Goal: Information Seeking & Learning: Learn about a topic

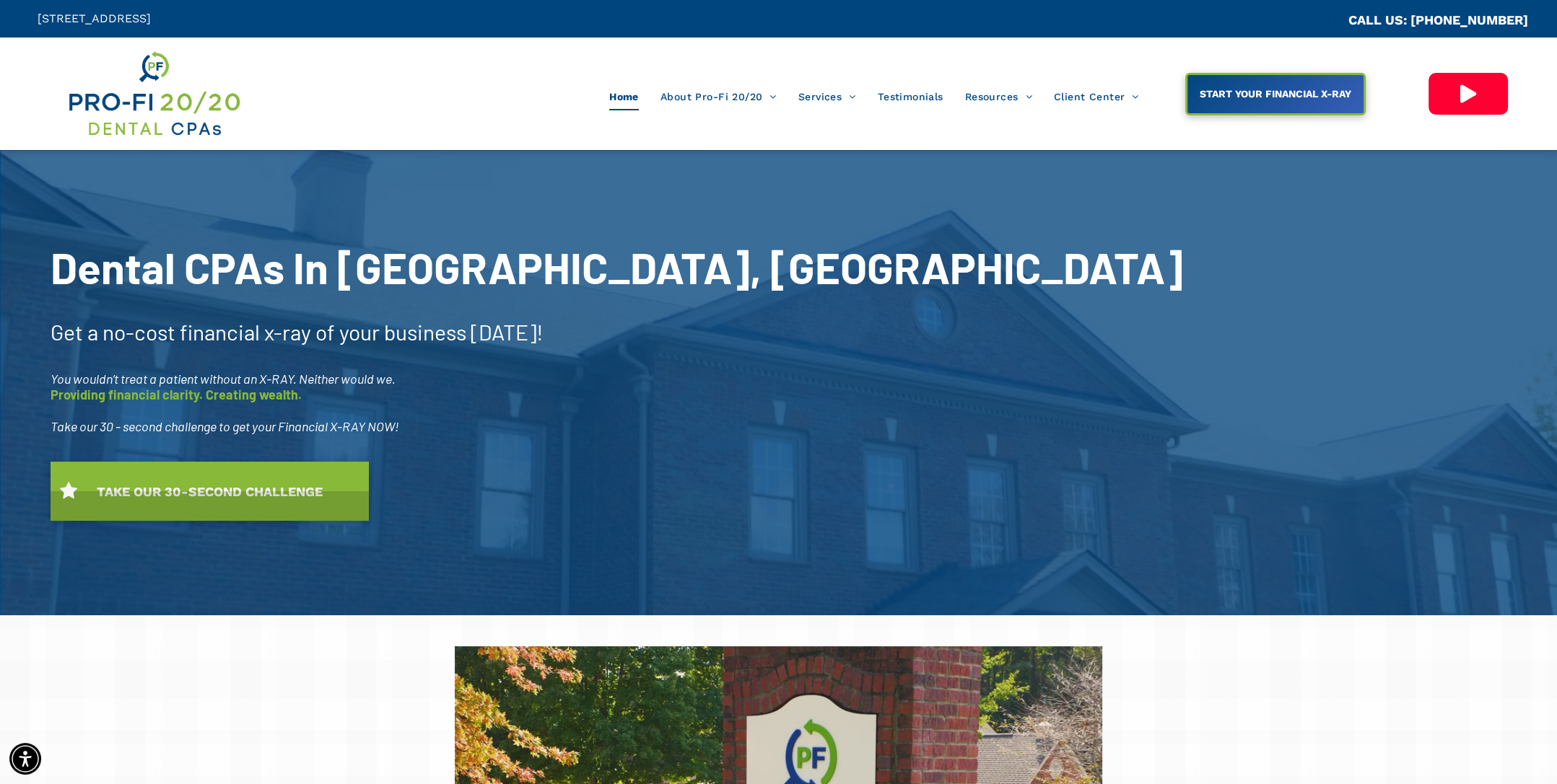
click at [1028, 128] on div "Home About Pro-Fi 20/20 Our Process Meet Our Team Why A Dental CPA? Ideal Profi…" at bounding box center [716, 94] width 875 height 91
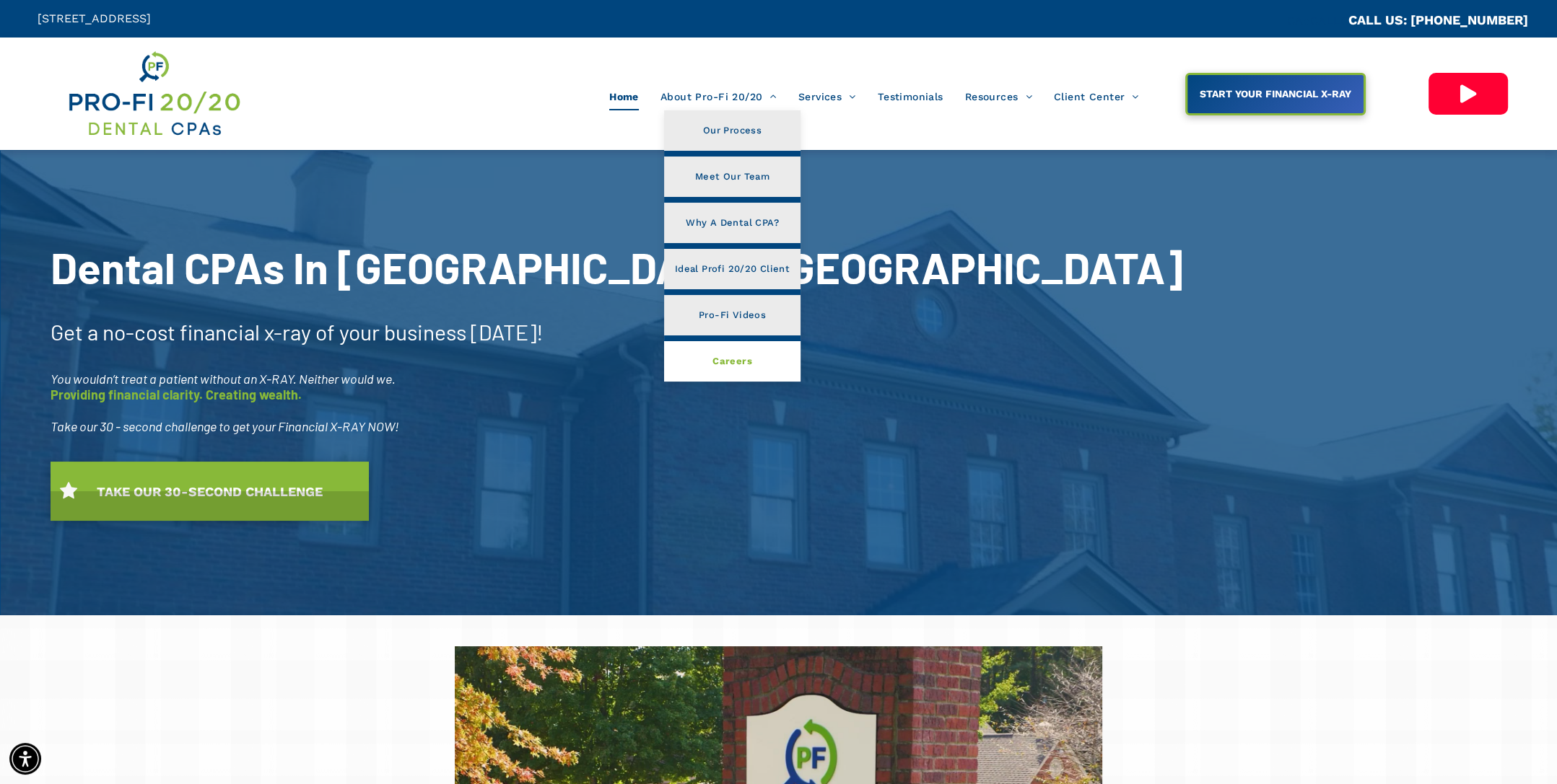
click at [728, 359] on span "Careers" at bounding box center [733, 361] width 40 height 19
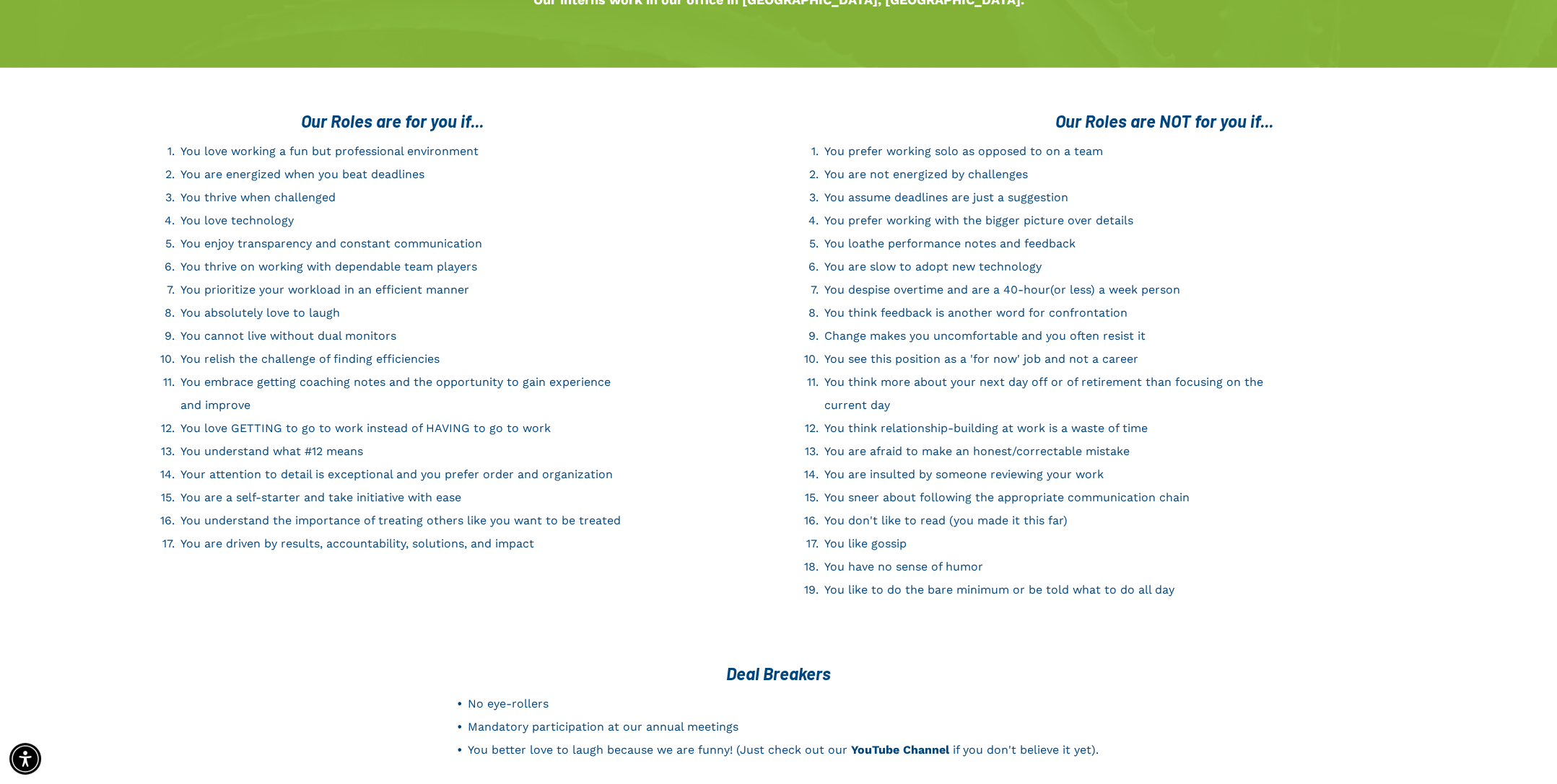
scroll to position [2121, 0]
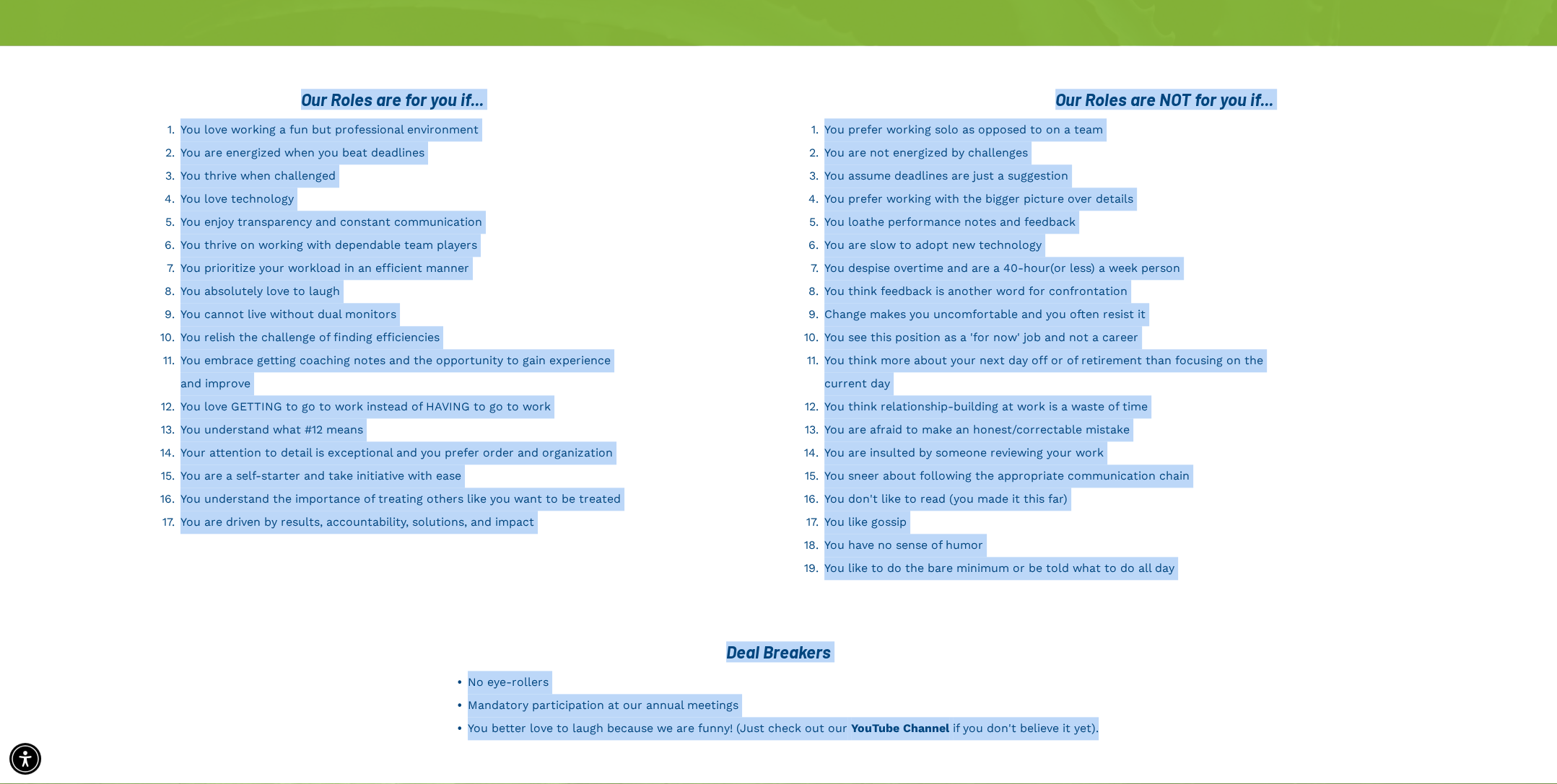
drag, startPoint x: 1150, startPoint y: 723, endPoint x: 192, endPoint y: 36, distance: 1178.9
click at [223, 146] on span "You are energized when you beat deadlines" at bounding box center [303, 153] width 244 height 14
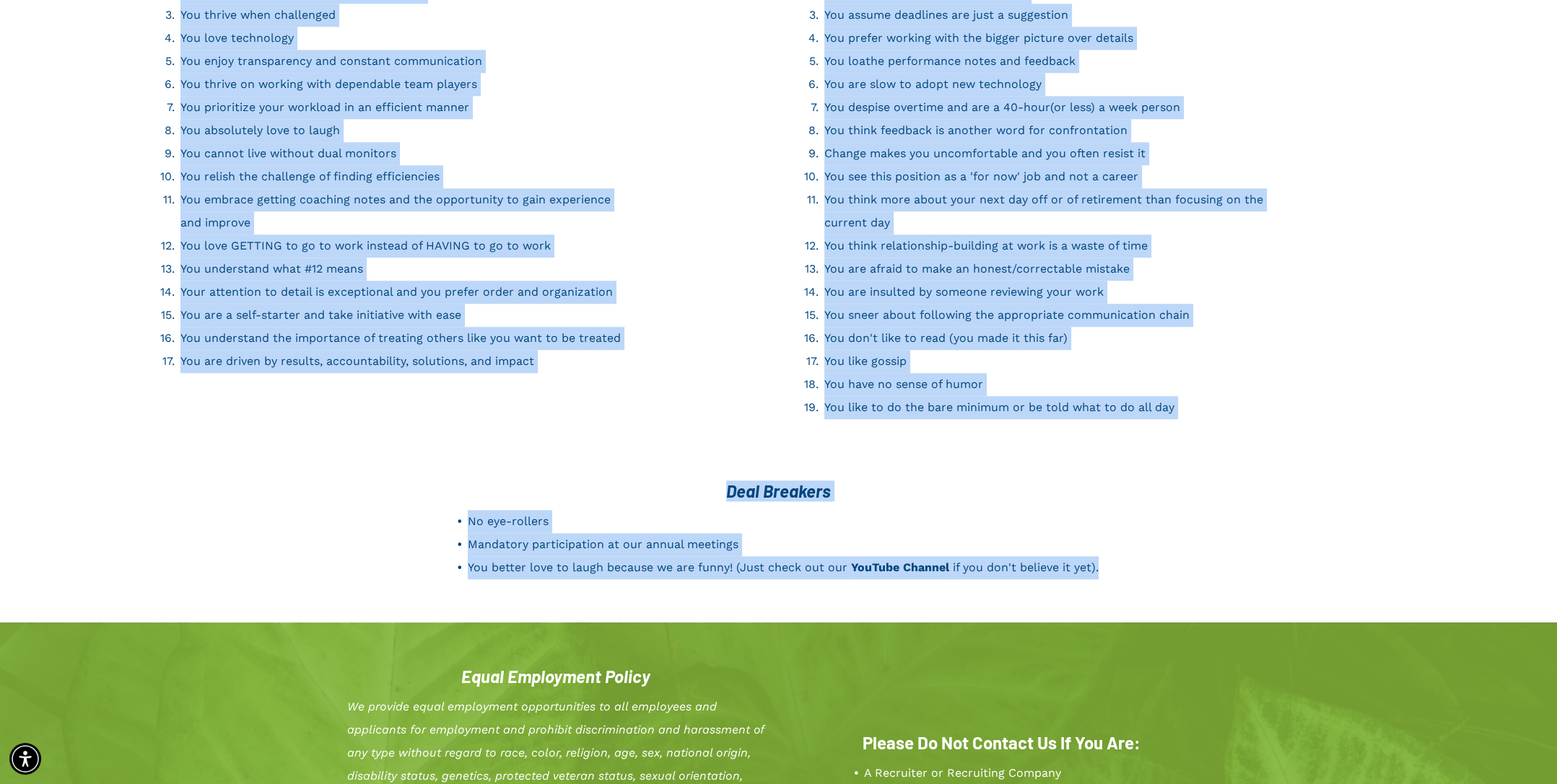
scroll to position [2337, 0]
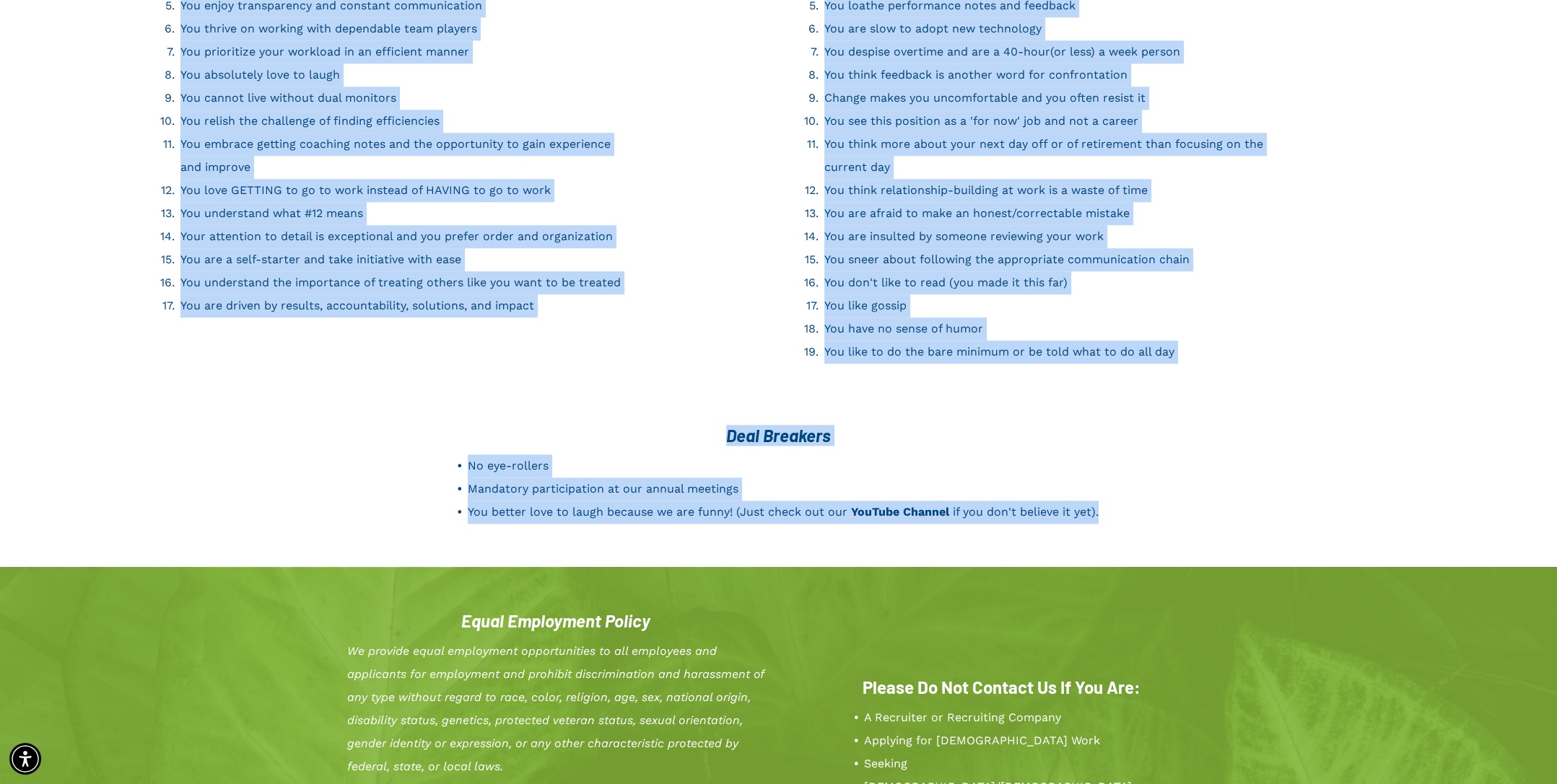
drag, startPoint x: 292, startPoint y: 437, endPoint x: 1159, endPoint y: 482, distance: 868.2
click at [1159, 482] on div "Deal Breakers No eye-rollers Mandatory participation at our annual meetings You…" at bounding box center [778, 474] width 867 height 113
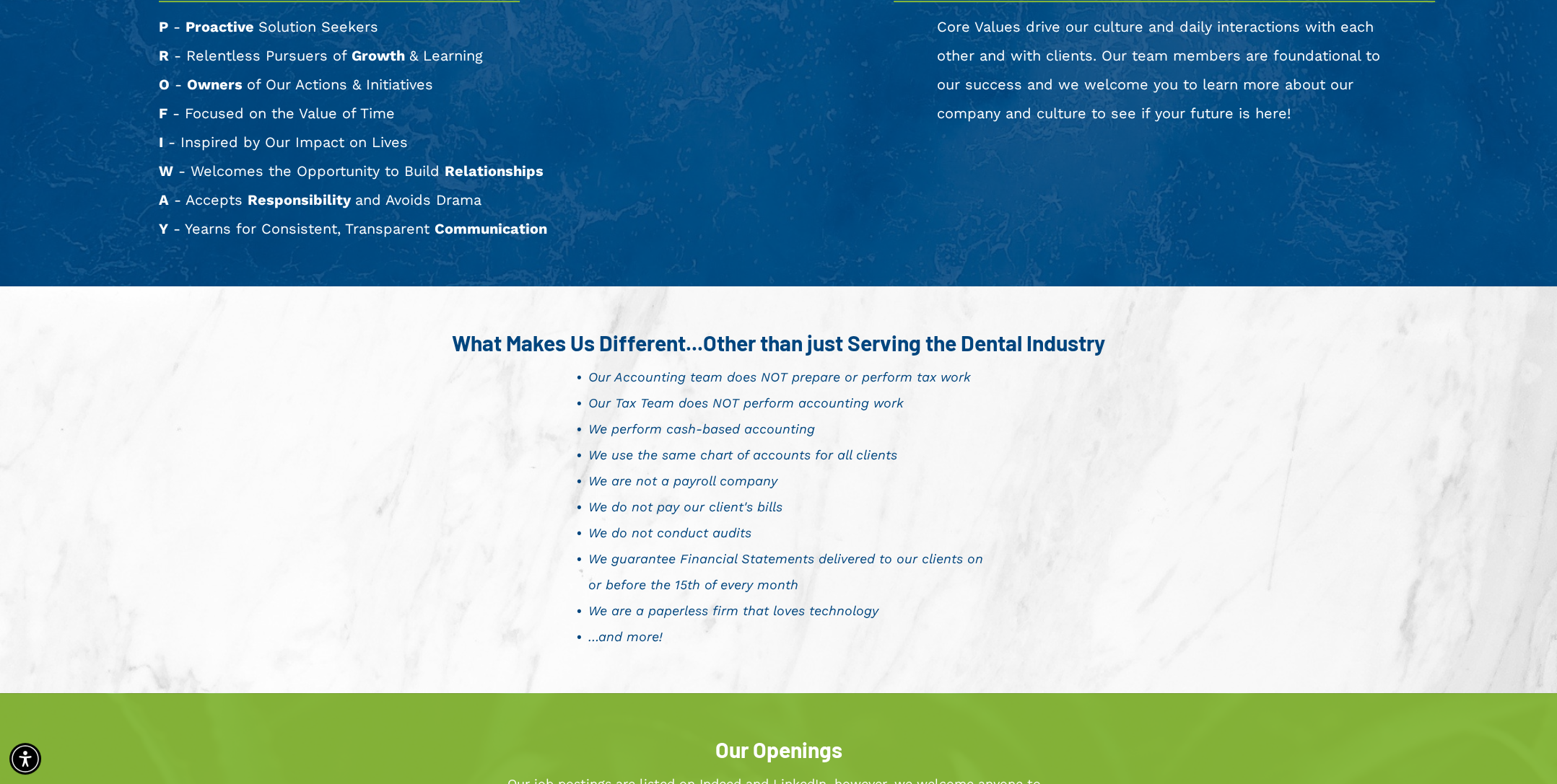
scroll to position [794, 0]
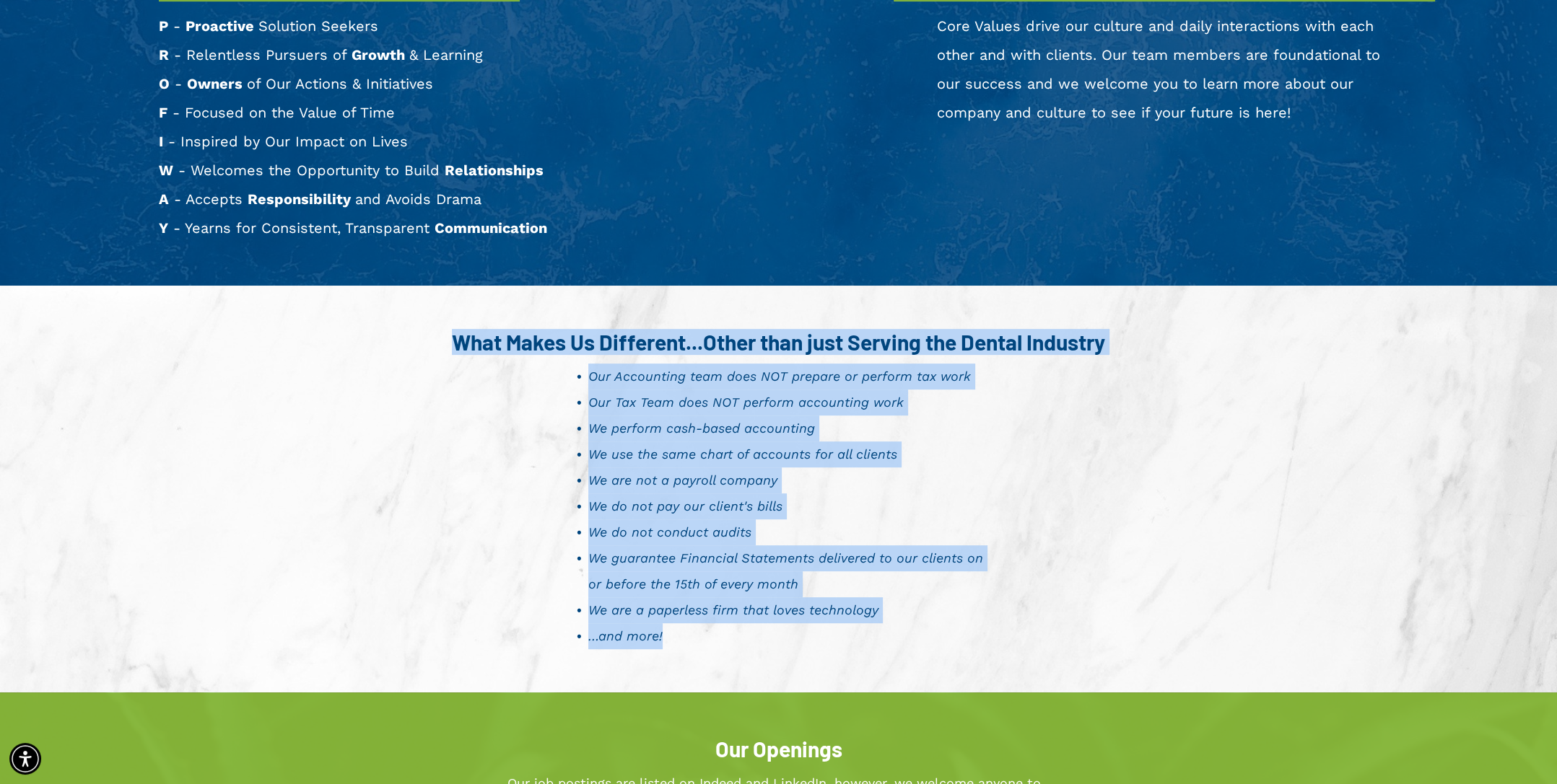
drag, startPoint x: 685, startPoint y: 645, endPoint x: 433, endPoint y: 333, distance: 401.1
click at [433, 333] on div "What Makes Us Different...Other than just Serving the Dental Industry Our Accou…" at bounding box center [778, 488] width 867 height 334
click at [433, 333] on h3 "What Makes Us Different...Other than just Serving the Dental Industry" at bounding box center [778, 342] width 867 height 26
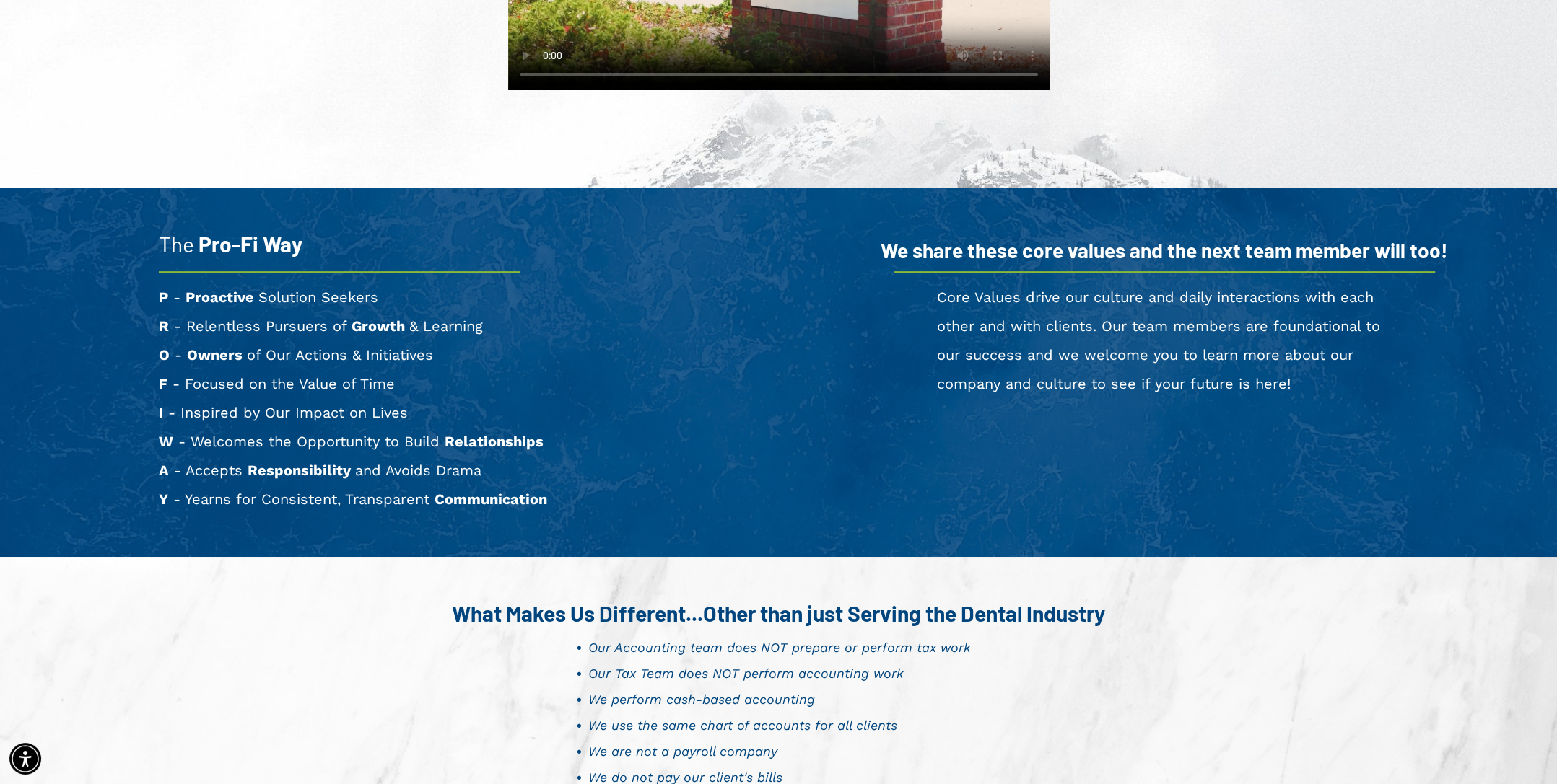
scroll to position [505, 0]
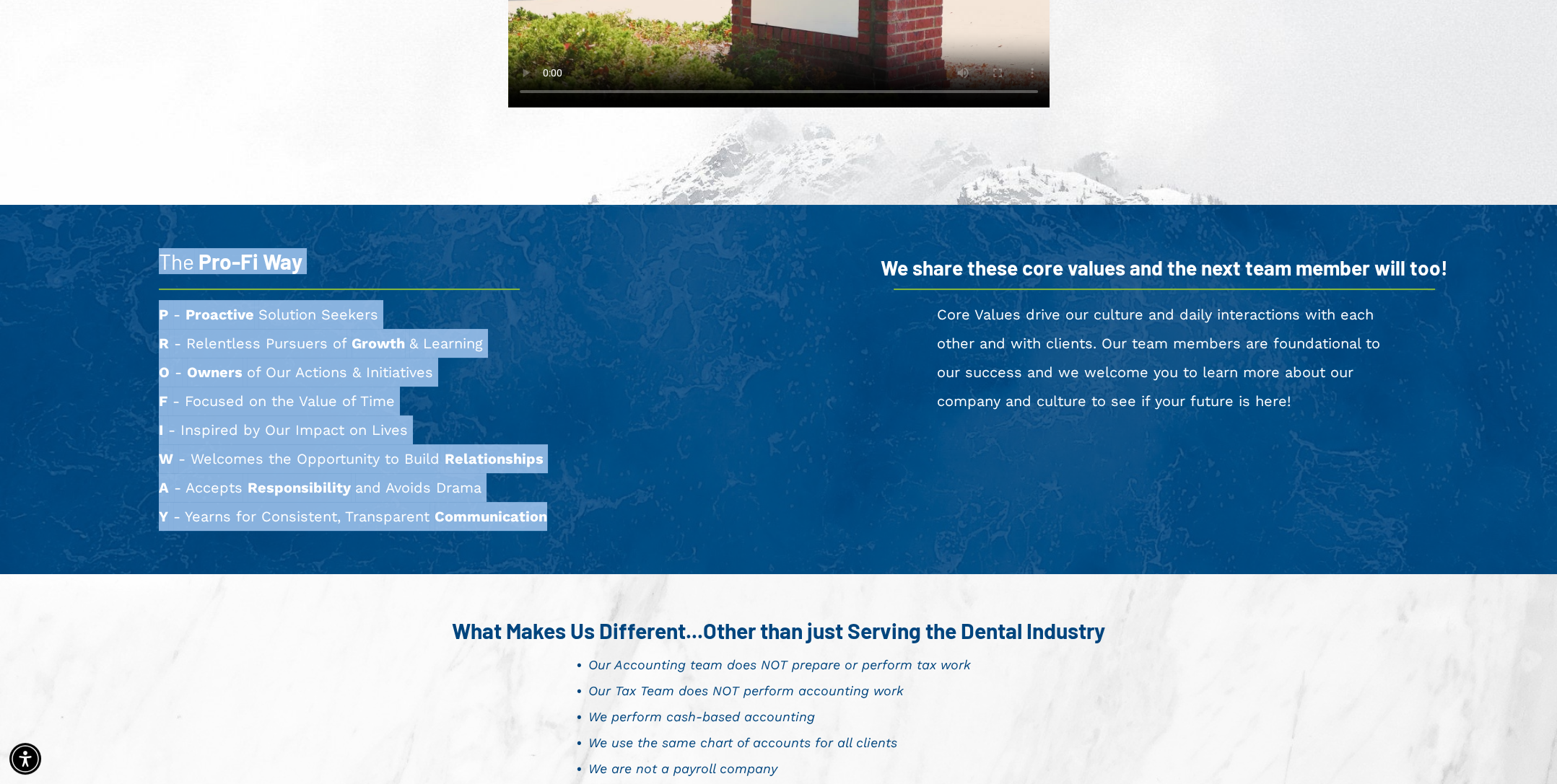
drag, startPoint x: 601, startPoint y: 512, endPoint x: 143, endPoint y: 253, distance: 526.2
click at [143, 253] on div "The Pro-Fi Way P - Proactive Solution Seekers R - Relentless Pursuers of Growth…" at bounding box center [404, 390] width 751 height 298
click at [142, 253] on div "The Pro-Fi Way P - Proactive Solution Seekers R - Relentless Pursuers of Growth…" at bounding box center [404, 390] width 751 height 298
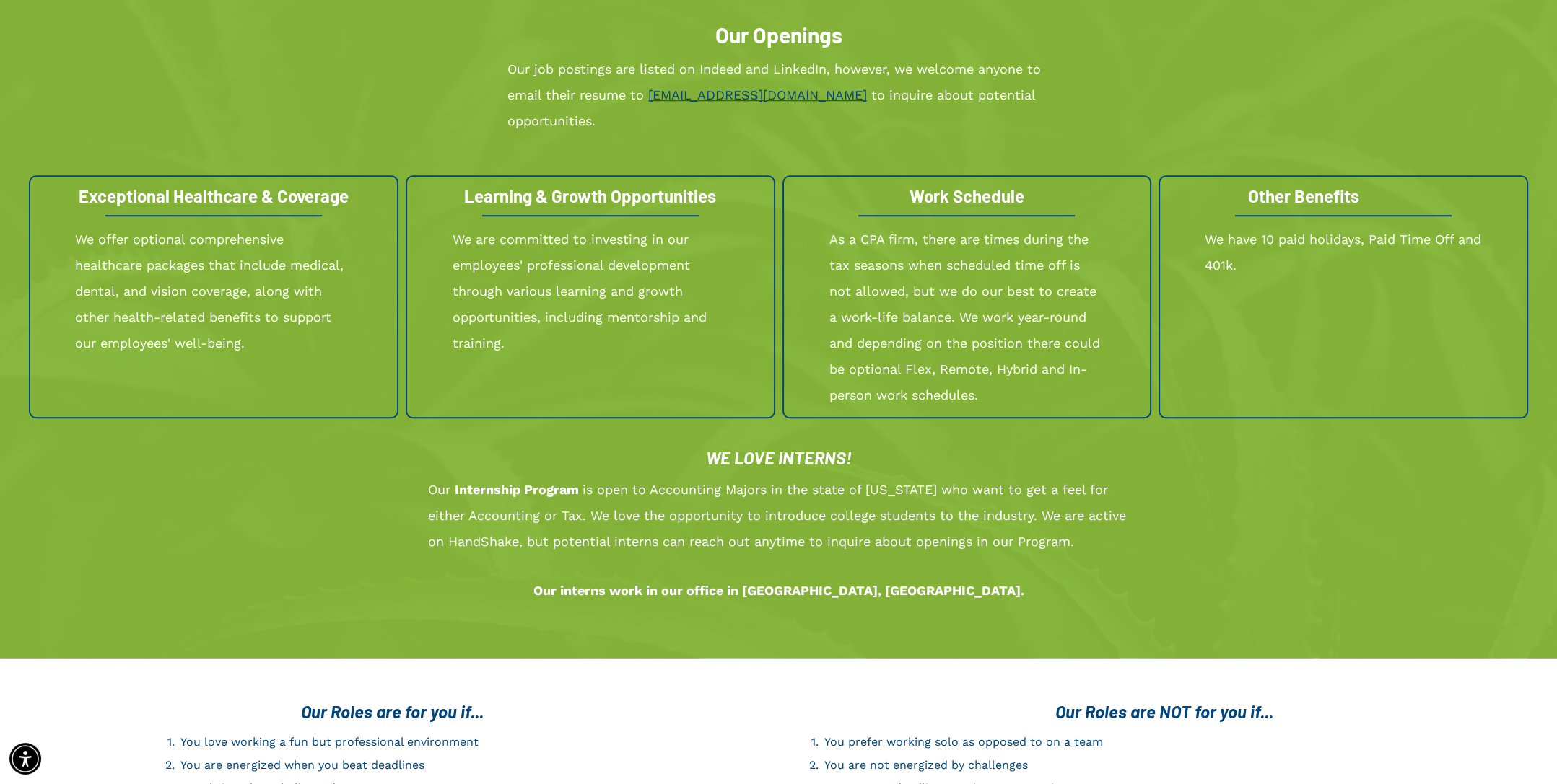
scroll to position [1515, 0]
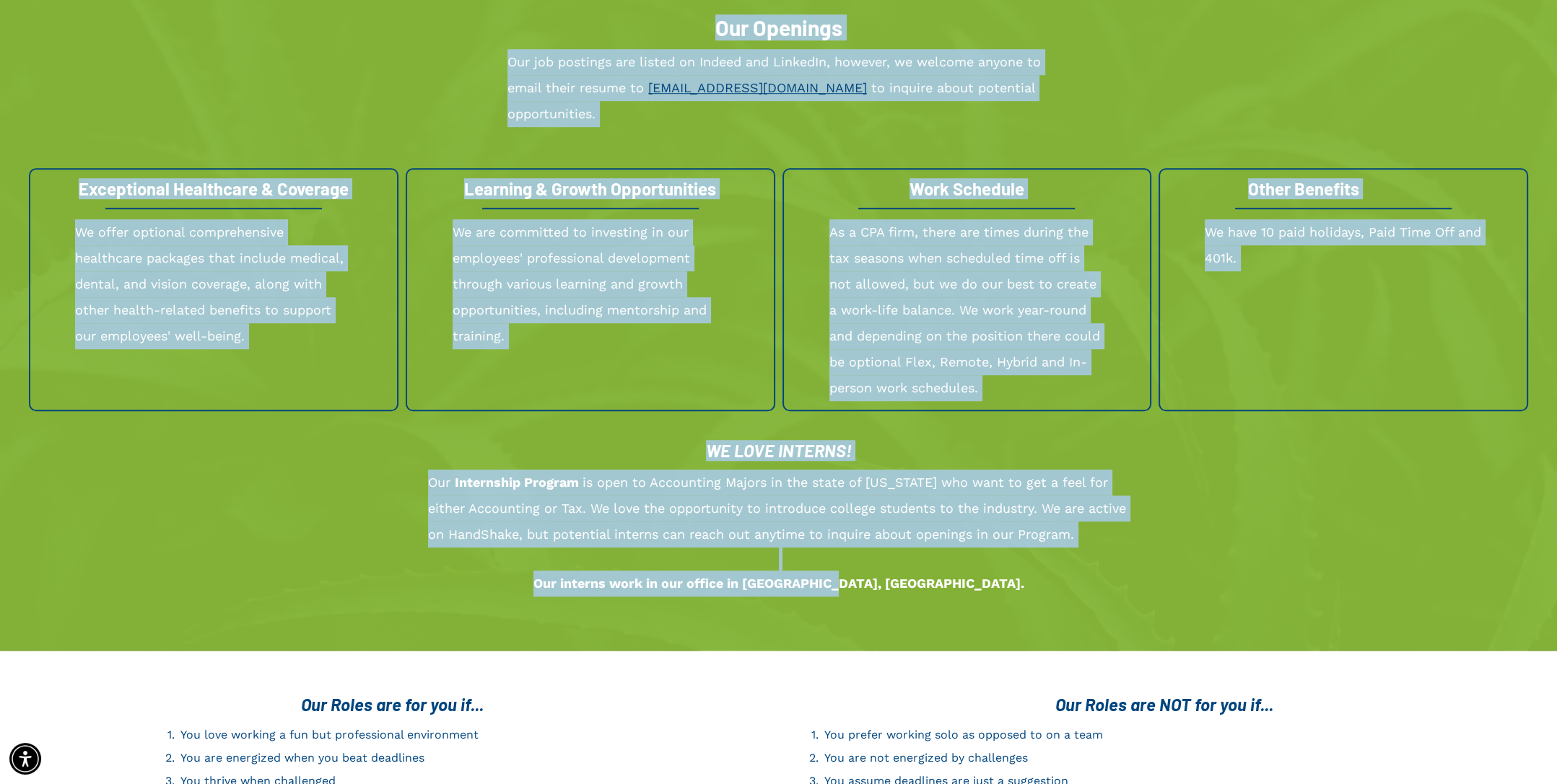
drag, startPoint x: 603, startPoint y: 266, endPoint x: 1007, endPoint y: 553, distance: 495.6
click at [1009, 552] on div "Careers at Pro-Fi The Pro-Fi Way P - Proactive Solution Seekers R - Relentless …" at bounding box center [778, 174] width 1557 height 3078
click at [1007, 571] on p "﻿ Our interns work in our office in [GEOGRAPHIC_DATA], [GEOGRAPHIC_DATA]." at bounding box center [778, 584] width 701 height 26
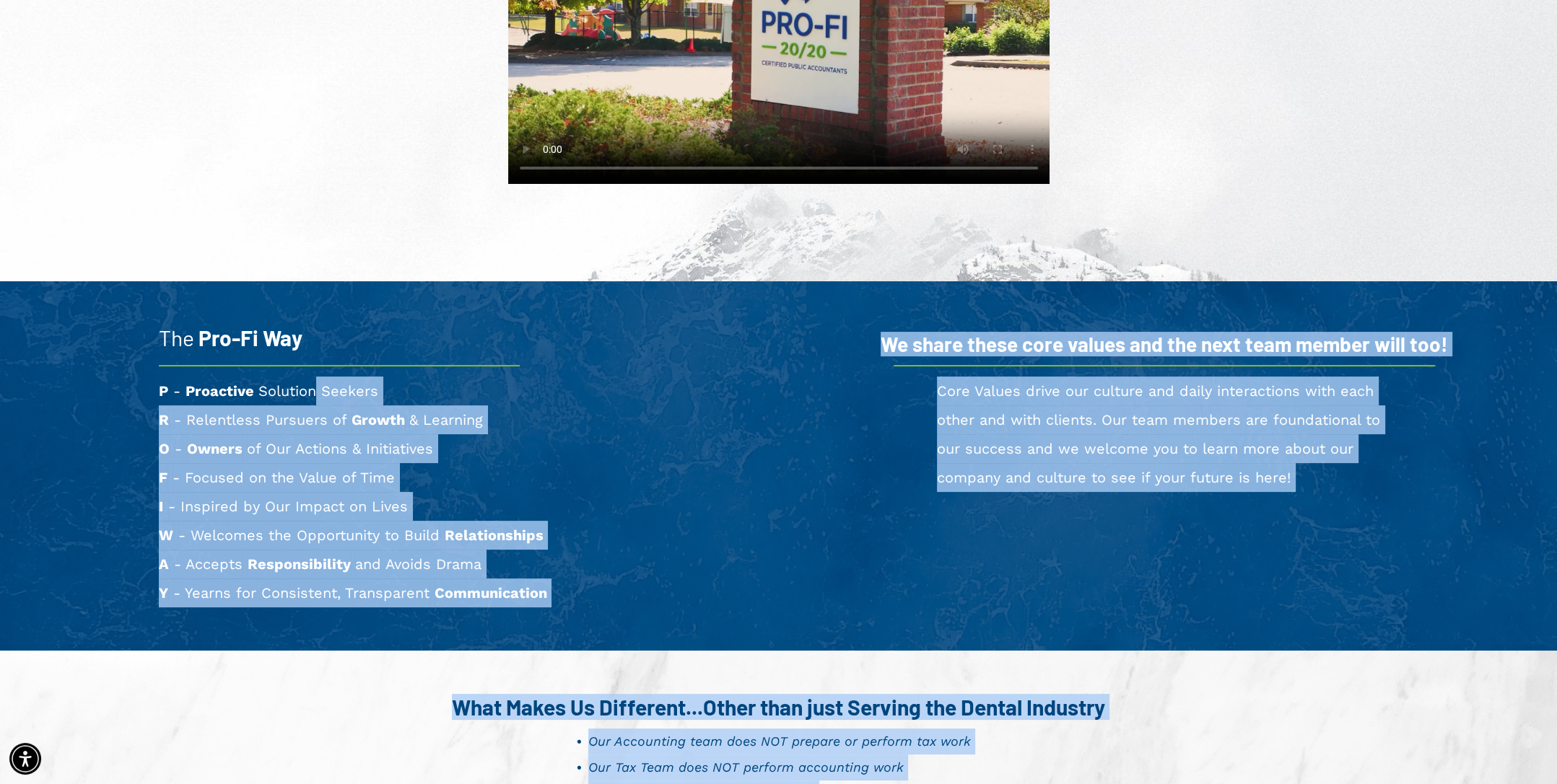
scroll to position [289, 0]
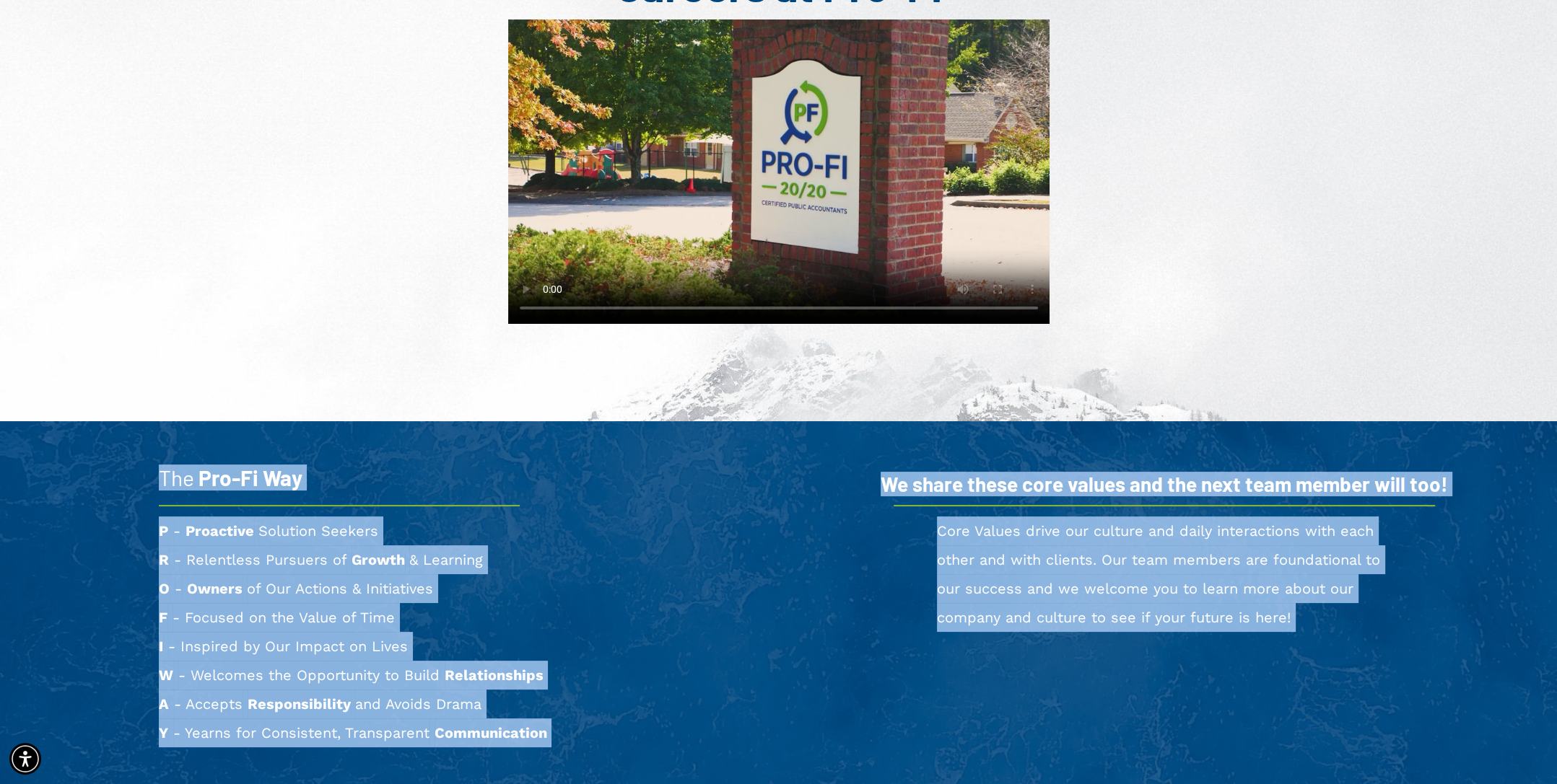
drag, startPoint x: 984, startPoint y: 562, endPoint x: 121, endPoint y: 465, distance: 868.4
click at [121, 465] on div "The Pro-Fi Way P - Proactive Solution Seekers R - Relentless Pursuers of Growth…" at bounding box center [404, 606] width 751 height 298
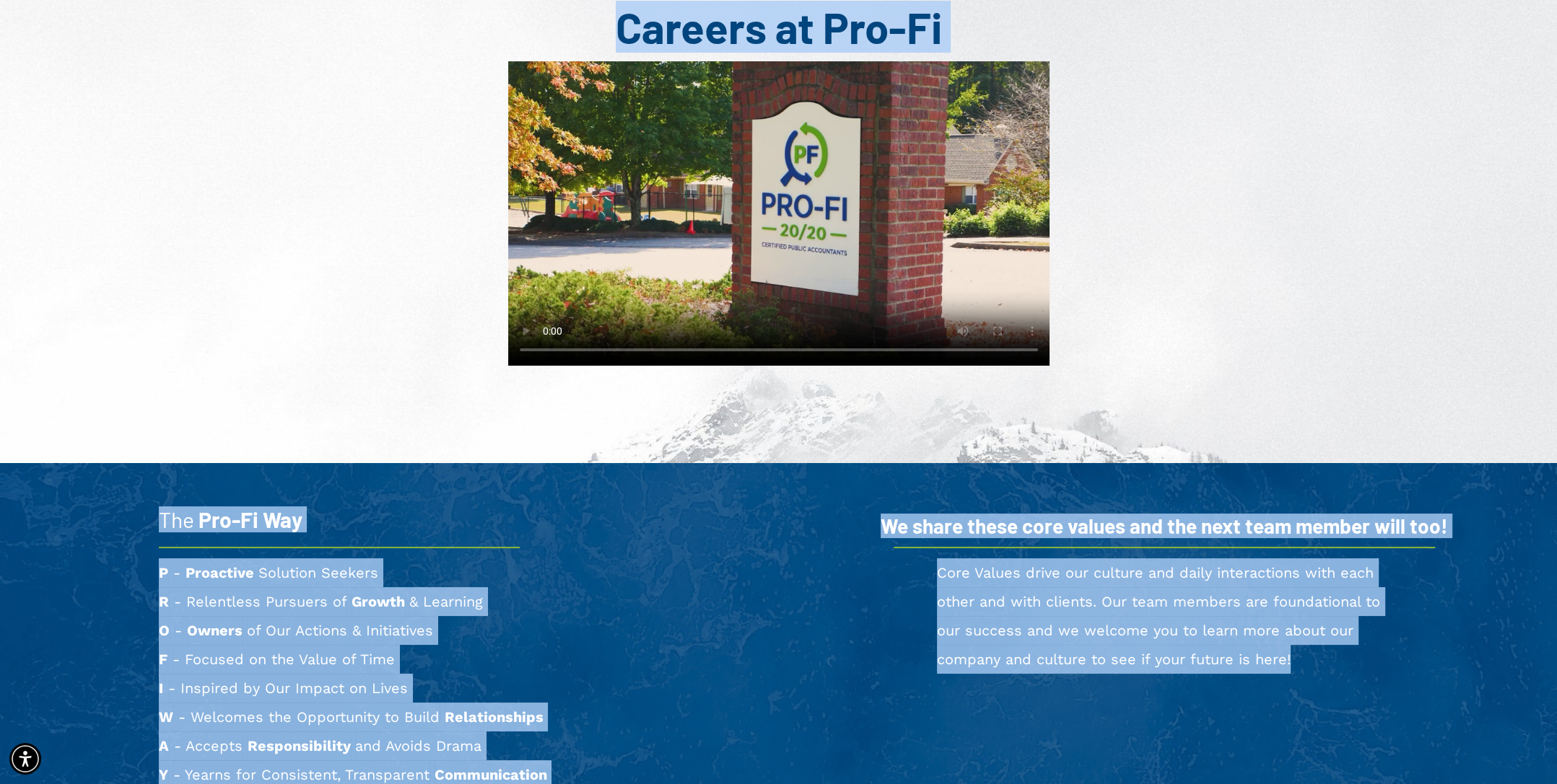
scroll to position [361, 0]
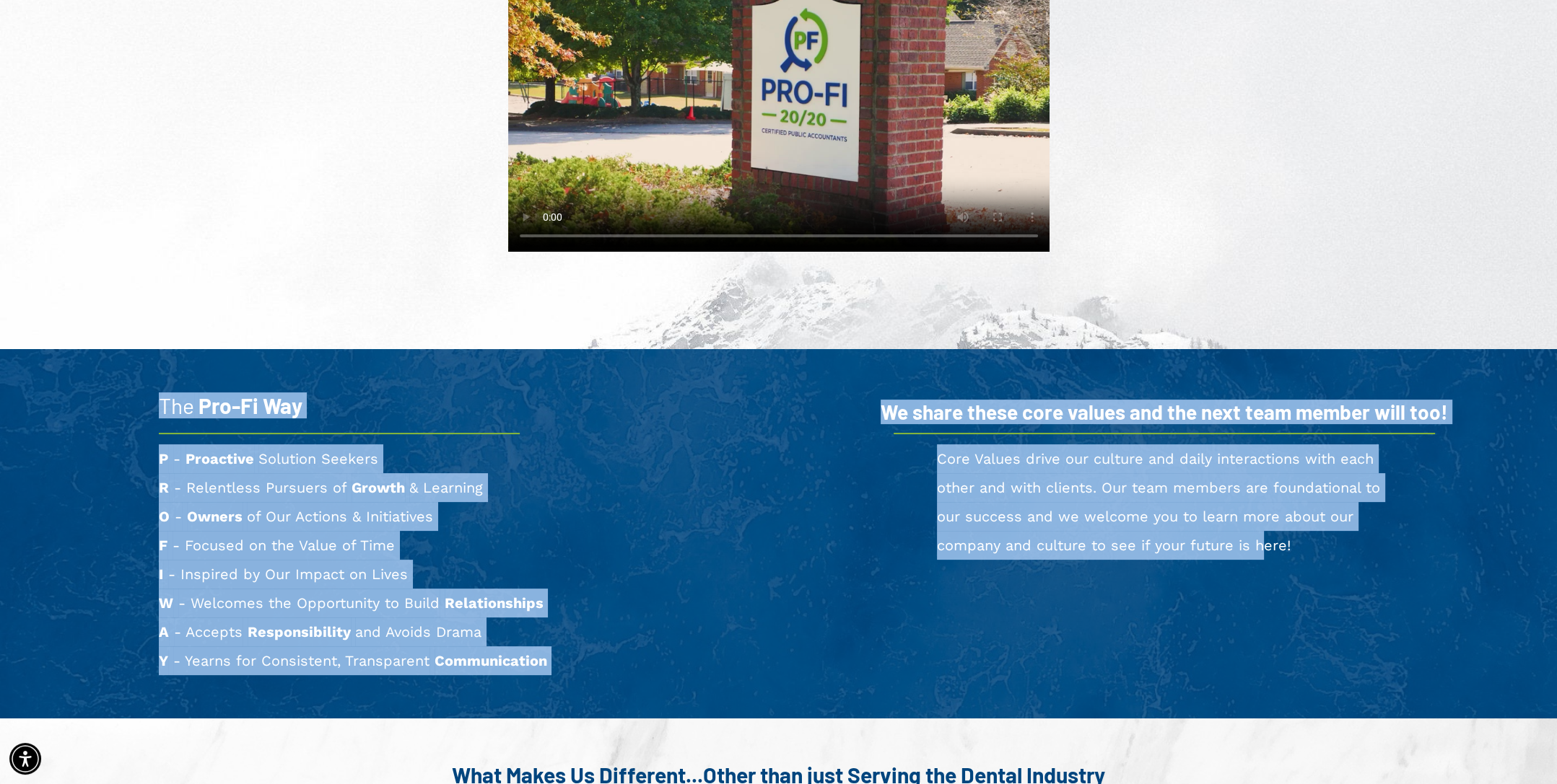
drag, startPoint x: 614, startPoint y: 274, endPoint x: 1256, endPoint y: 672, distance: 755.4
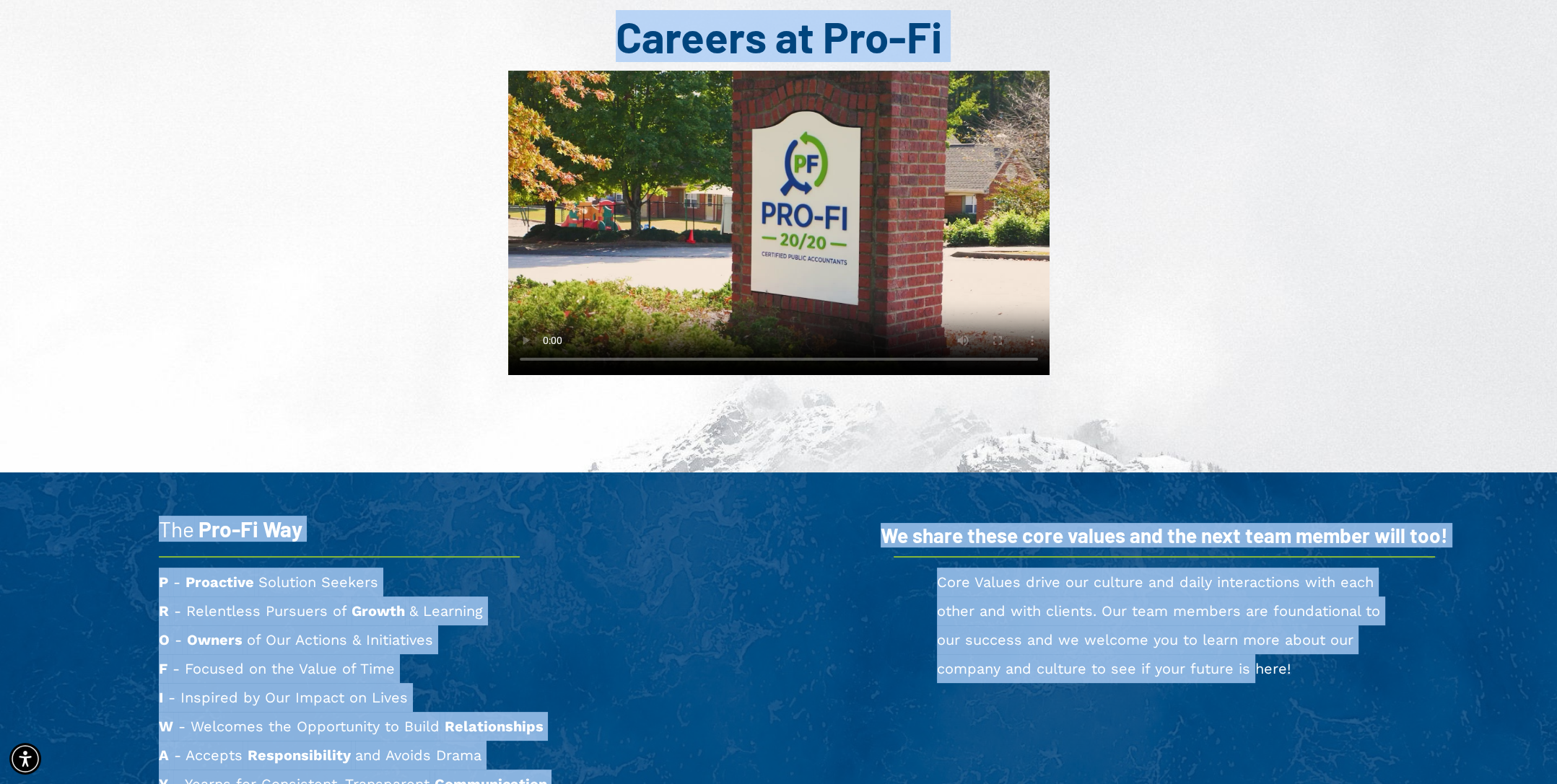
scroll to position [0, 0]
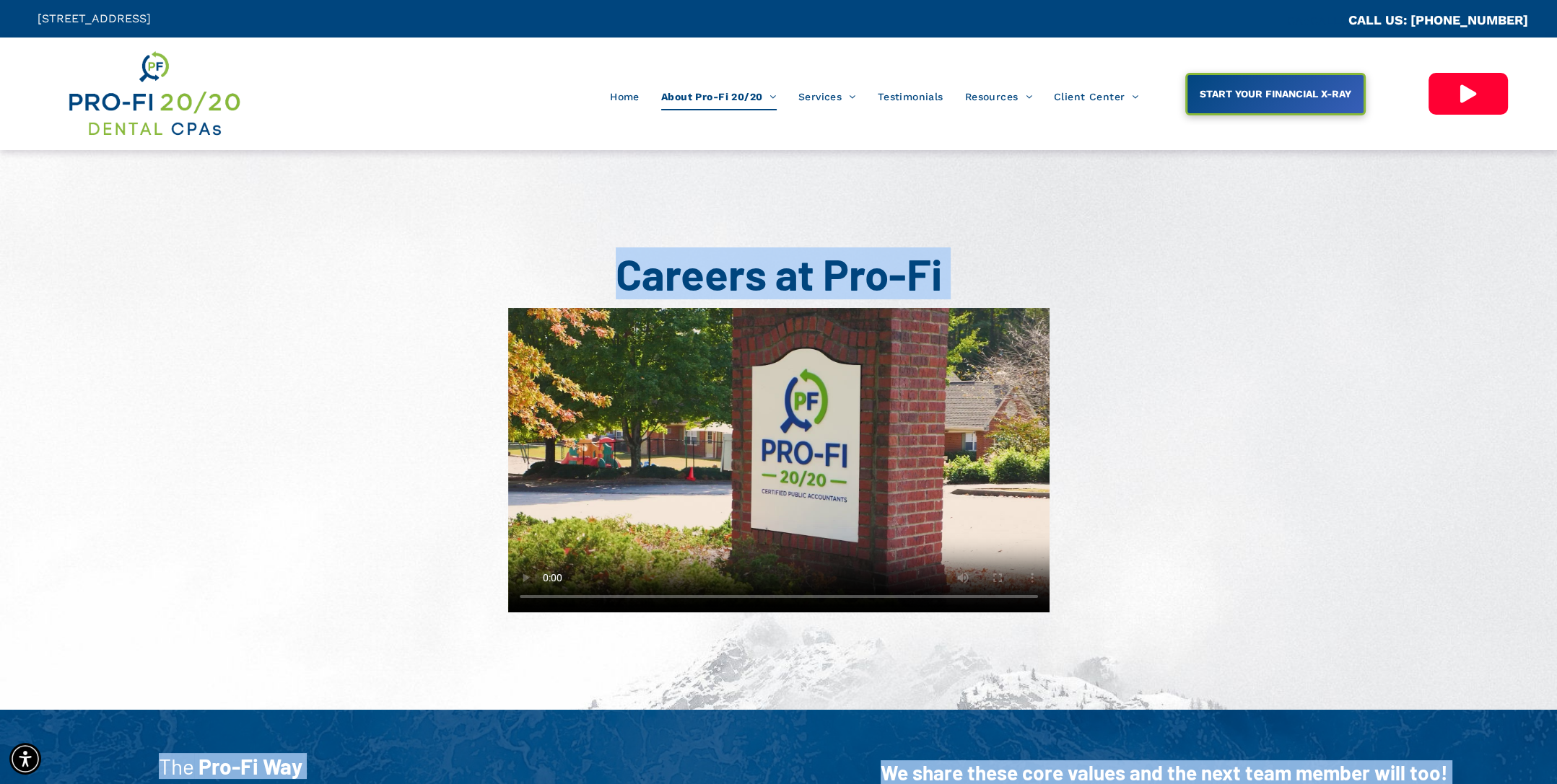
click at [598, 272] on h1 "Careers at Pro-Fi" at bounding box center [778, 273] width 867 height 52
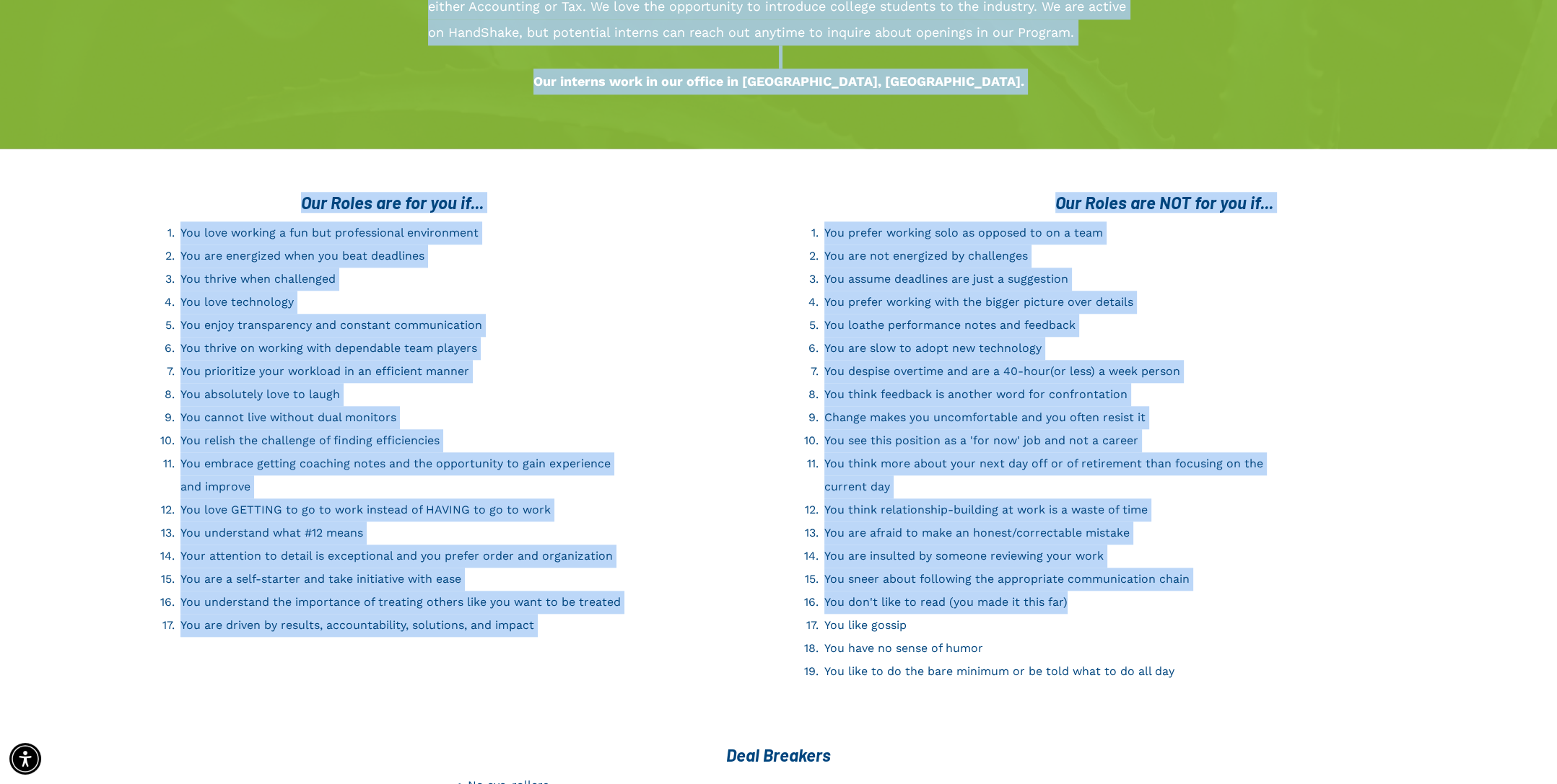
scroll to position [2021, 0]
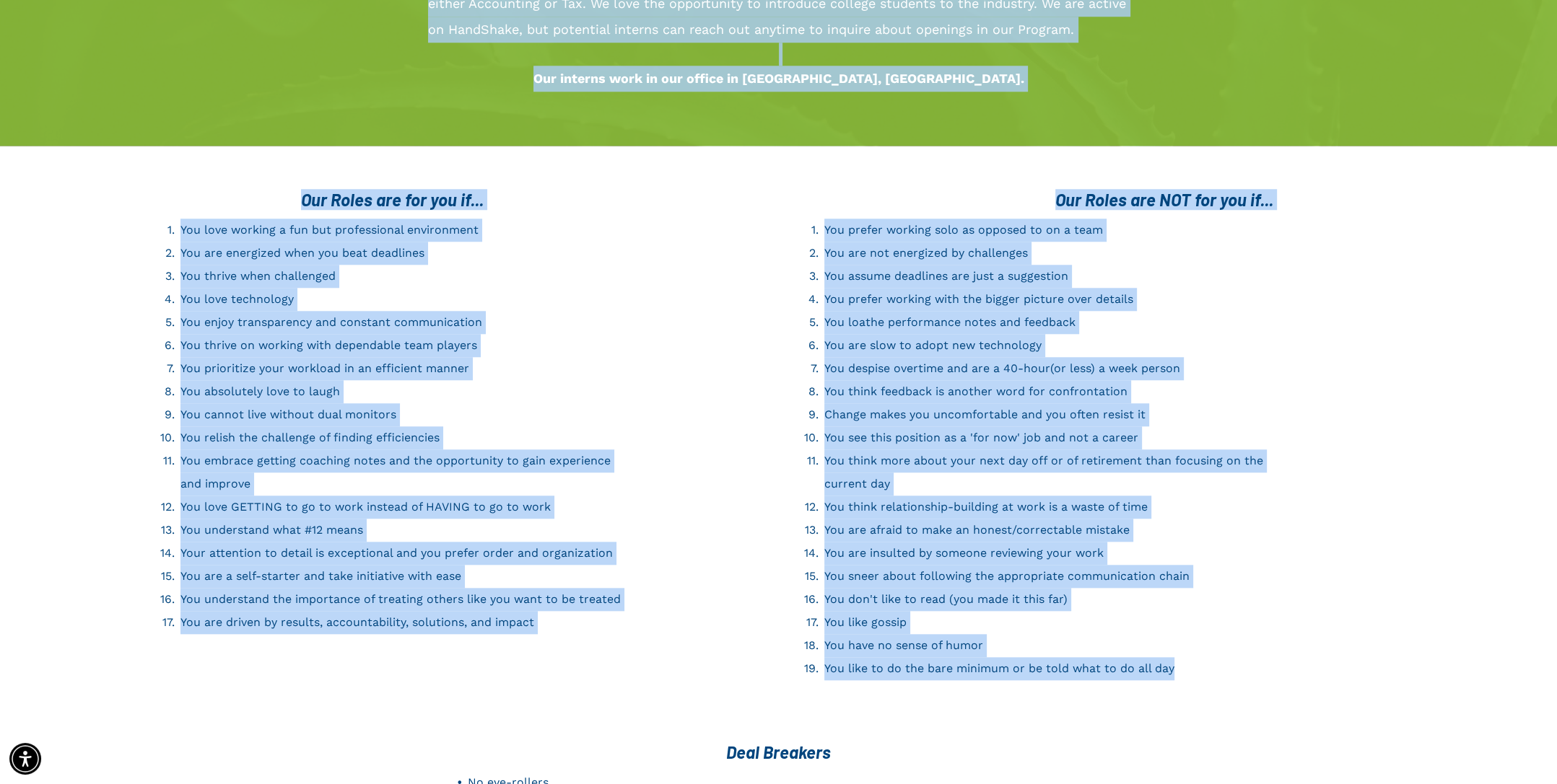
drag, startPoint x: 605, startPoint y: 273, endPoint x: 1221, endPoint y: 660, distance: 727.5
click at [1219, 657] on div "Our Roles are NOT for you if... You prefer working solo as opposed to on a team…" at bounding box center [1155, 435] width 751 height 506
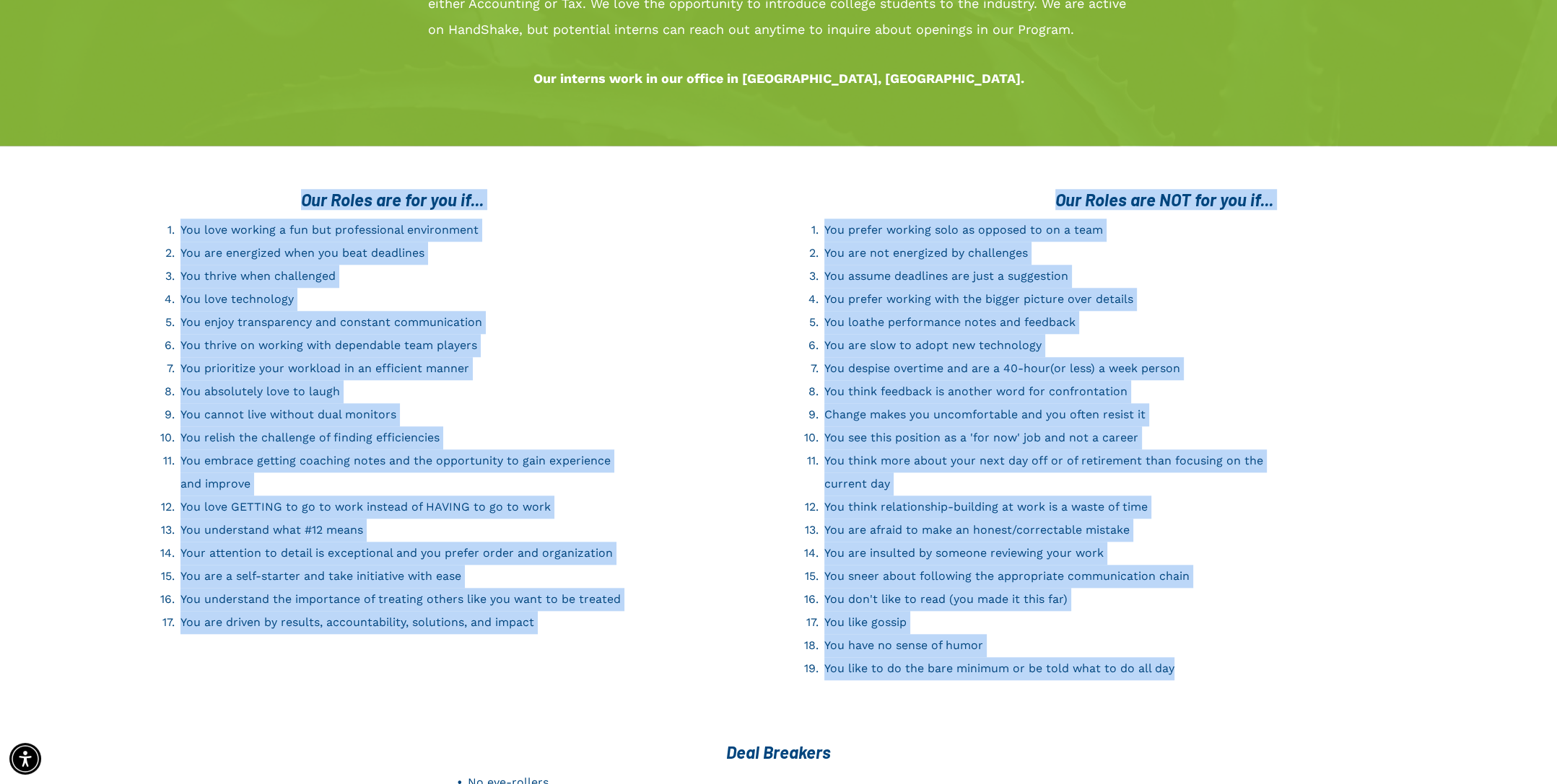
drag, startPoint x: 1195, startPoint y: 647, endPoint x: 246, endPoint y: 162, distance: 1065.8
click at [246, 182] on div "Our Roles are for you if... You love working a fun but professional environment…" at bounding box center [778, 435] width 1499 height 506
click at [246, 188] on div "Our Roles are for you if..." at bounding box center [392, 199] width 727 height 24
drag, startPoint x: 278, startPoint y: 160, endPoint x: 1210, endPoint y: 640, distance: 1048.3
click at [1210, 640] on div "Our Roles are for you if... You love working a fun but professional environment…" at bounding box center [778, 435] width 1499 height 506
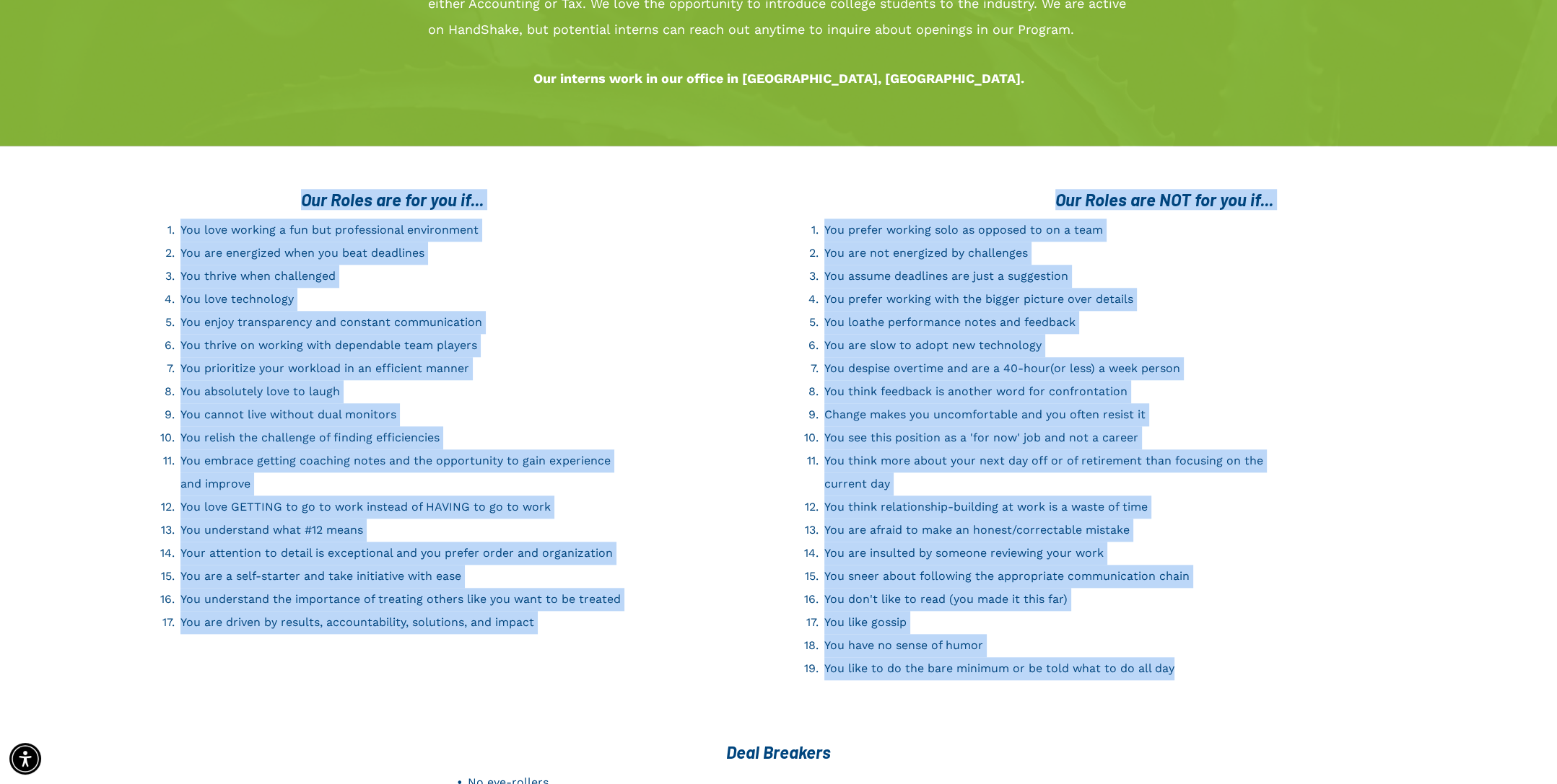
click at [1210, 657] on li "You like to do the bare minimum or be told what to do all day" at bounding box center [1048, 668] width 448 height 23
drag, startPoint x: 1210, startPoint y: 641, endPoint x: 282, endPoint y: 168, distance: 1041.6
click at [282, 182] on div "Our Roles are for you if... You love working a fun but professional environment…" at bounding box center [778, 435] width 1499 height 506
click at [282, 190] on h3 "Our Roles are for you if..." at bounding box center [392, 199] width 727 height 21
drag, startPoint x: 282, startPoint y: 168, endPoint x: 1218, endPoint y: 649, distance: 1052.4
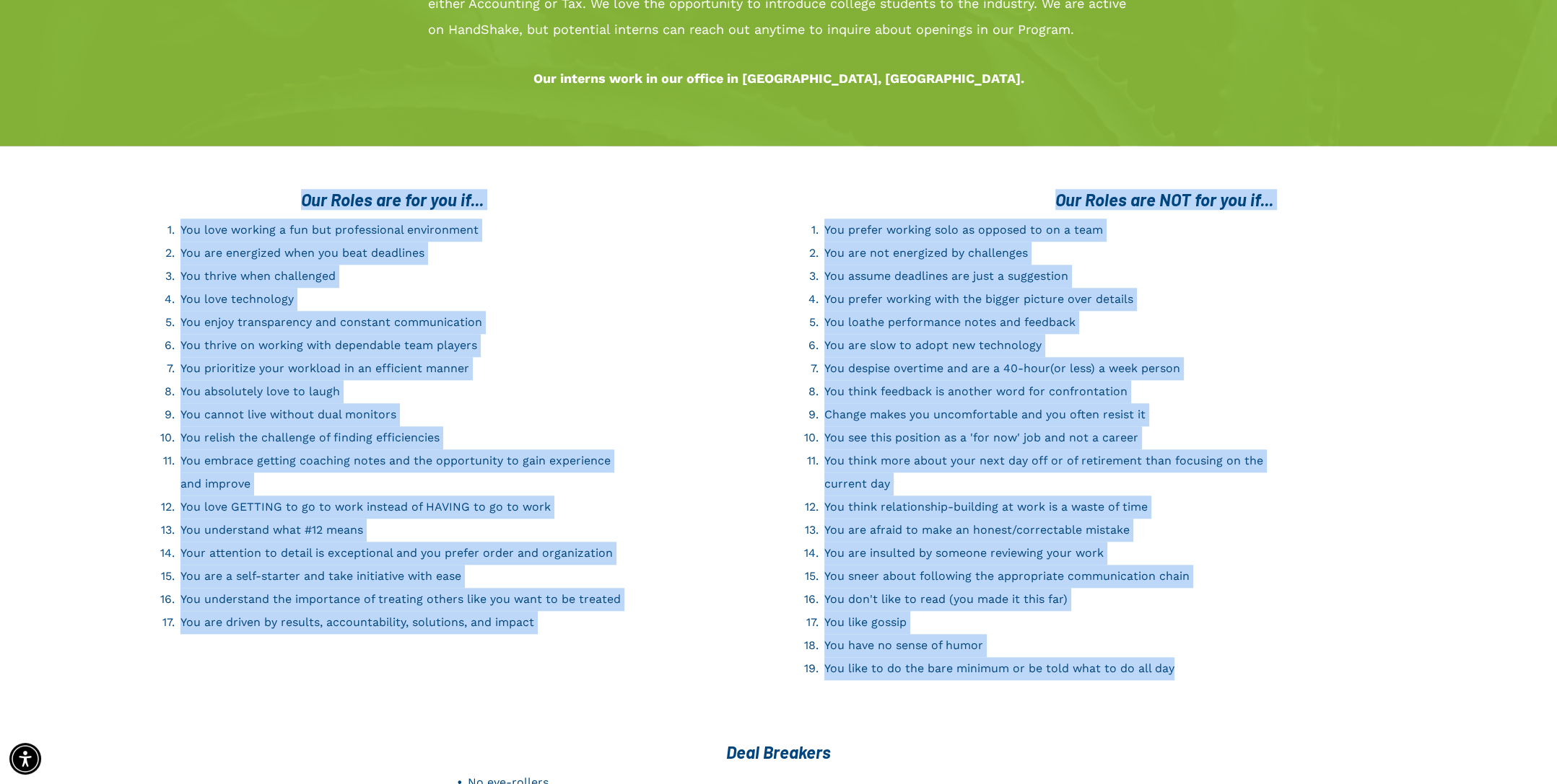
click at [1221, 649] on div "Our Roles are for you if... You love working a fun but professional environment…" at bounding box center [778, 435] width 1499 height 506
click at [1216, 657] on li "You like to do the bare minimum or be told what to do all day" at bounding box center [1048, 668] width 448 height 23
drag, startPoint x: 1216, startPoint y: 646, endPoint x: 297, endPoint y: 163, distance: 1038.2
click at [297, 182] on div "Our Roles are for you if... You love working a fun but professional environment…" at bounding box center [778, 435] width 1499 height 506
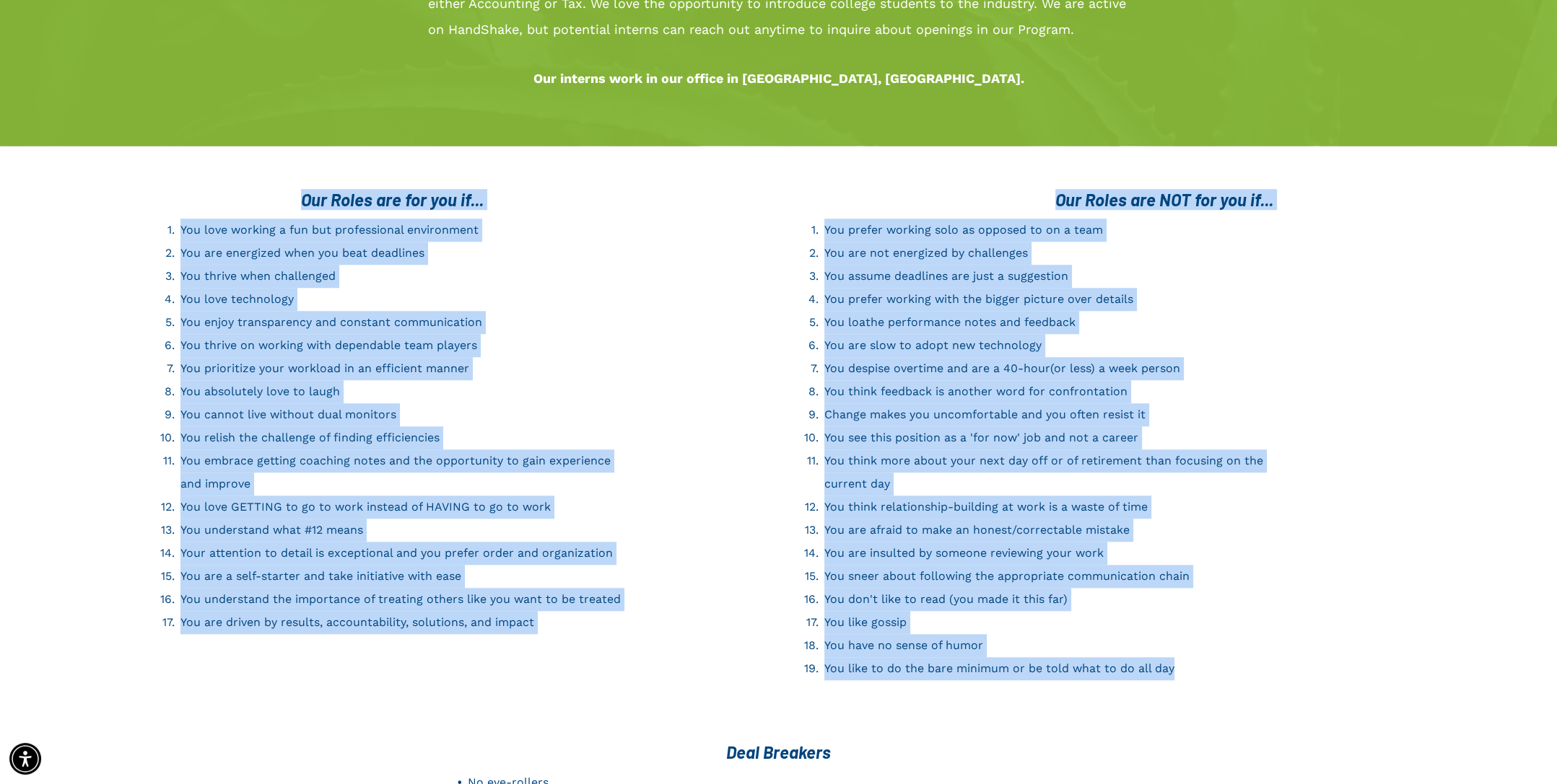
click at [297, 190] on h3 "Our Roles are for you if..." at bounding box center [392, 199] width 727 height 21
drag, startPoint x: 297, startPoint y: 165, endPoint x: 1242, endPoint y: 658, distance: 1065.9
click at [1248, 662] on div "Our Roles are for you if... You love working a fun but professional environment…" at bounding box center [778, 435] width 1499 height 506
click at [1242, 658] on div "Our Roles are NOT for you if... You prefer working solo as opposed to on a team…" at bounding box center [1155, 435] width 751 height 506
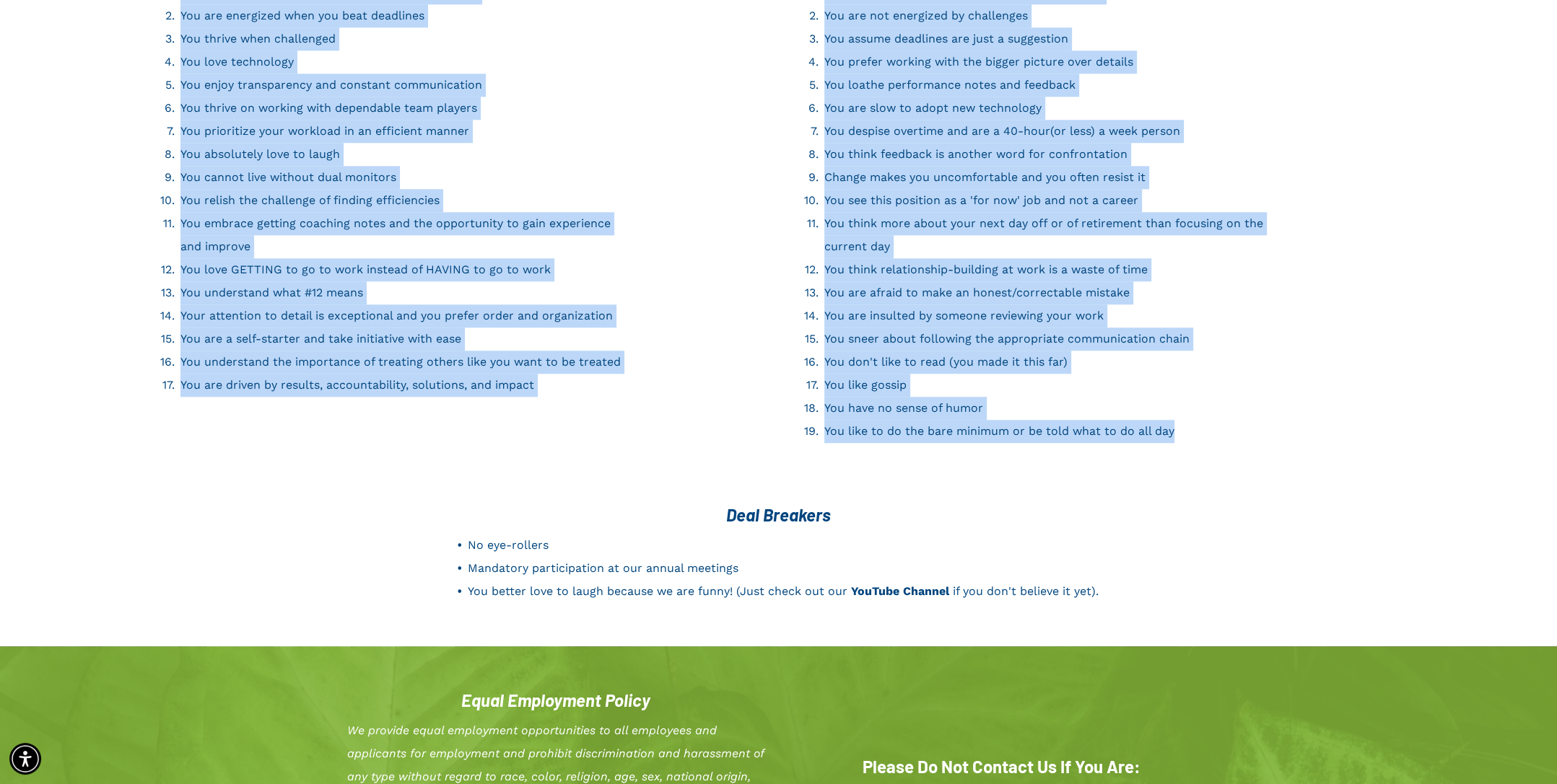
scroll to position [2309, 0]
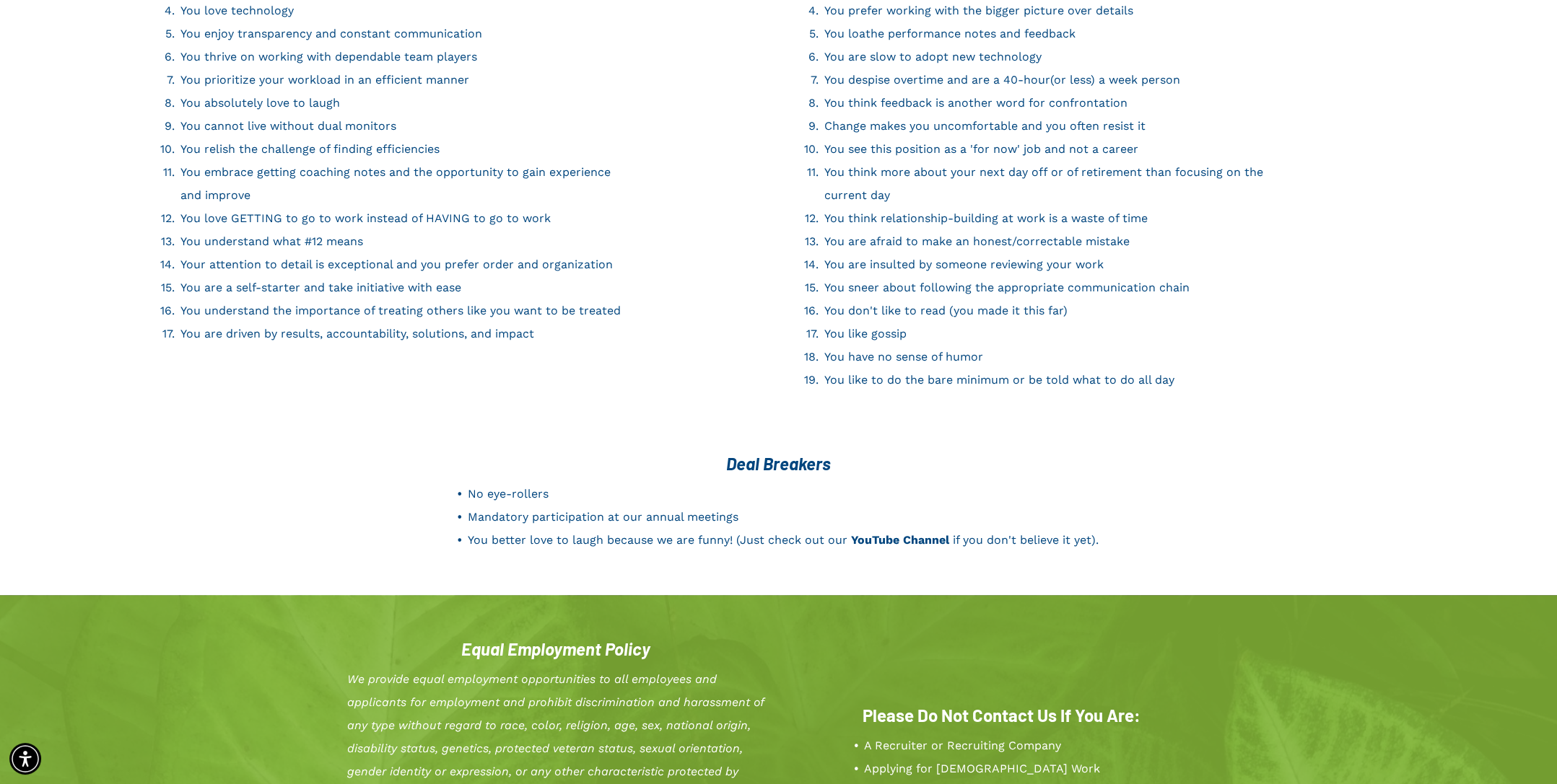
click at [1182, 473] on div "Deal Breakers No eye-rollers Mandatory participation at our annual meetings You…" at bounding box center [778, 502] width 867 height 113
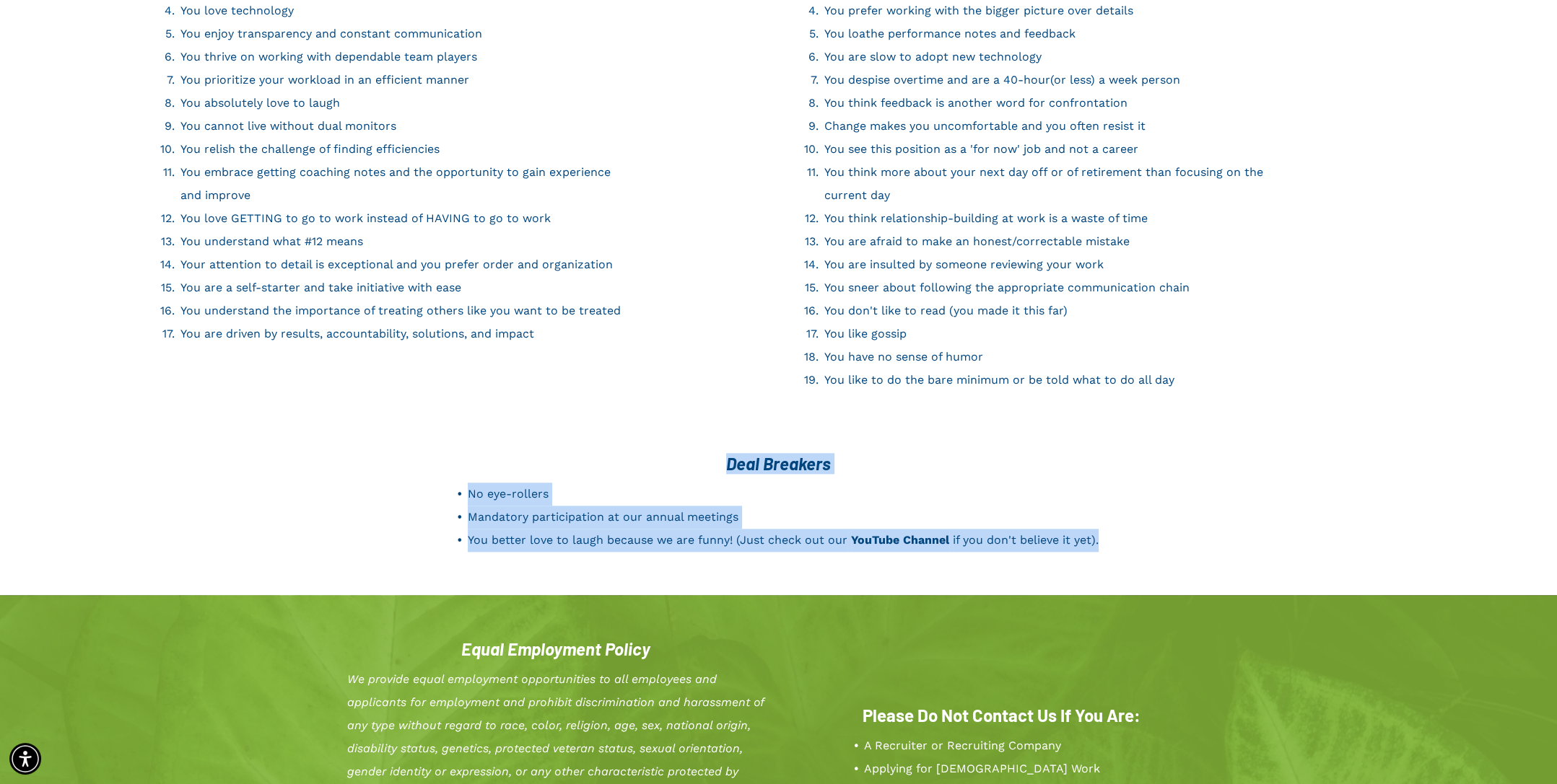
drag, startPoint x: 1193, startPoint y: 523, endPoint x: 601, endPoint y: 419, distance: 601.1
click at [601, 435] on div "Deal Breakers No eye-rollers Mandatory participation at our annual meetings You…" at bounding box center [778, 514] width 1557 height 160
drag, startPoint x: 716, startPoint y: 437, endPoint x: 1153, endPoint y: 529, distance: 446.6
click at [1153, 529] on div "Deal Breakers No eye-rollers Mandatory participation at our annual meetings You…" at bounding box center [778, 502] width 867 height 113
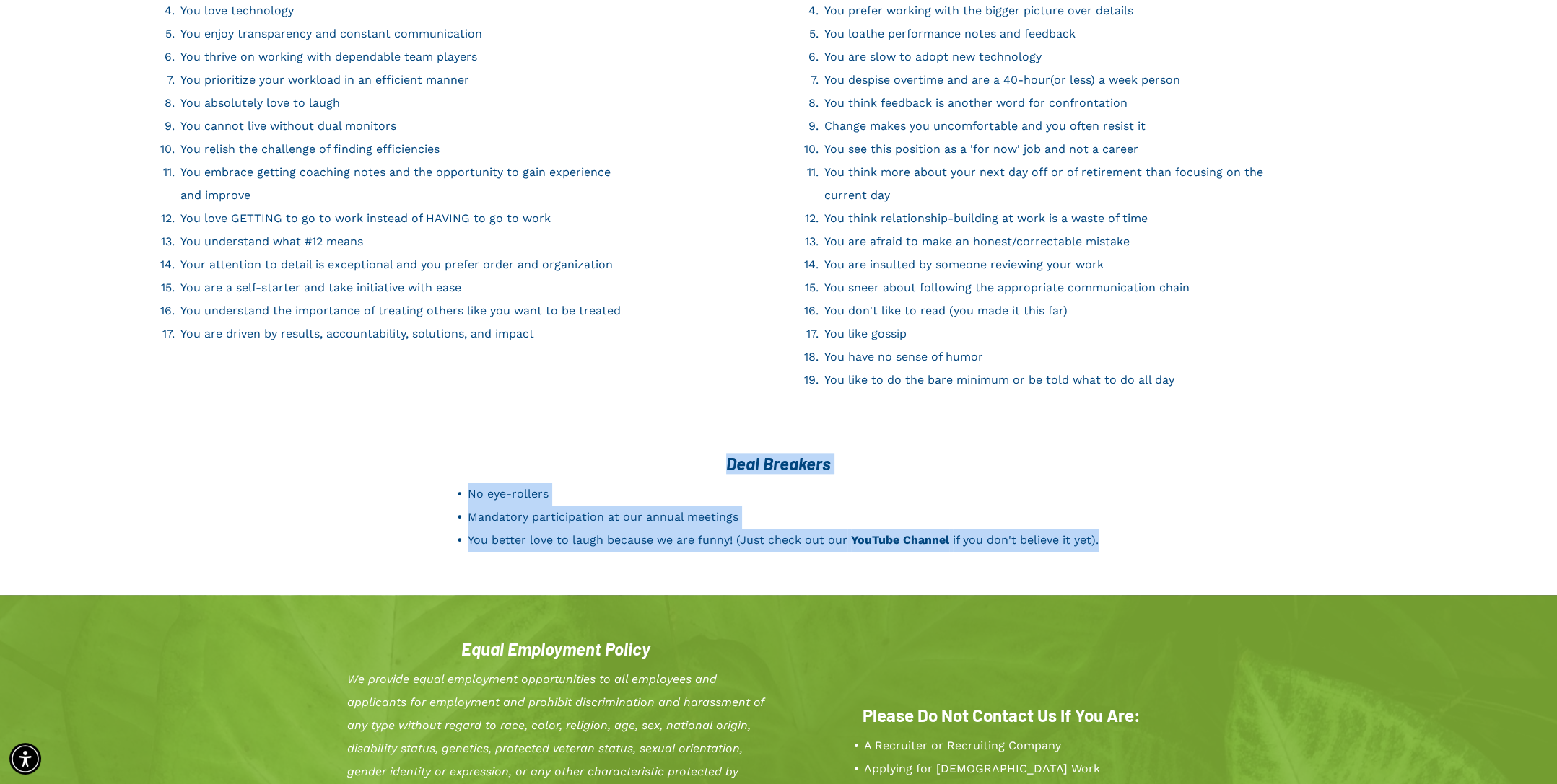
click at [1153, 529] on div "Deal Breakers No eye-rollers Mandatory participation at our annual meetings You…" at bounding box center [778, 502] width 867 height 113
drag, startPoint x: 1134, startPoint y: 523, endPoint x: 700, endPoint y: 434, distance: 443.0
click at [700, 446] on div "Deal Breakers No eye-rollers Mandatory participation at our annual meetings You…" at bounding box center [778, 502] width 867 height 113
click at [700, 454] on h3 "Deal Breakers" at bounding box center [778, 463] width 867 height 21
drag, startPoint x: 705, startPoint y: 430, endPoint x: 1117, endPoint y: 525, distance: 422.8
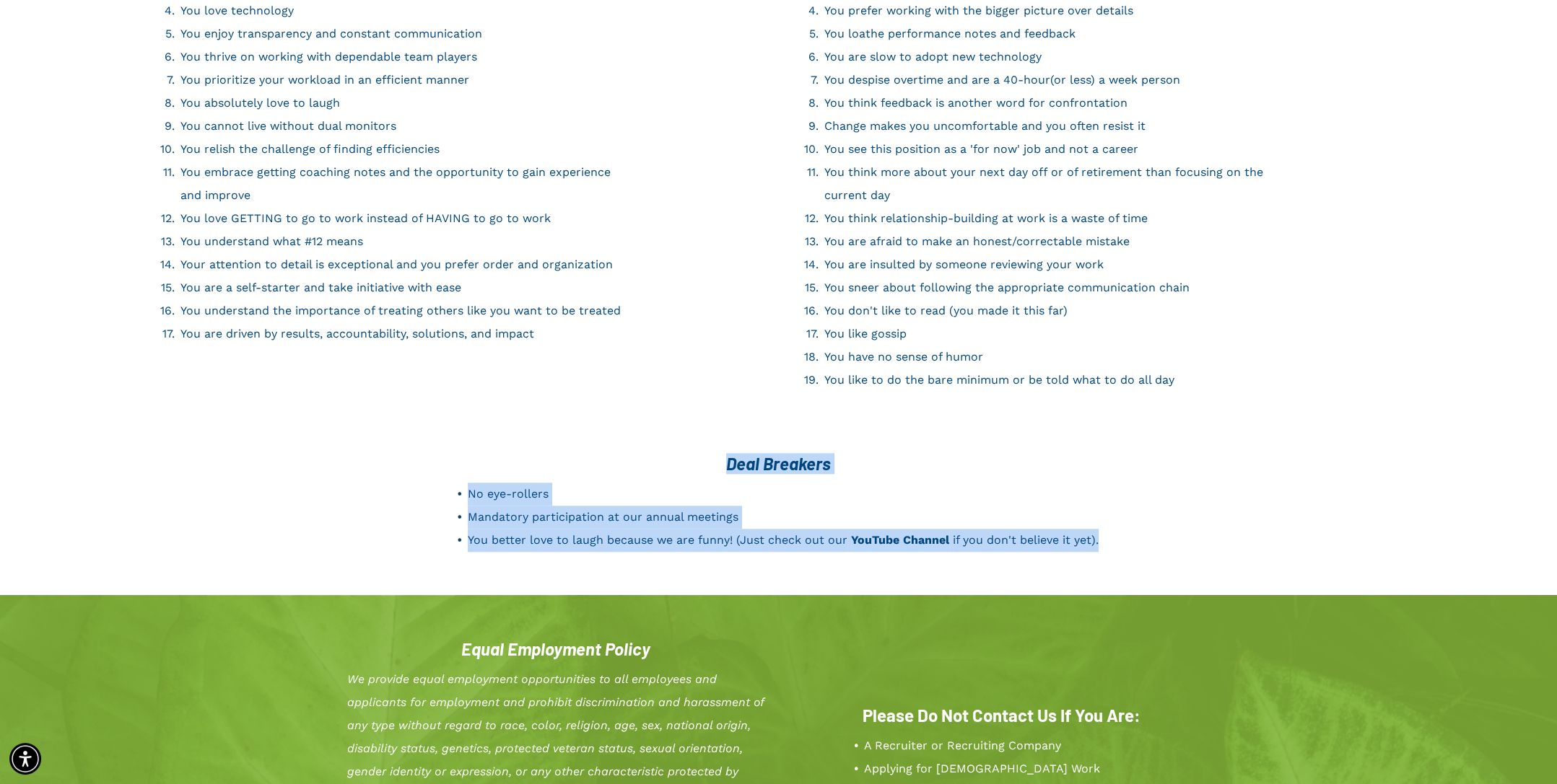
click at [1118, 527] on div "Deal Breakers No eye-rollers Mandatory participation at our annual meetings You…" at bounding box center [778, 502] width 867 height 113
click at [1115, 524] on div "Deal Breakers No eye-rollers Mandatory participation at our annual meetings You…" at bounding box center [778, 502] width 867 height 113
drag, startPoint x: 1129, startPoint y: 517, endPoint x: 666, endPoint y: 426, distance: 471.9
click at [666, 446] on div "Deal Breakers No eye-rollers Mandatory participation at our annual meetings You…" at bounding box center [778, 502] width 867 height 113
click at [666, 452] on div "Deal Breakers" at bounding box center [778, 463] width 867 height 24
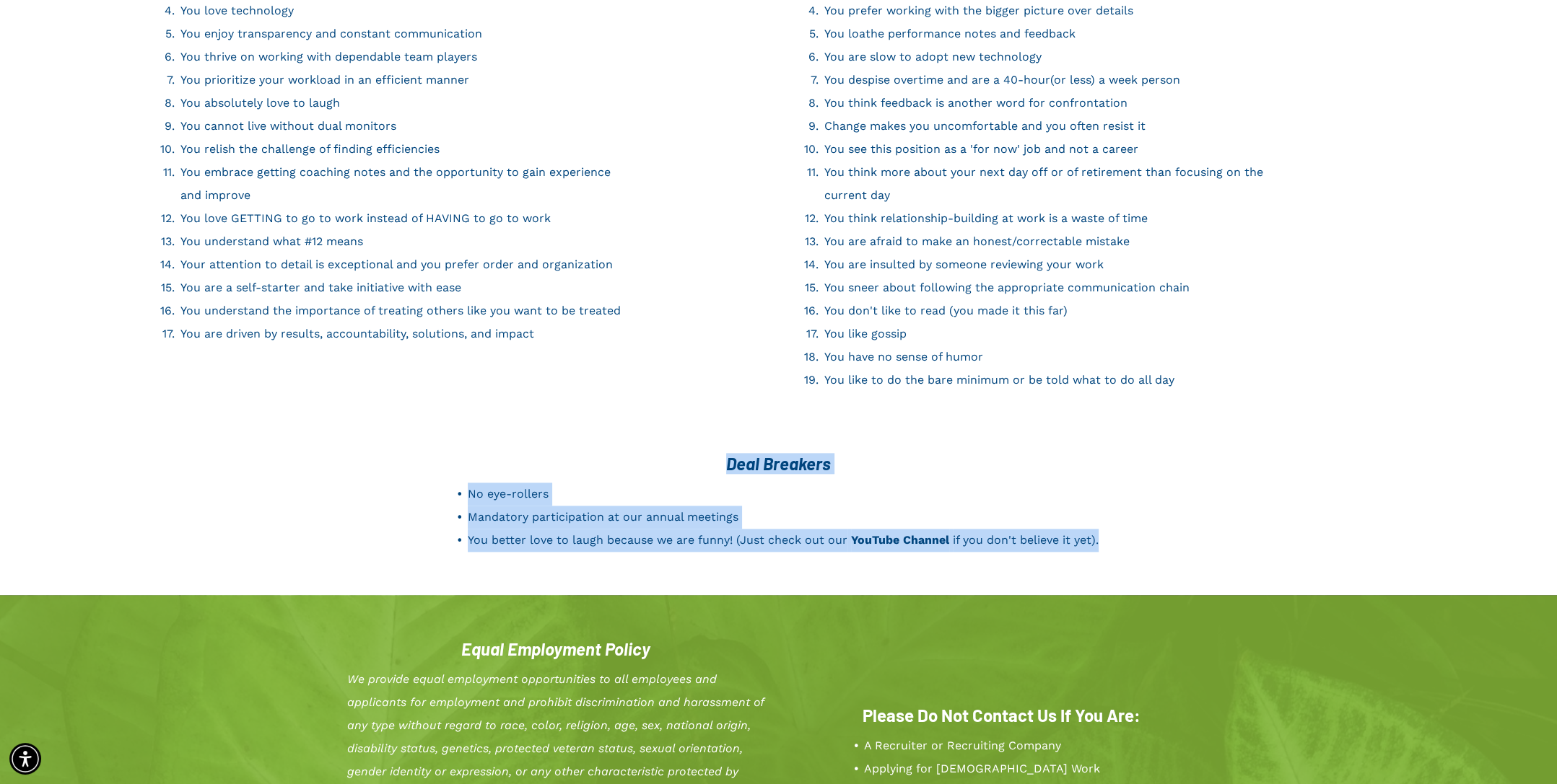
drag, startPoint x: 716, startPoint y: 427, endPoint x: 1101, endPoint y: 525, distance: 397.3
click at [1101, 525] on div "Deal Breakers No eye-rollers Mandatory participation at our annual meetings You…" at bounding box center [778, 502] width 867 height 113
click at [1111, 529] on li "You better love to laugh because we are funny! (Just check out our YouTube Chan…" at bounding box center [790, 540] width 645 height 23
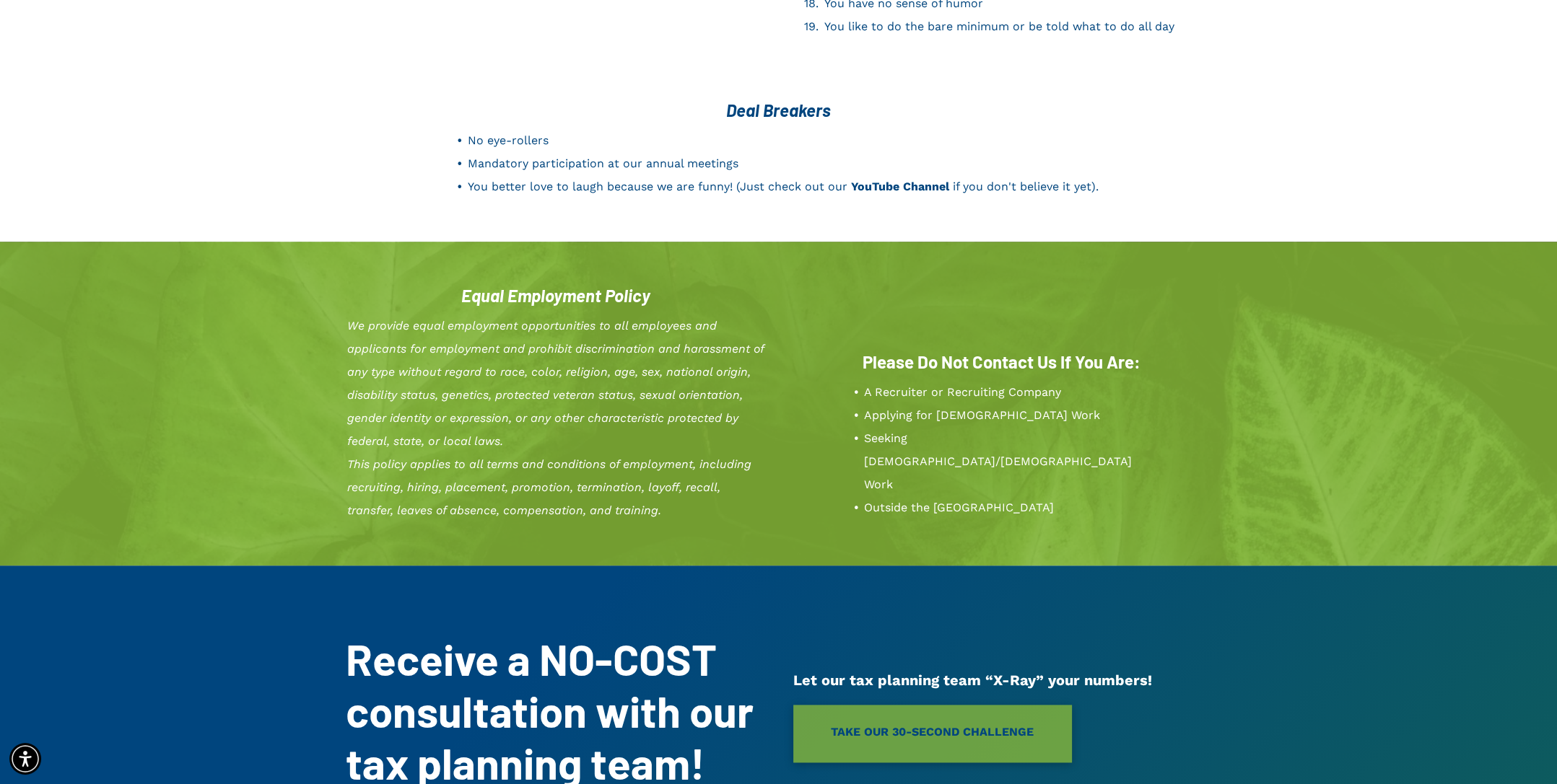
scroll to position [2670, 0]
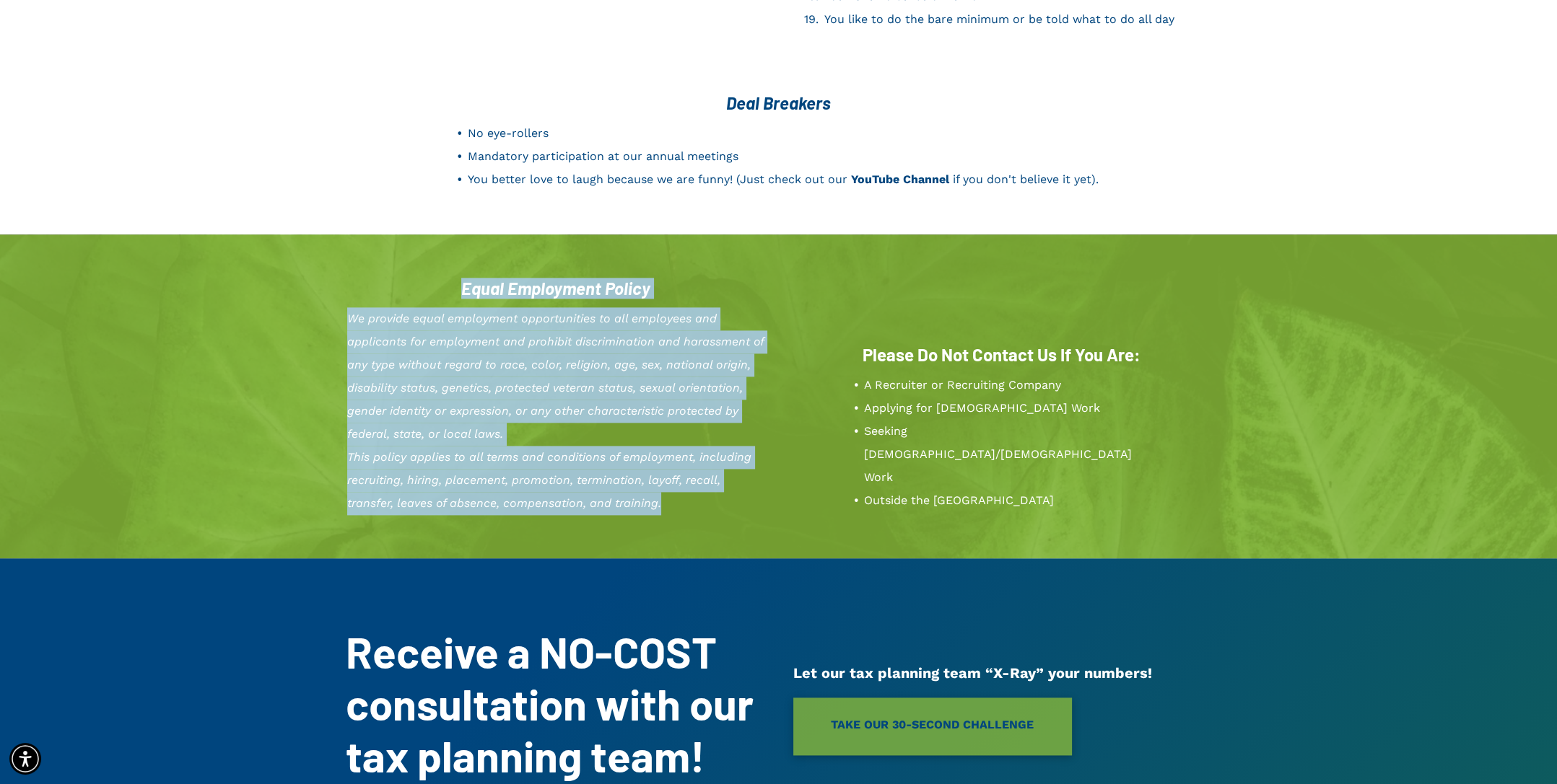
drag, startPoint x: 641, startPoint y: 434, endPoint x: 448, endPoint y: 260, distance: 259.9
click at [448, 271] on div "Equal Employment Policy We provide equal employment opportunities to all employ…" at bounding box center [562, 397] width 433 height 252
click at [448, 278] on h3 "Equal Employment Policy" at bounding box center [555, 288] width 420 height 21
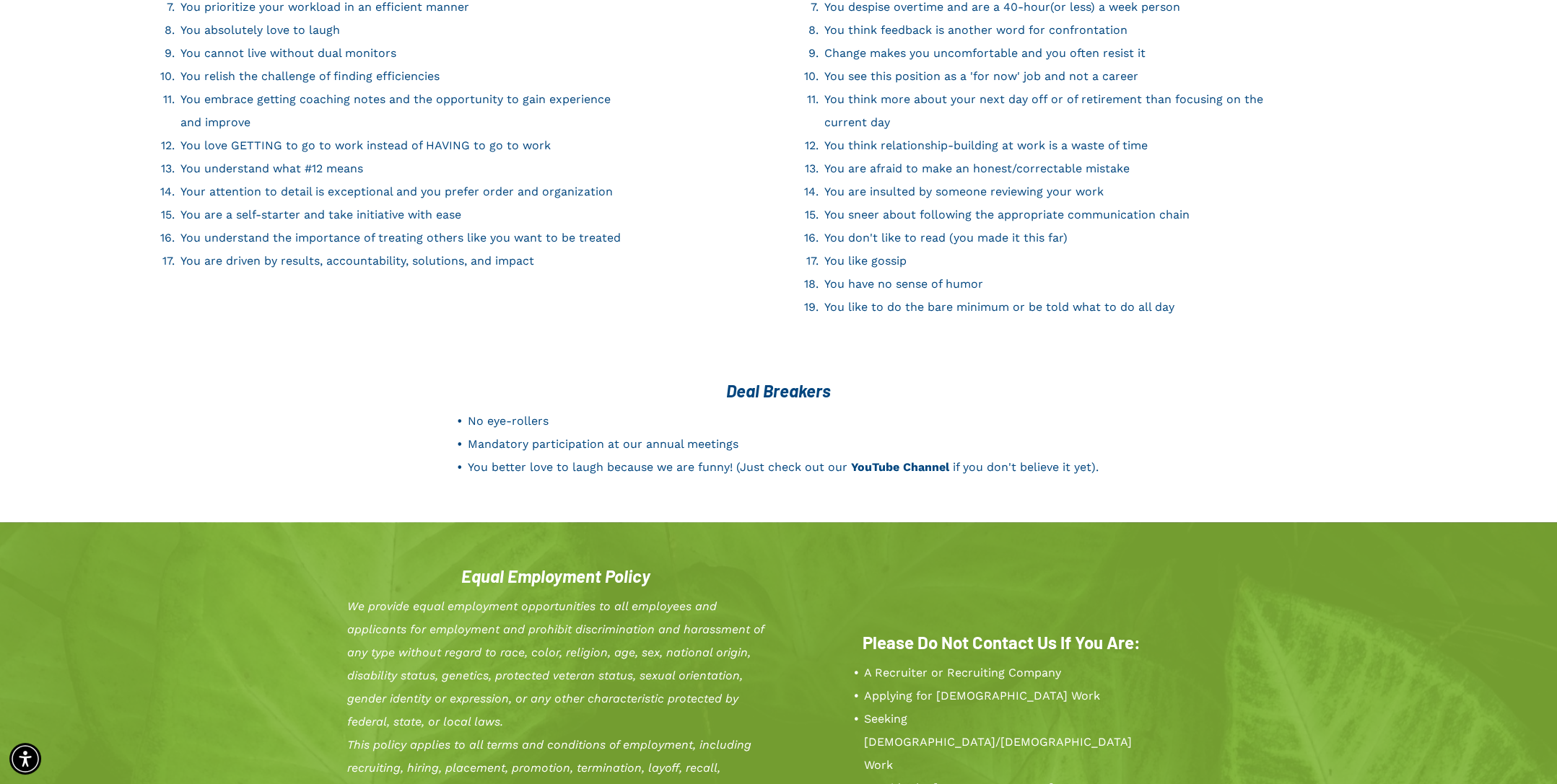
scroll to position [2382, 0]
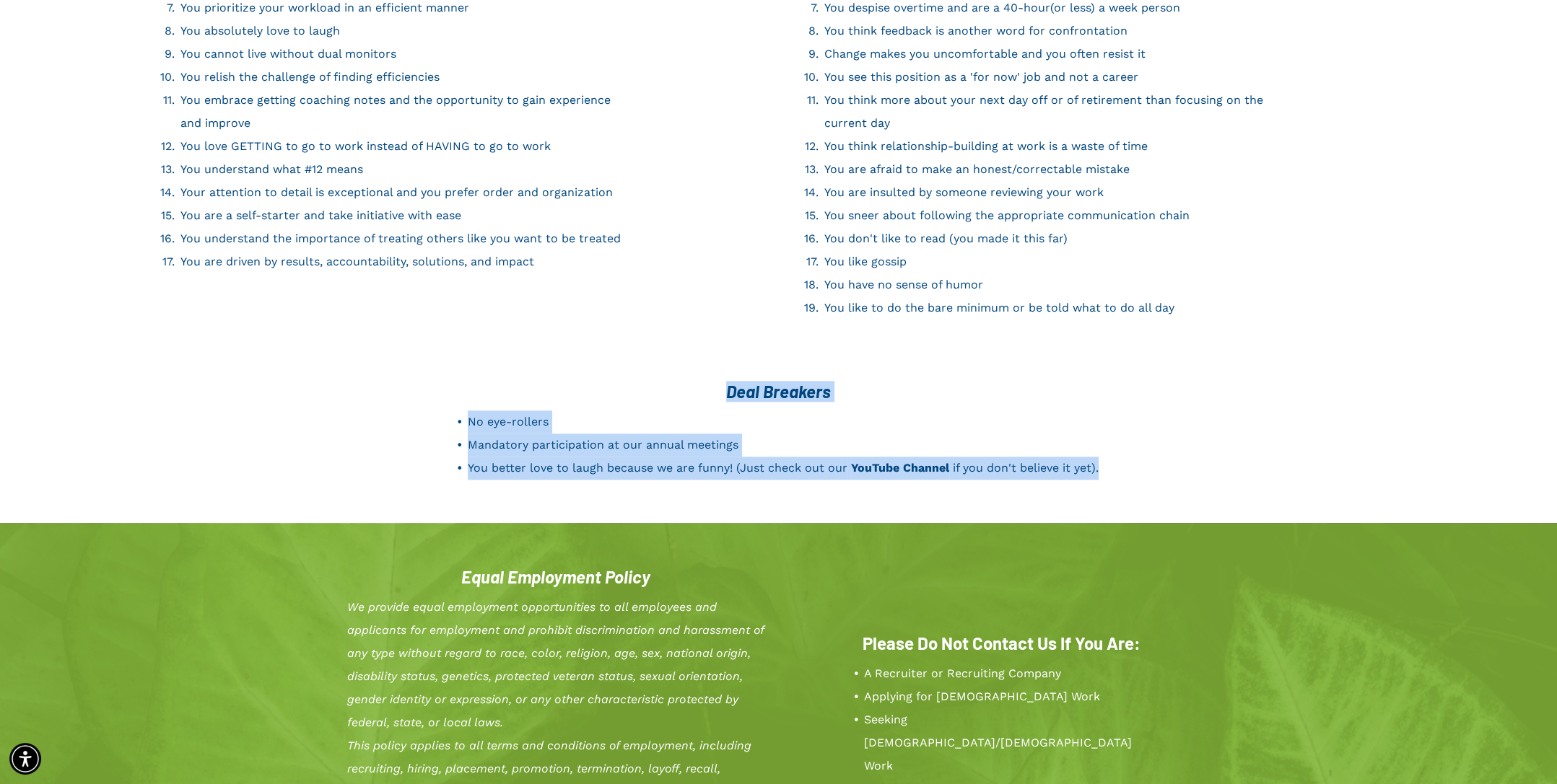
drag, startPoint x: 1068, startPoint y: 425, endPoint x: 698, endPoint y: 355, distance: 376.6
click at [698, 374] on div "Deal Breakers No eye-rollers Mandatory participation at our annual meetings You…" at bounding box center [778, 431] width 867 height 113
click at [704, 411] on li "No eye-rollers" at bounding box center [790, 422] width 645 height 23
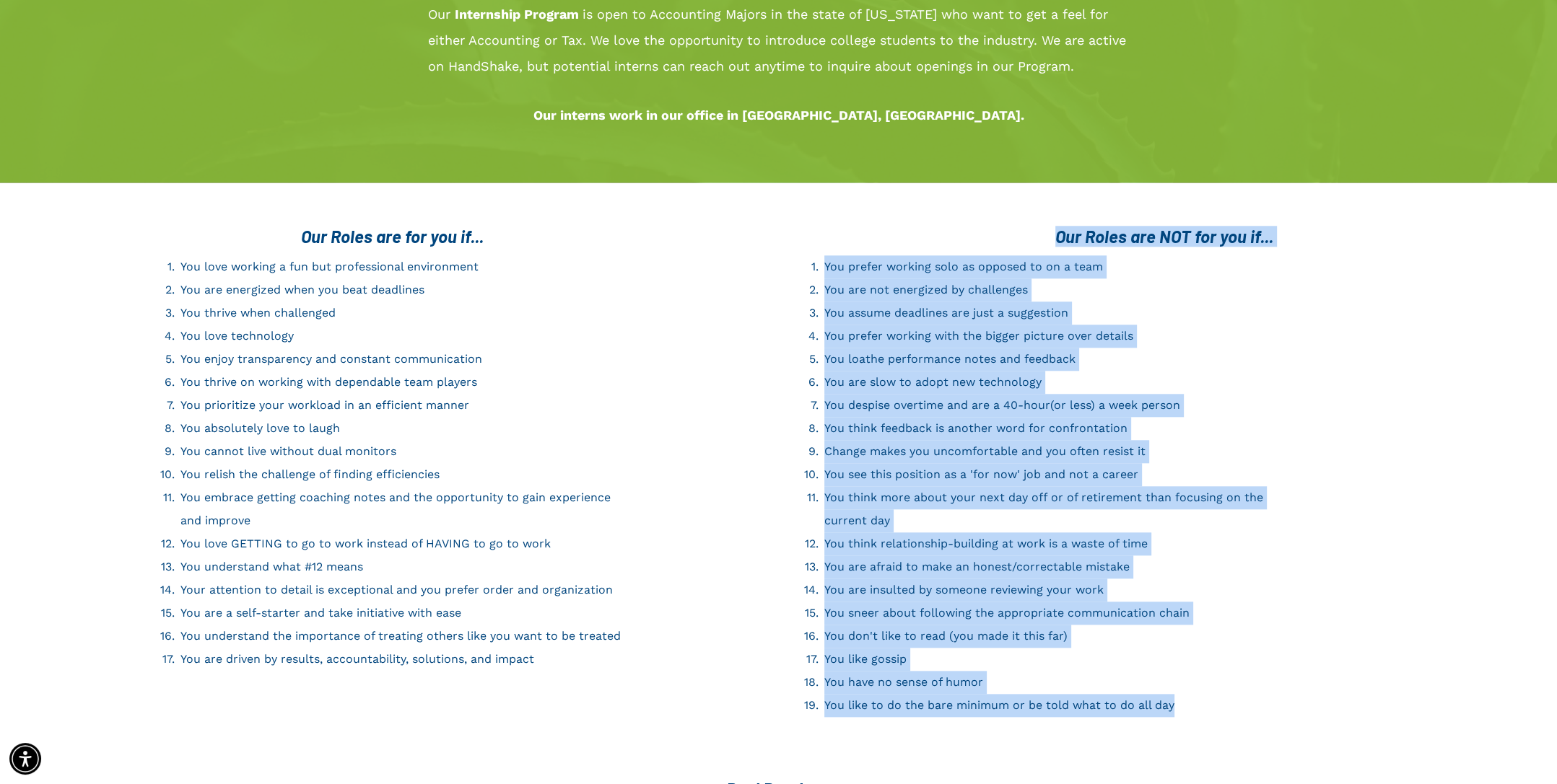
scroll to position [1977, 0]
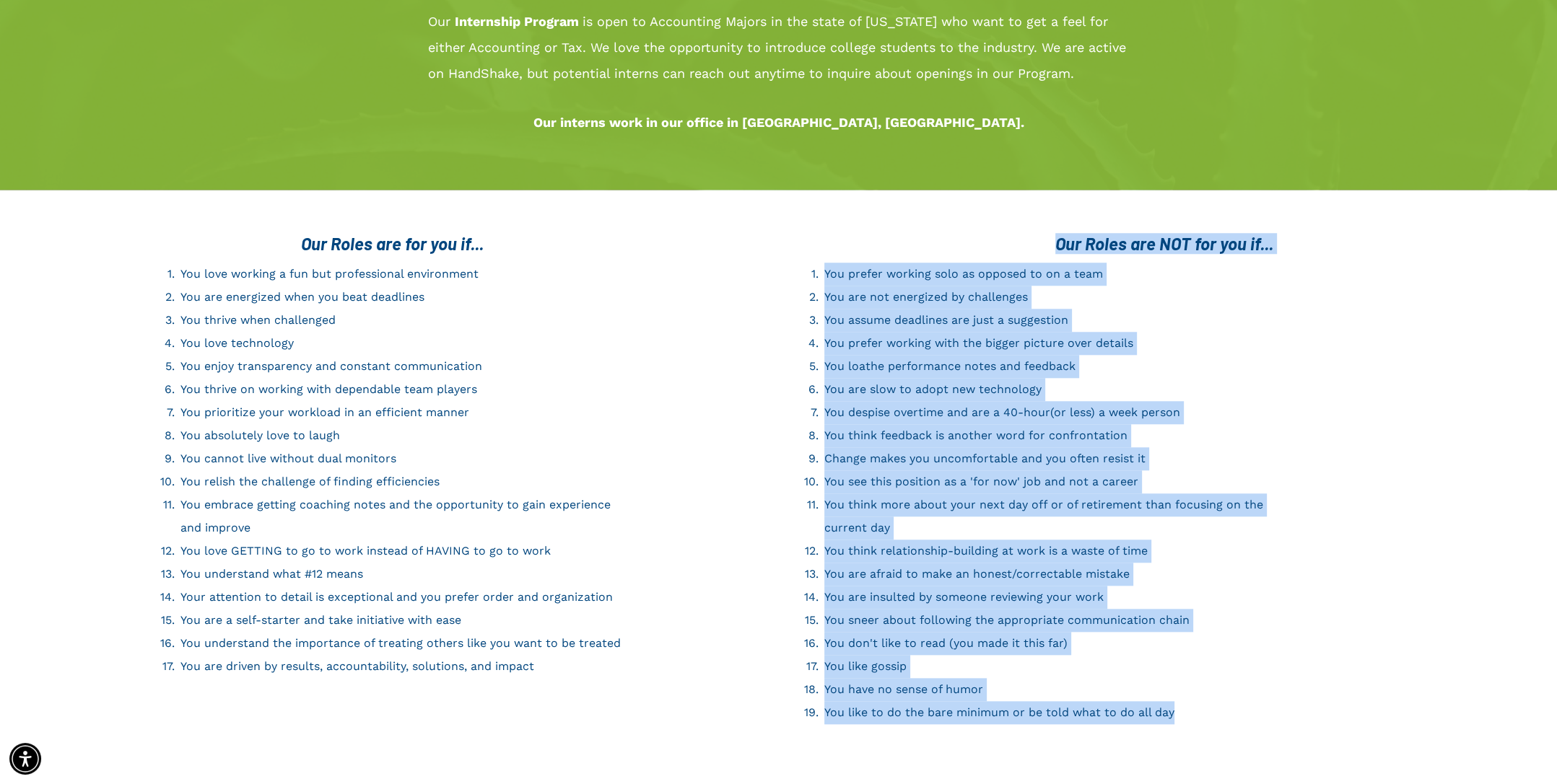
drag, startPoint x: 1203, startPoint y: 410, endPoint x: 1033, endPoint y: 215, distance: 258.7
click at [1033, 226] on div "Our Roles are NOT for you if... You prefer working solo as opposed to on a team…" at bounding box center [1155, 479] width 751 height 506
click at [1033, 233] on h3 "Our Roles are NOT for you if..." at bounding box center [1165, 243] width 727 height 21
drag, startPoint x: 1034, startPoint y: 215, endPoint x: 1213, endPoint y: 700, distance: 517.0
click at [1216, 700] on div "Our Roles are NOT for you if... You prefer working solo as opposed to on a team…" at bounding box center [1155, 479] width 751 height 506
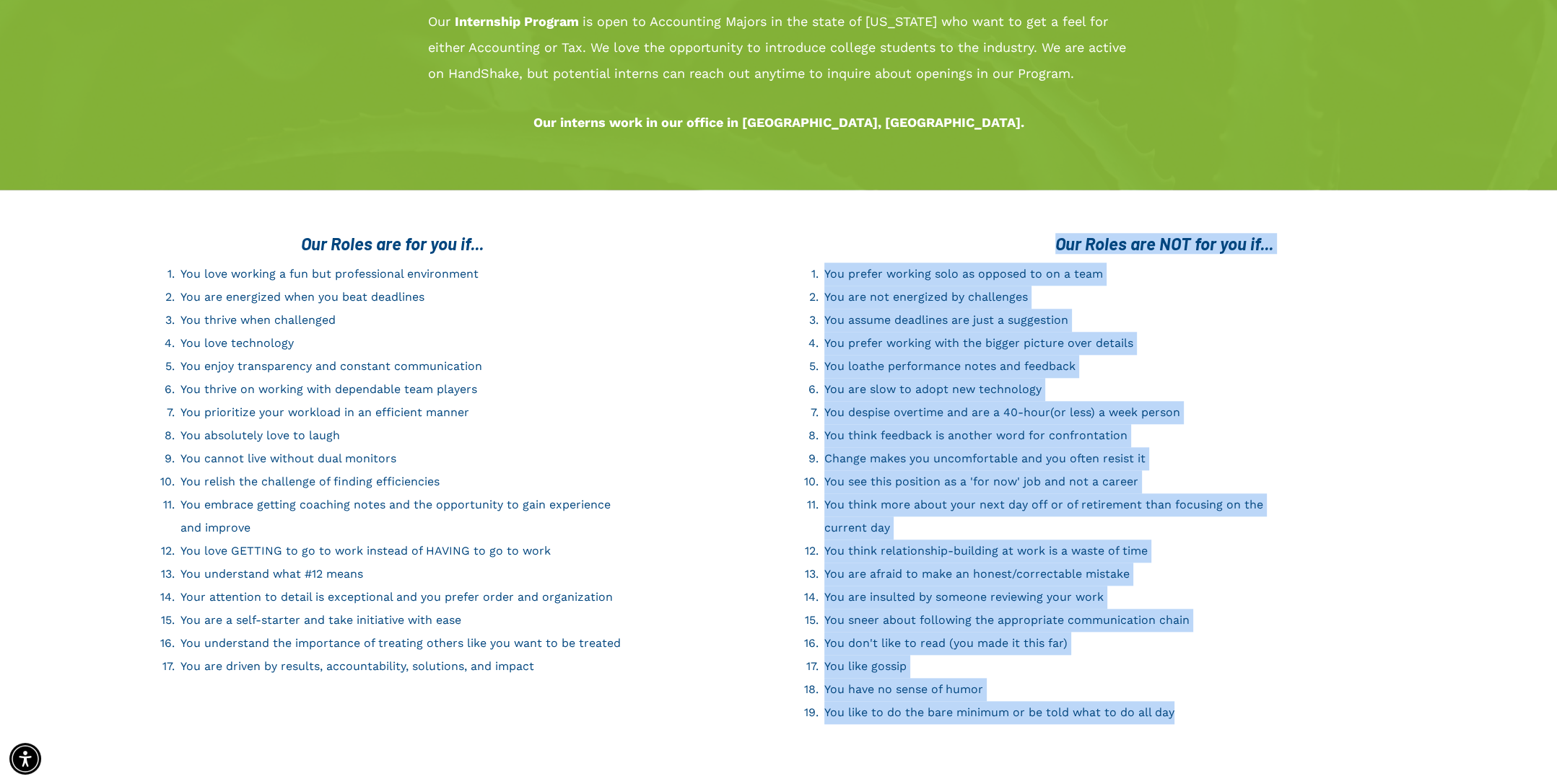
click at [1214, 702] on li "You like to do the bare minimum or be told what to do all day" at bounding box center [1048, 713] width 448 height 23
click at [1210, 702] on li "You like to do the bare minimum or be told what to do all day" at bounding box center [1048, 713] width 448 height 23
drag, startPoint x: 1203, startPoint y: 695, endPoint x: 1028, endPoint y: 221, distance: 505.3
click at [1028, 226] on div "Our Roles are NOT for you if... You prefer working solo as opposed to on a team…" at bounding box center [1155, 479] width 751 height 506
click at [1028, 233] on h3 "Our Roles are NOT for you if..." at bounding box center [1165, 243] width 727 height 21
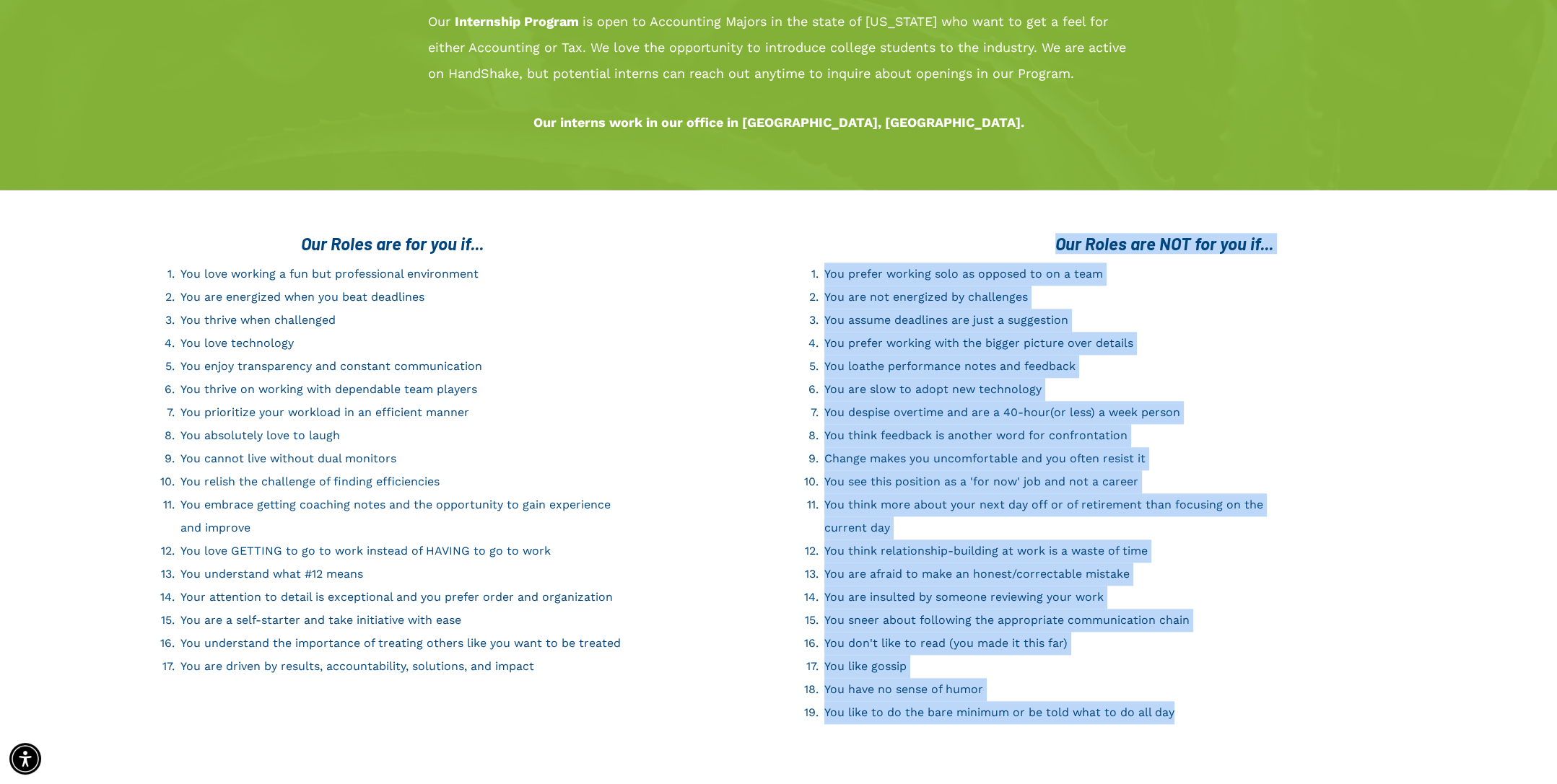
drag, startPoint x: 1040, startPoint y: 213, endPoint x: 1207, endPoint y: 694, distance: 509.2
click at [1207, 694] on div "Our Roles are NOT for you if... You prefer working solo as opposed to on a team…" at bounding box center [1155, 479] width 751 height 506
click at [1212, 702] on li "You like to do the bare minimum or be told what to do all day" at bounding box center [1048, 713] width 448 height 23
drag, startPoint x: 1062, startPoint y: 408, endPoint x: 1025, endPoint y: 221, distance: 190.6
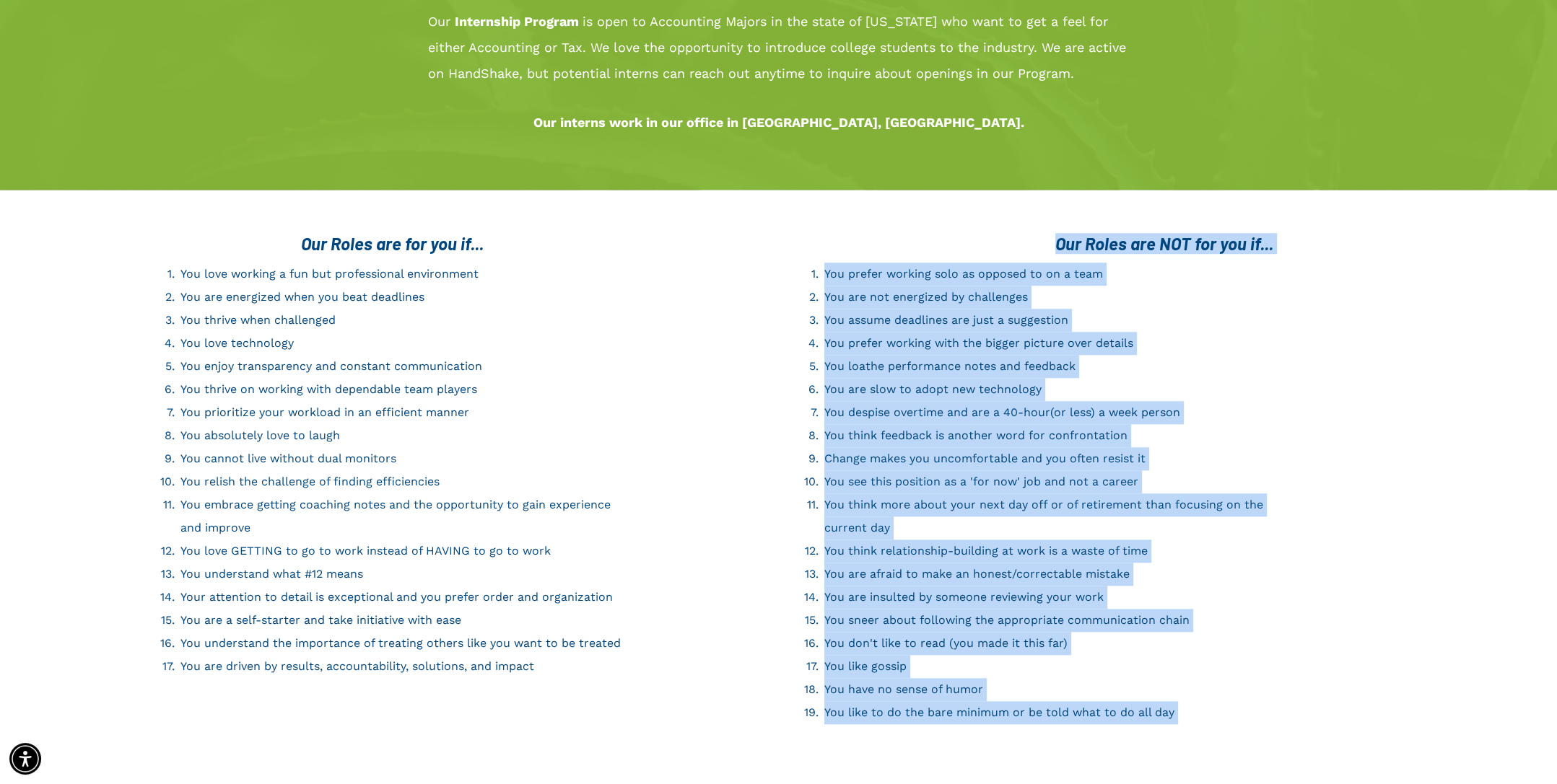
click at [1025, 233] on h3 "Our Roles are NOT for you if..." at bounding box center [1165, 243] width 727 height 21
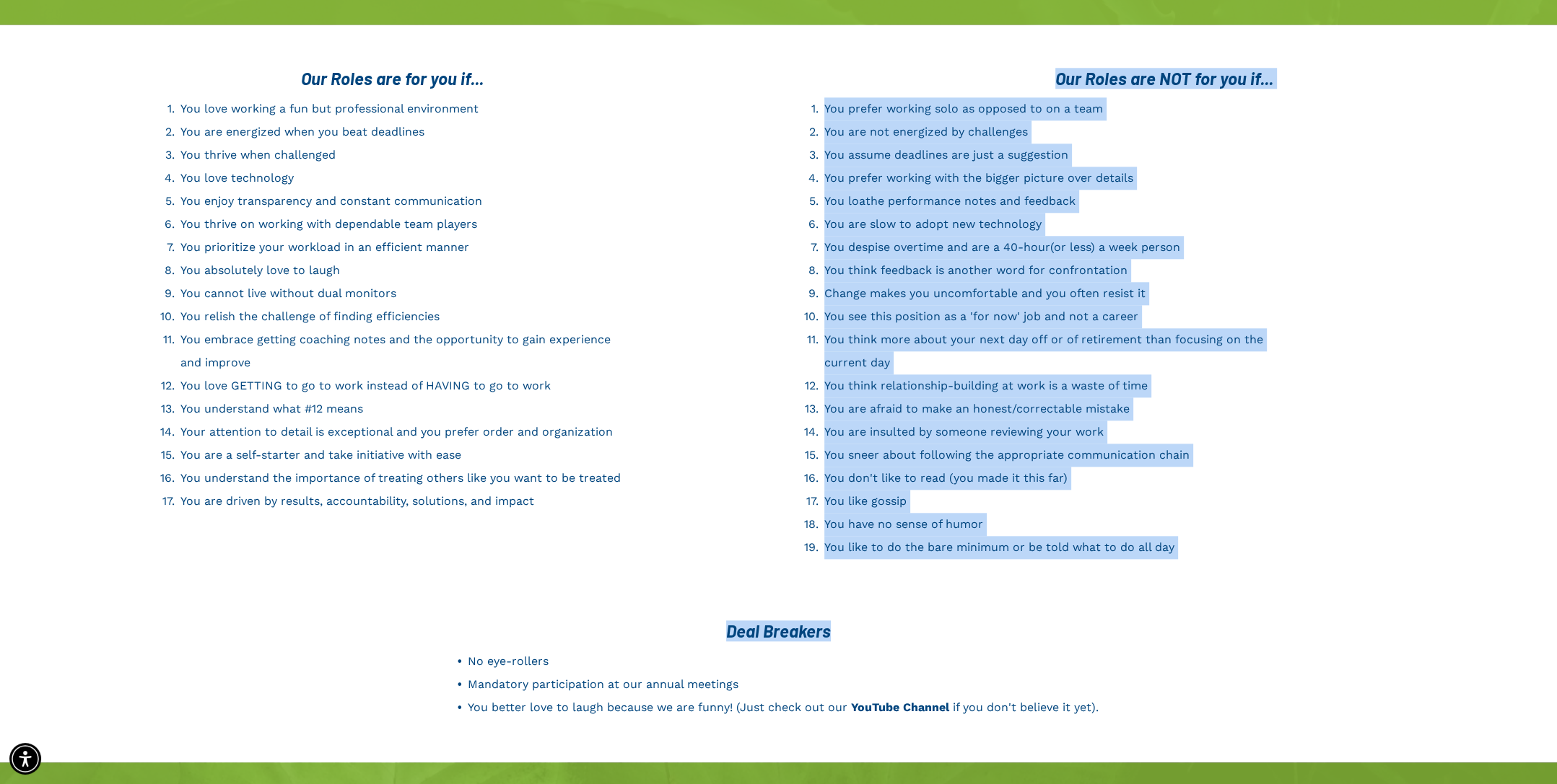
scroll to position [2193, 0]
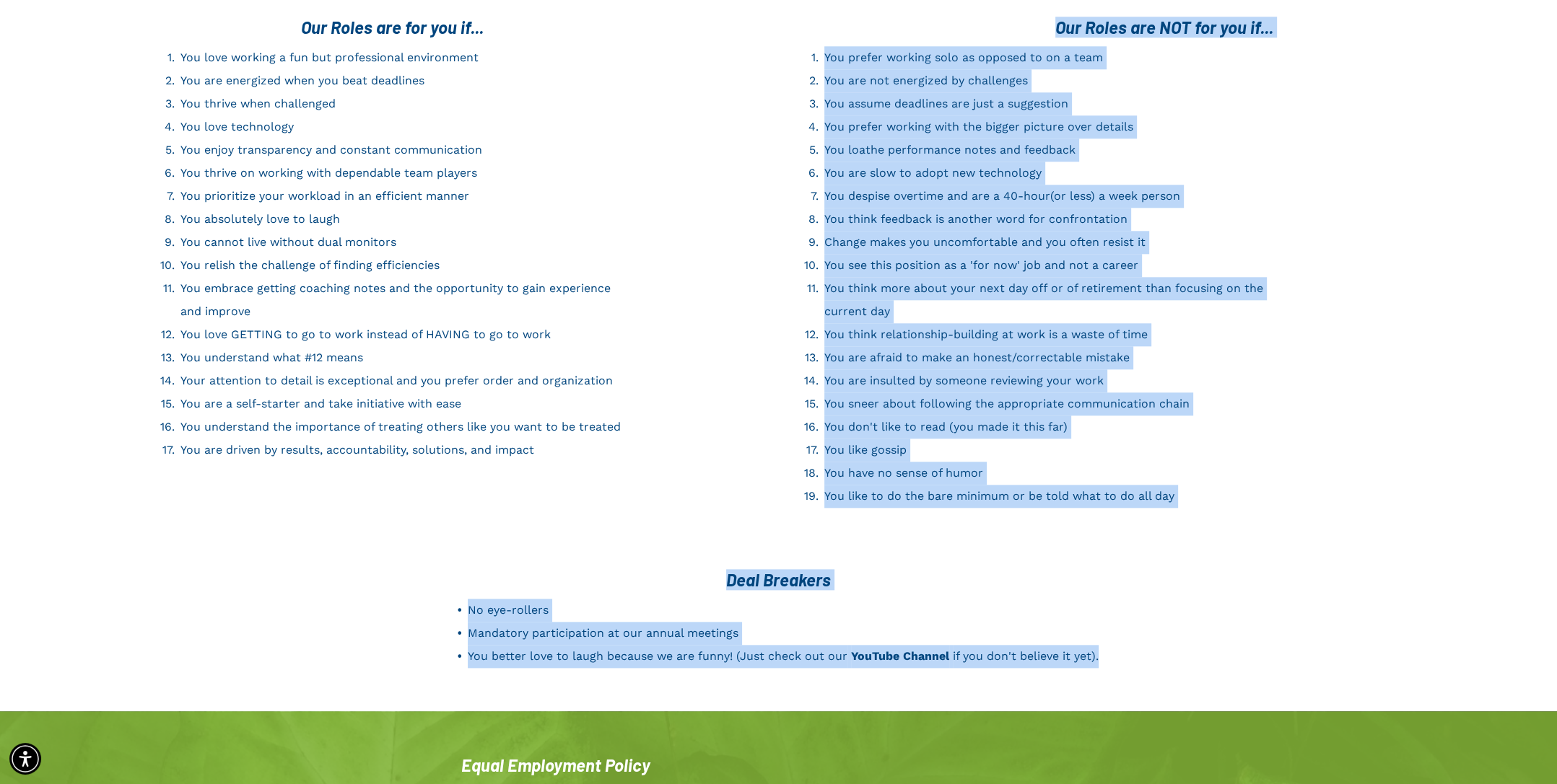
drag, startPoint x: 1037, startPoint y: 221, endPoint x: 1110, endPoint y: 636, distance: 421.4
click at [1128, 630] on div "Deal Breakers No eye-rollers Mandatory participation at our annual meetings You…" at bounding box center [778, 618] width 867 height 113
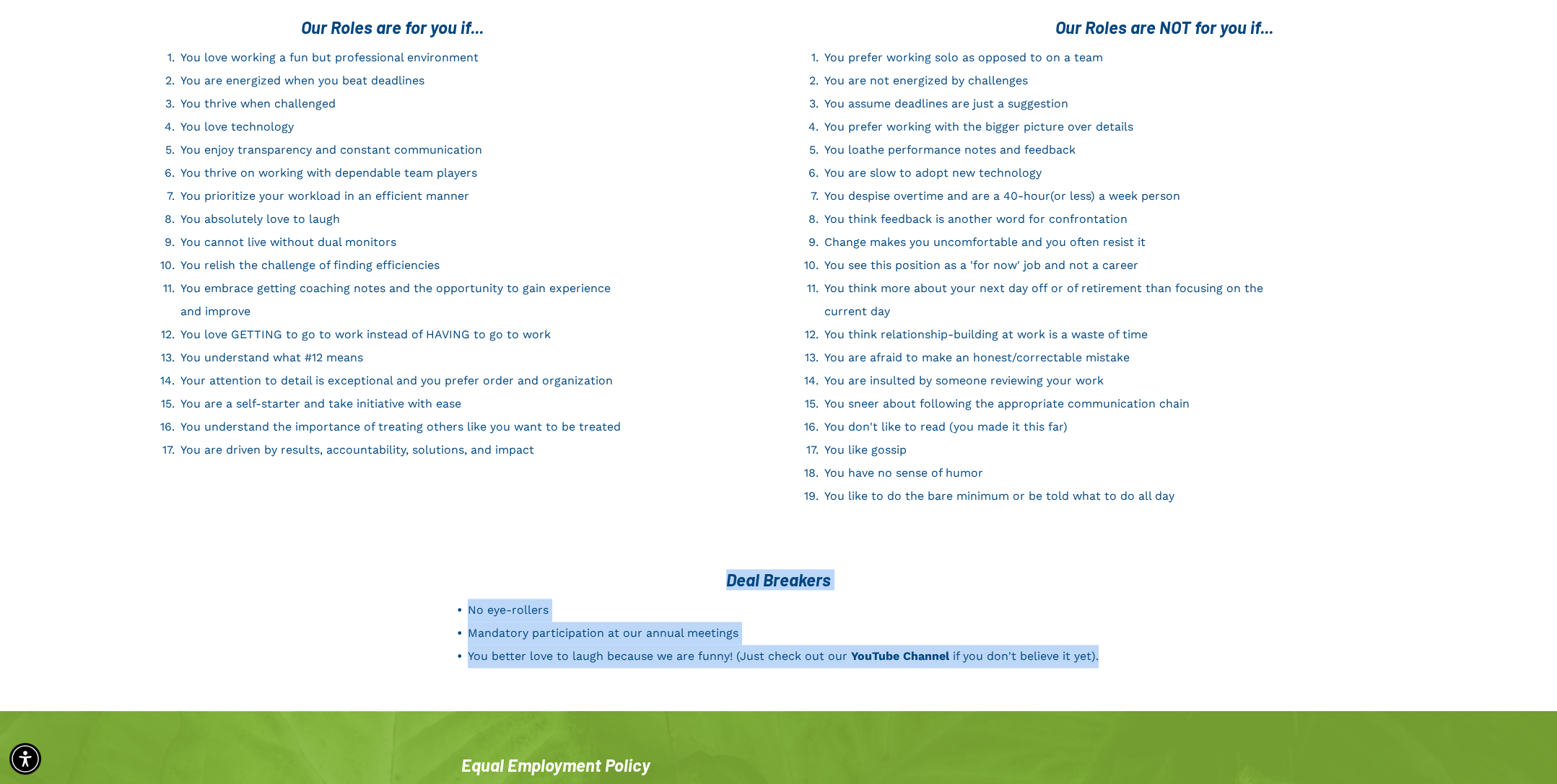
drag, startPoint x: 1129, startPoint y: 627, endPoint x: 711, endPoint y: 552, distance: 424.7
click at [711, 562] on div "Deal Breakers No eye-rollers Mandatory participation at our annual meetings You…" at bounding box center [778, 618] width 867 height 113
click at [1279, 558] on div "Deal Breakers No eye-rollers Mandatory participation at our annual meetings You…" at bounding box center [778, 631] width 1557 height 160
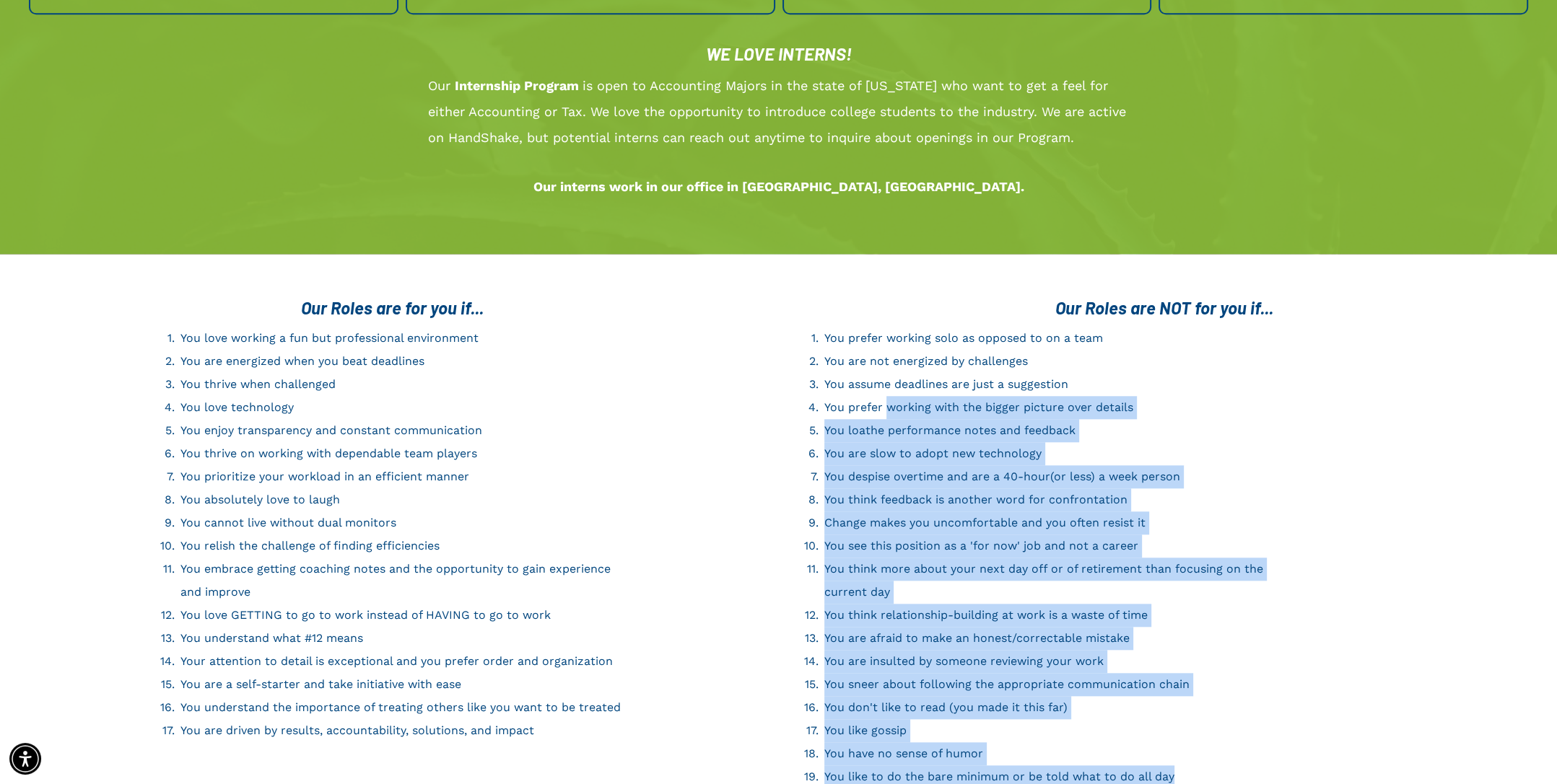
scroll to position [1904, 0]
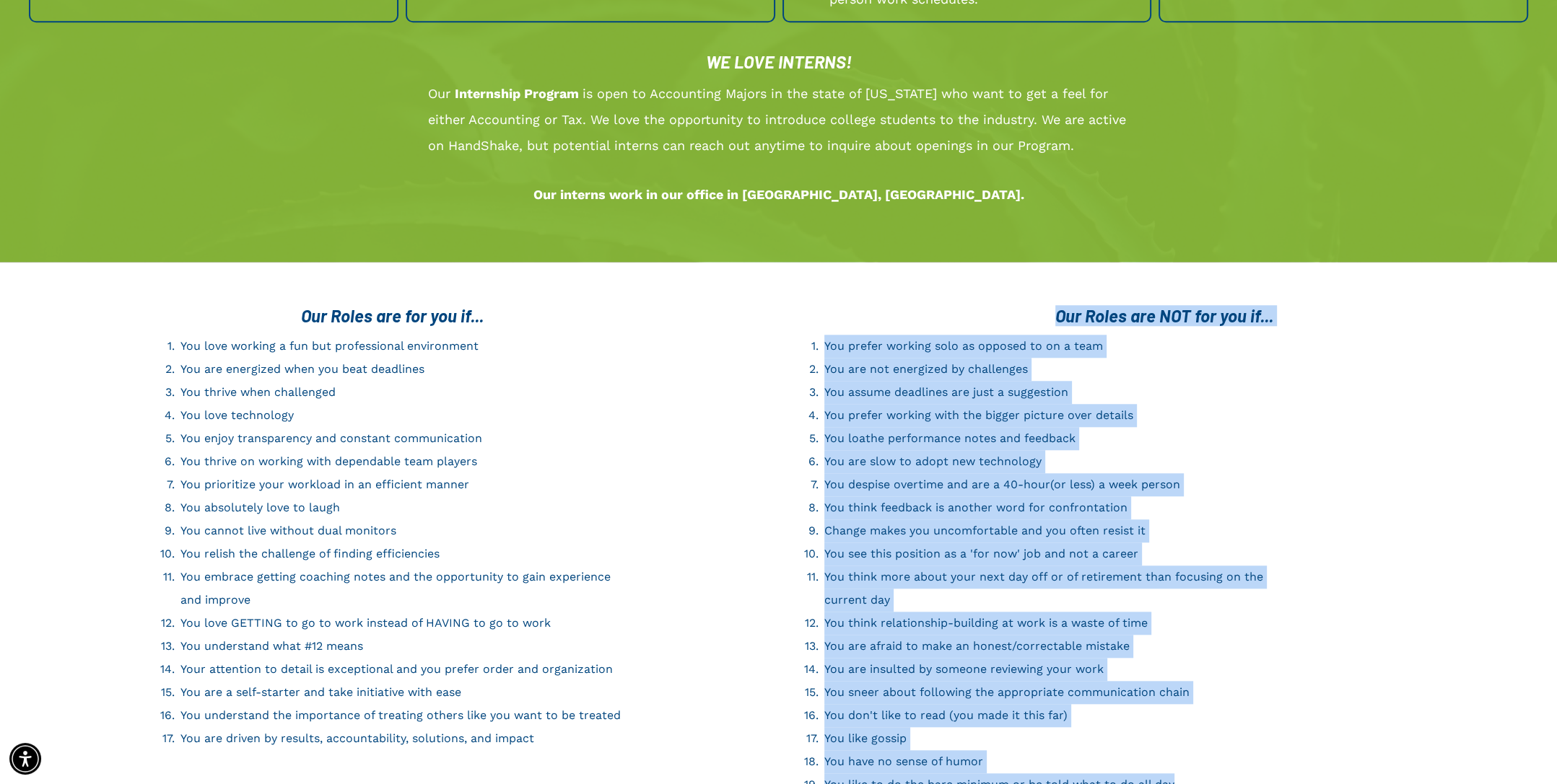
drag, startPoint x: 1205, startPoint y: 463, endPoint x: 1020, endPoint y: 288, distance: 254.7
click at [1020, 298] on div "Our Roles are NOT for you if... You prefer working solo as opposed to on a team…" at bounding box center [1155, 551] width 751 height 506
click at [1020, 306] on h3 "Our Roles are NOT for you if..." at bounding box center [1165, 316] width 727 height 21
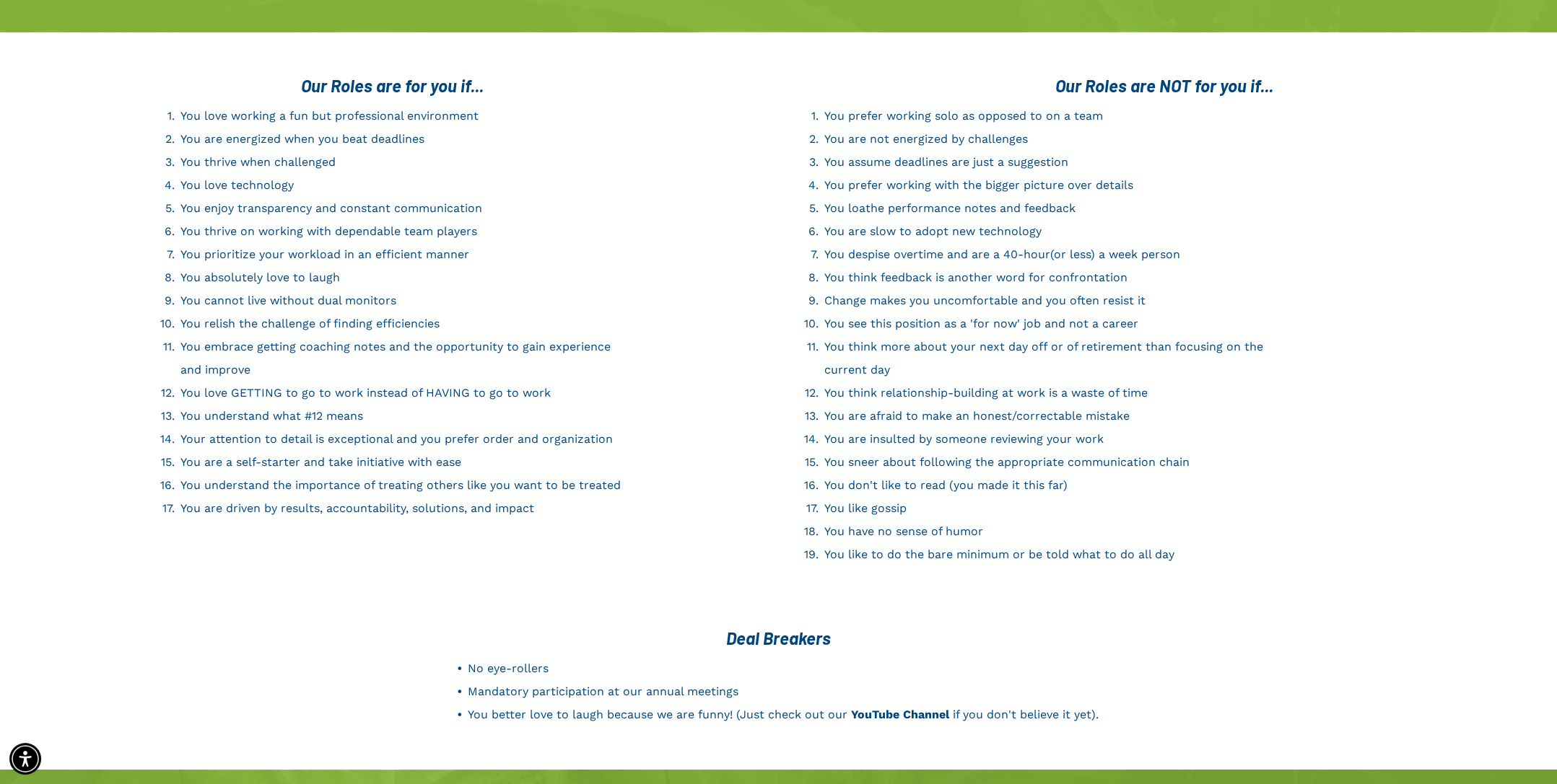
scroll to position [2121, 0]
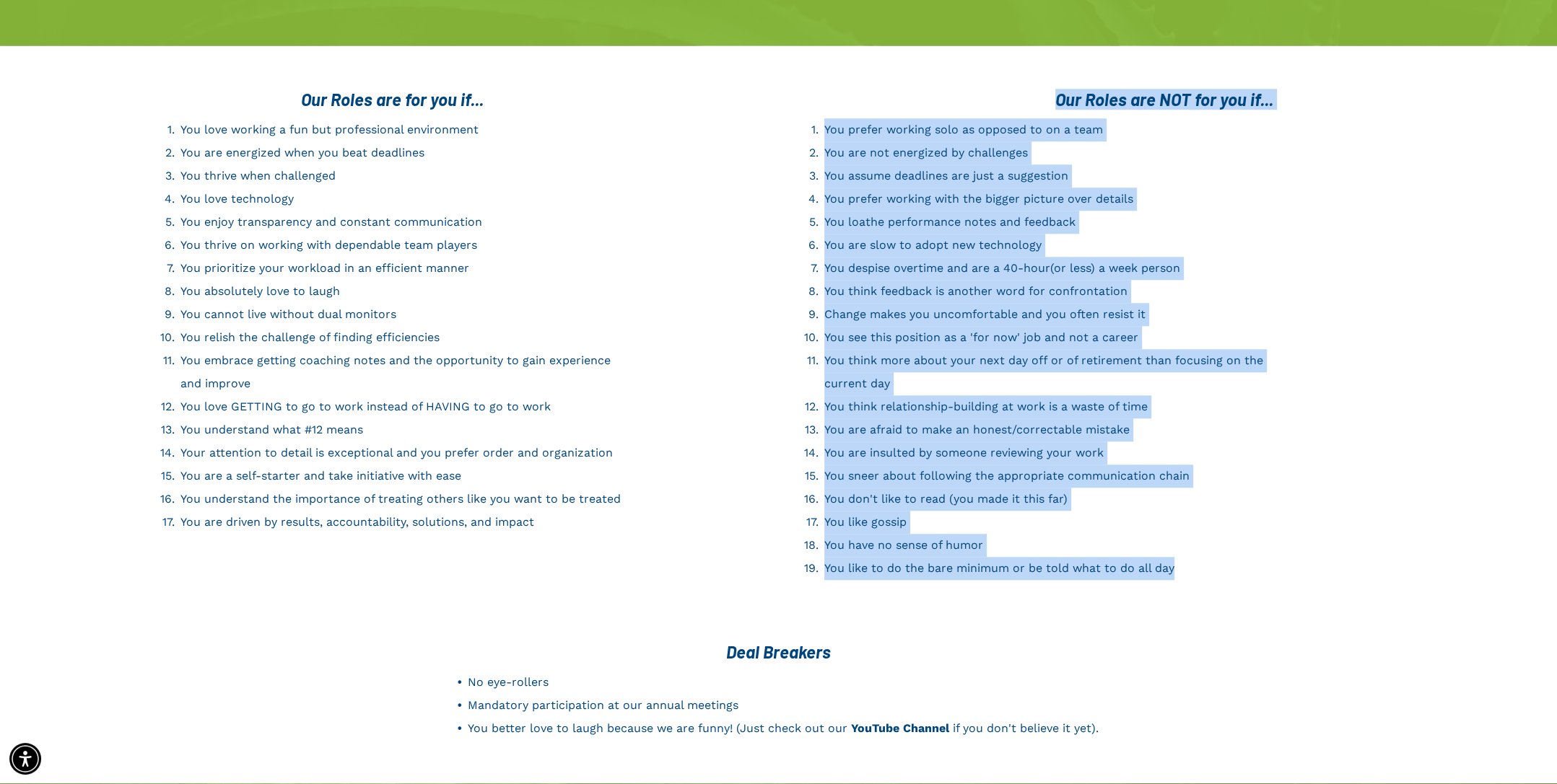
drag, startPoint x: 1199, startPoint y: 545, endPoint x: 1047, endPoint y: 70, distance: 498.7
click at [1047, 81] on div "Our Roles are NOT for you if... You prefer working solo as opposed to on a team…" at bounding box center [1155, 334] width 751 height 506
click at [1047, 88] on h3 "Our Roles are NOT for you if..." at bounding box center [1165, 98] width 727 height 21
drag, startPoint x: 1070, startPoint y: 75, endPoint x: 1265, endPoint y: 560, distance: 522.7
click at [1265, 560] on div "Our Roles are NOT for you if... You prefer working solo as opposed to on a team…" at bounding box center [1155, 334] width 751 height 506
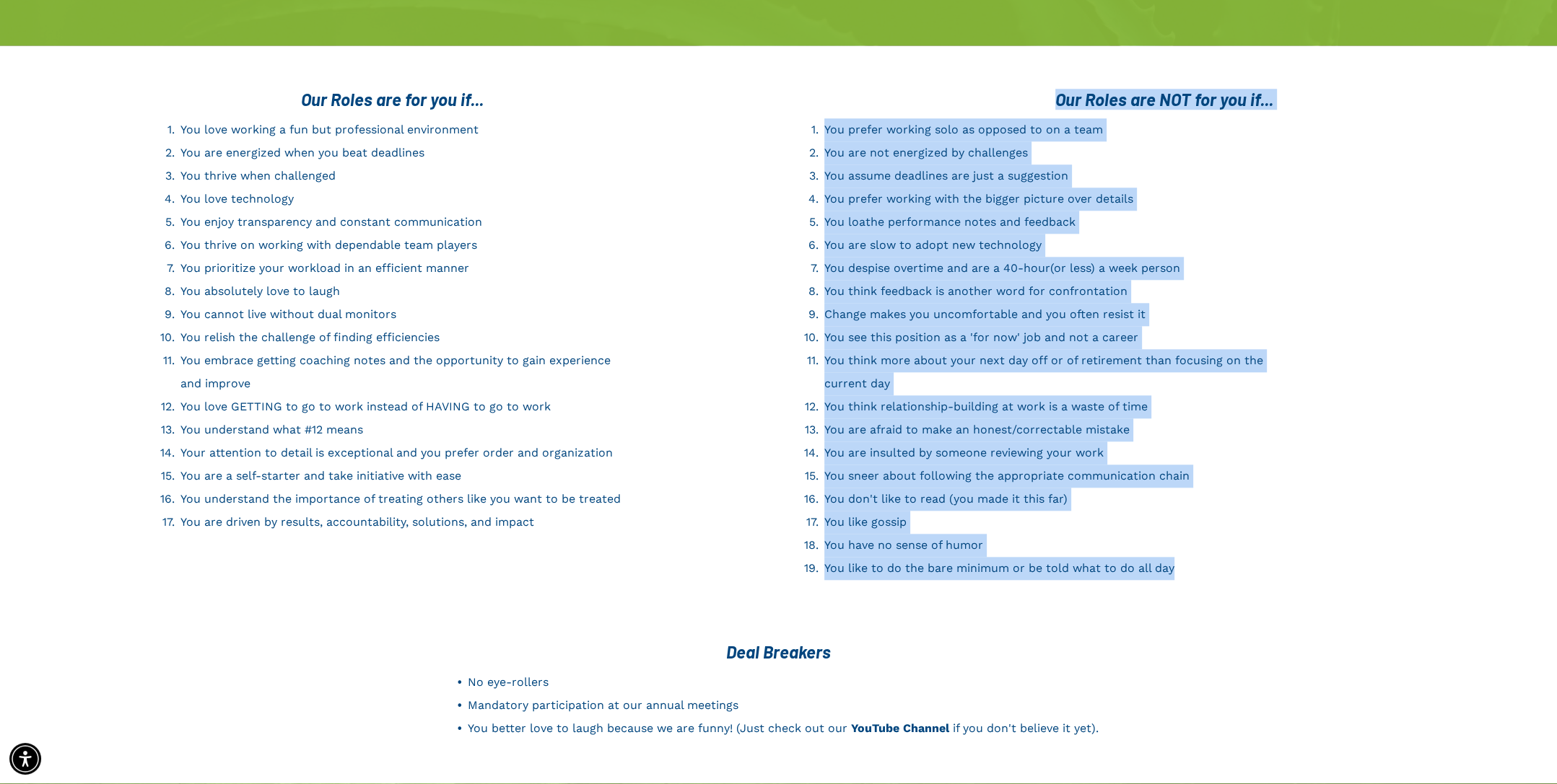
click at [1255, 559] on div "Our Roles are NOT for you if... You prefer working solo as opposed to on a team…" at bounding box center [1155, 334] width 751 height 506
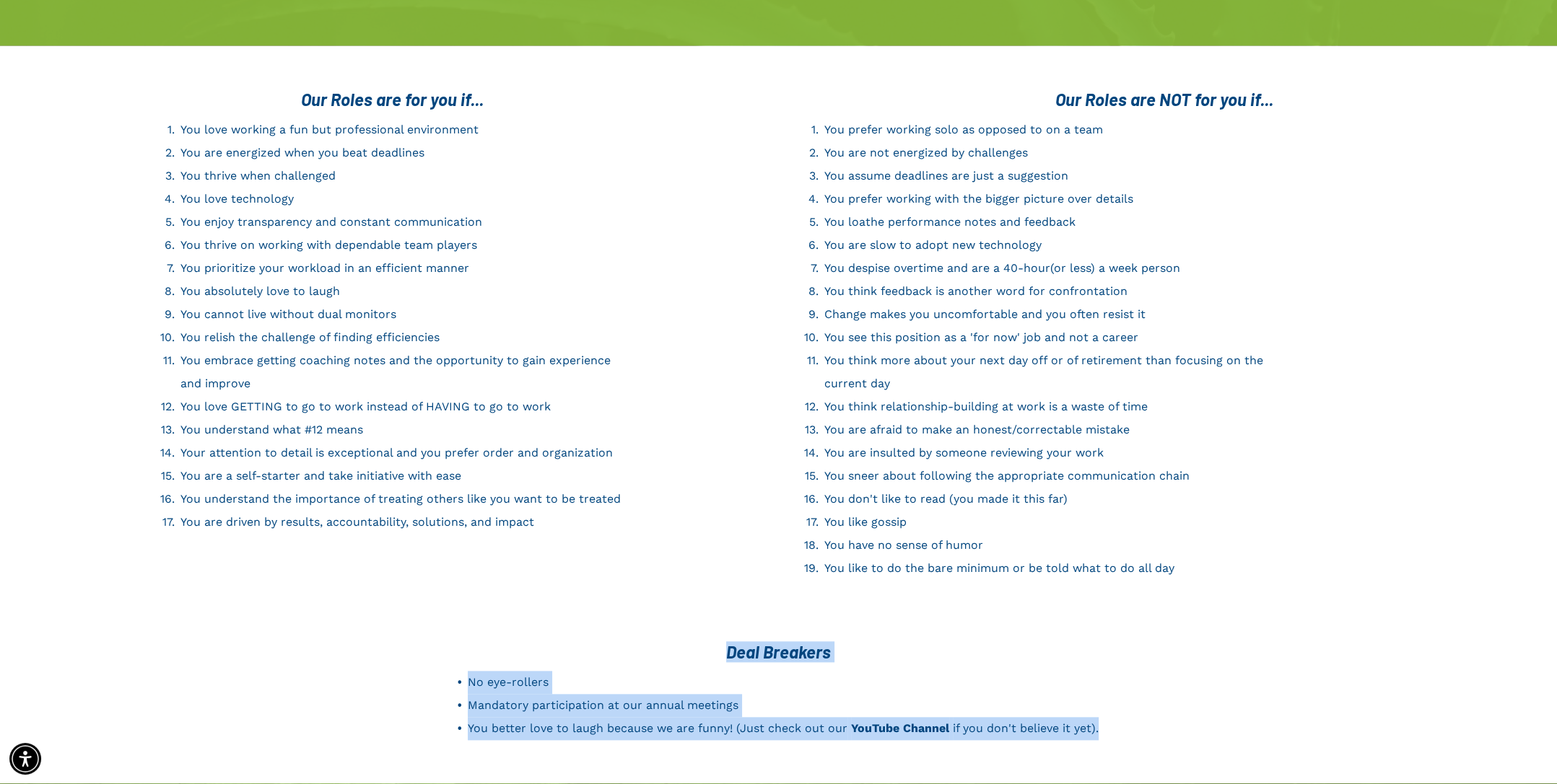
drag, startPoint x: 1114, startPoint y: 701, endPoint x: 715, endPoint y: 611, distance: 409.0
click at [715, 634] on div "Deal Breakers No eye-rollers Mandatory participation at our annual meetings You…" at bounding box center [778, 691] width 867 height 113
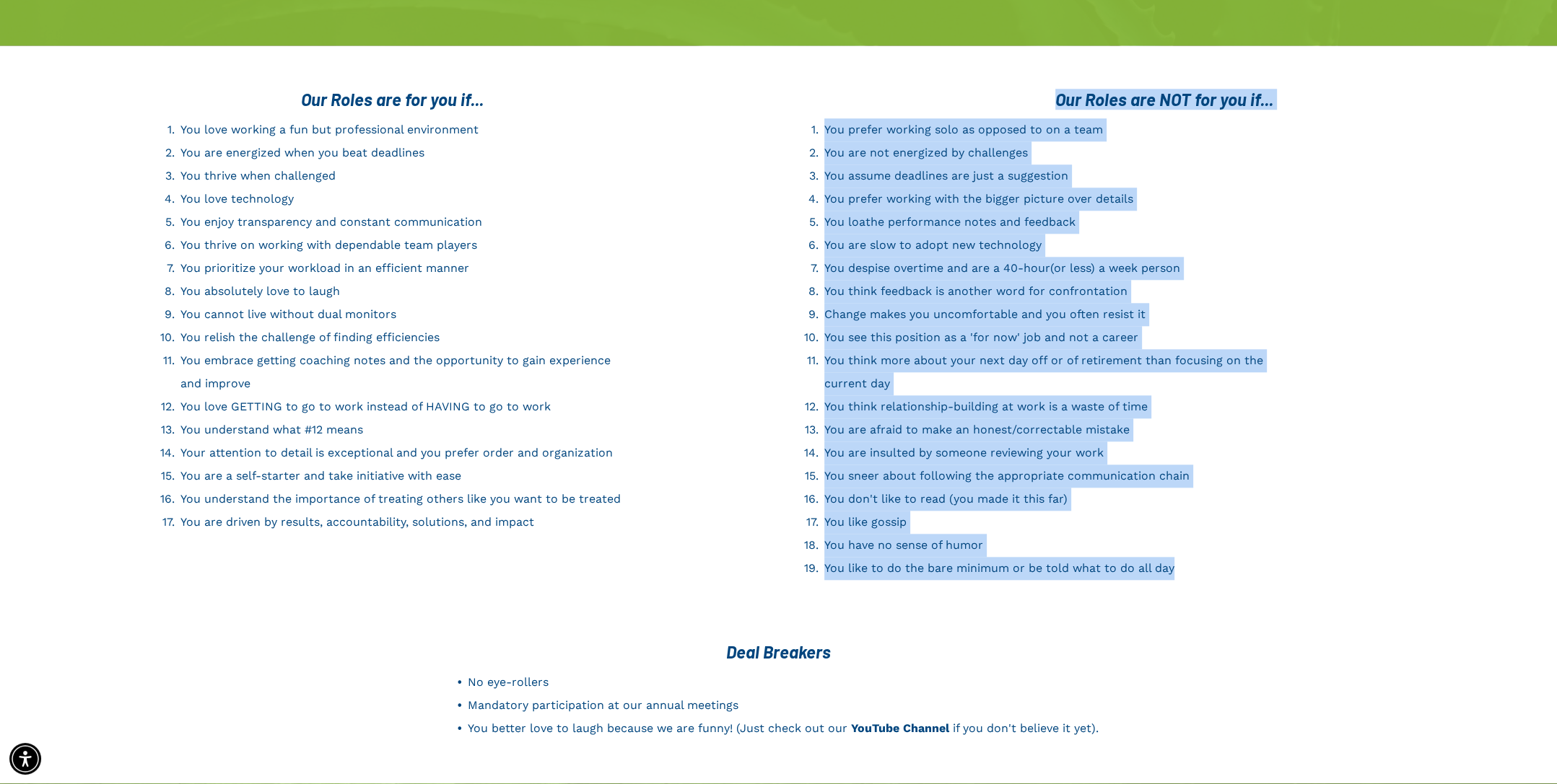
drag, startPoint x: 1206, startPoint y: 549, endPoint x: 1037, endPoint y: 80, distance: 498.5
click at [1037, 81] on div "Our Roles are NOT for you if... You prefer working solo as opposed to on a team…" at bounding box center [1155, 334] width 751 height 506
click at [1037, 88] on h3 "Our Roles are NOT for you if..." at bounding box center [1165, 98] width 727 height 21
drag, startPoint x: 1060, startPoint y: 72, endPoint x: 1196, endPoint y: 546, distance: 493.1
click at [1196, 546] on div "Our Roles are NOT for you if... You prefer working solo as opposed to on a team…" at bounding box center [1155, 334] width 751 height 506
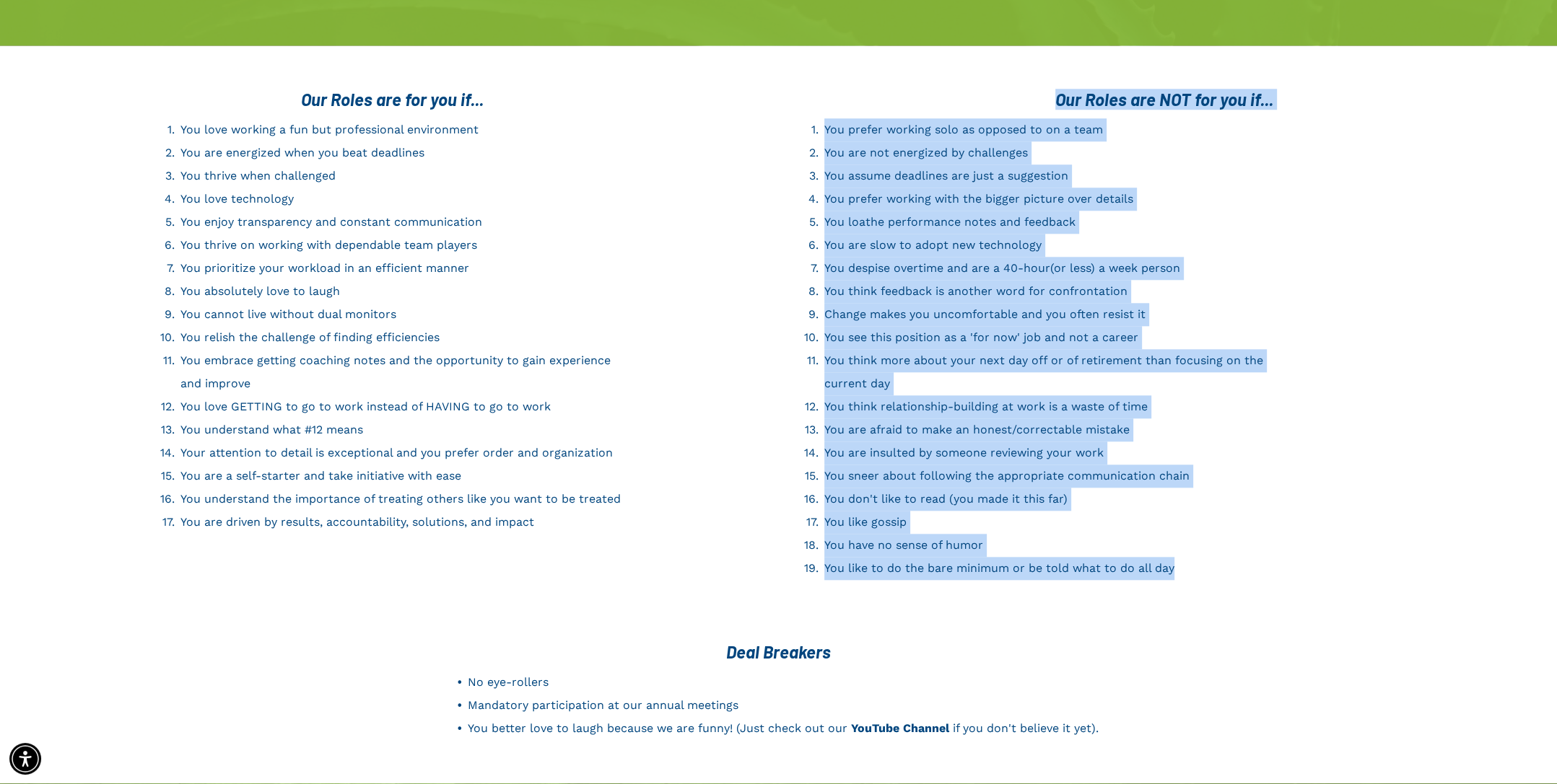
click at [1196, 557] on li "You like to do the bare minimum or be told what to do all day" at bounding box center [1048, 568] width 448 height 23
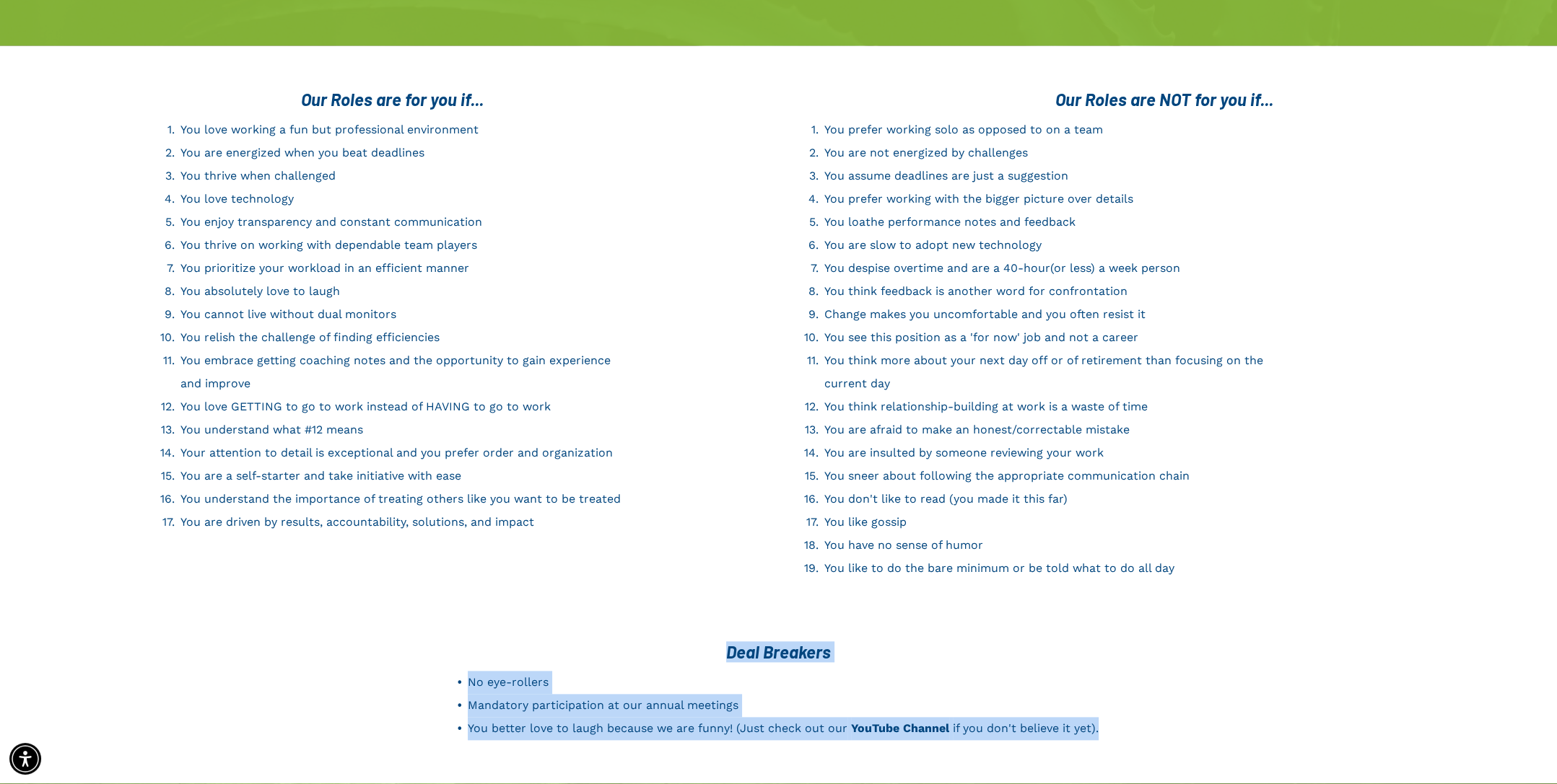
drag, startPoint x: 700, startPoint y: 629, endPoint x: 1133, endPoint y: 720, distance: 442.5
click at [1133, 720] on div "Deal Breakers No eye-rollers Mandatory participation at our annual meetings You…" at bounding box center [778, 691] width 867 height 113
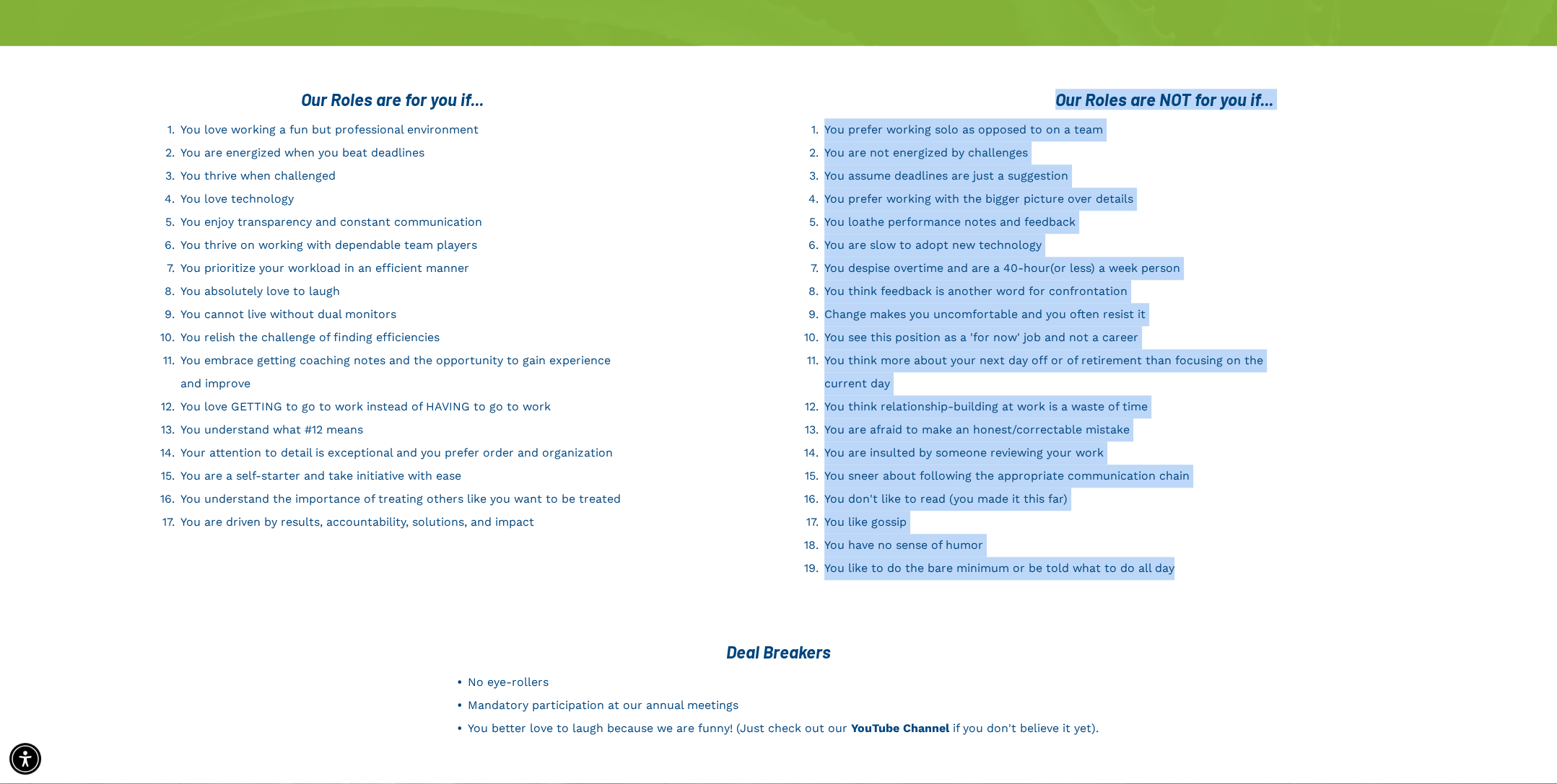
drag, startPoint x: 1233, startPoint y: 552, endPoint x: 1049, endPoint y: 77, distance: 509.4
click at [1049, 81] on div "Our Roles are NOT for you if... You prefer working solo as opposed to on a team…" at bounding box center [1155, 334] width 751 height 506
click at [1049, 88] on h3 "Our Roles are NOT for you if..." at bounding box center [1165, 98] width 727 height 21
drag, startPoint x: 1055, startPoint y: 70, endPoint x: 1186, endPoint y: 542, distance: 489.8
click at [1186, 542] on div "Our Roles are NOT for you if... You prefer working solo as opposed to on a team…" at bounding box center [1155, 334] width 751 height 506
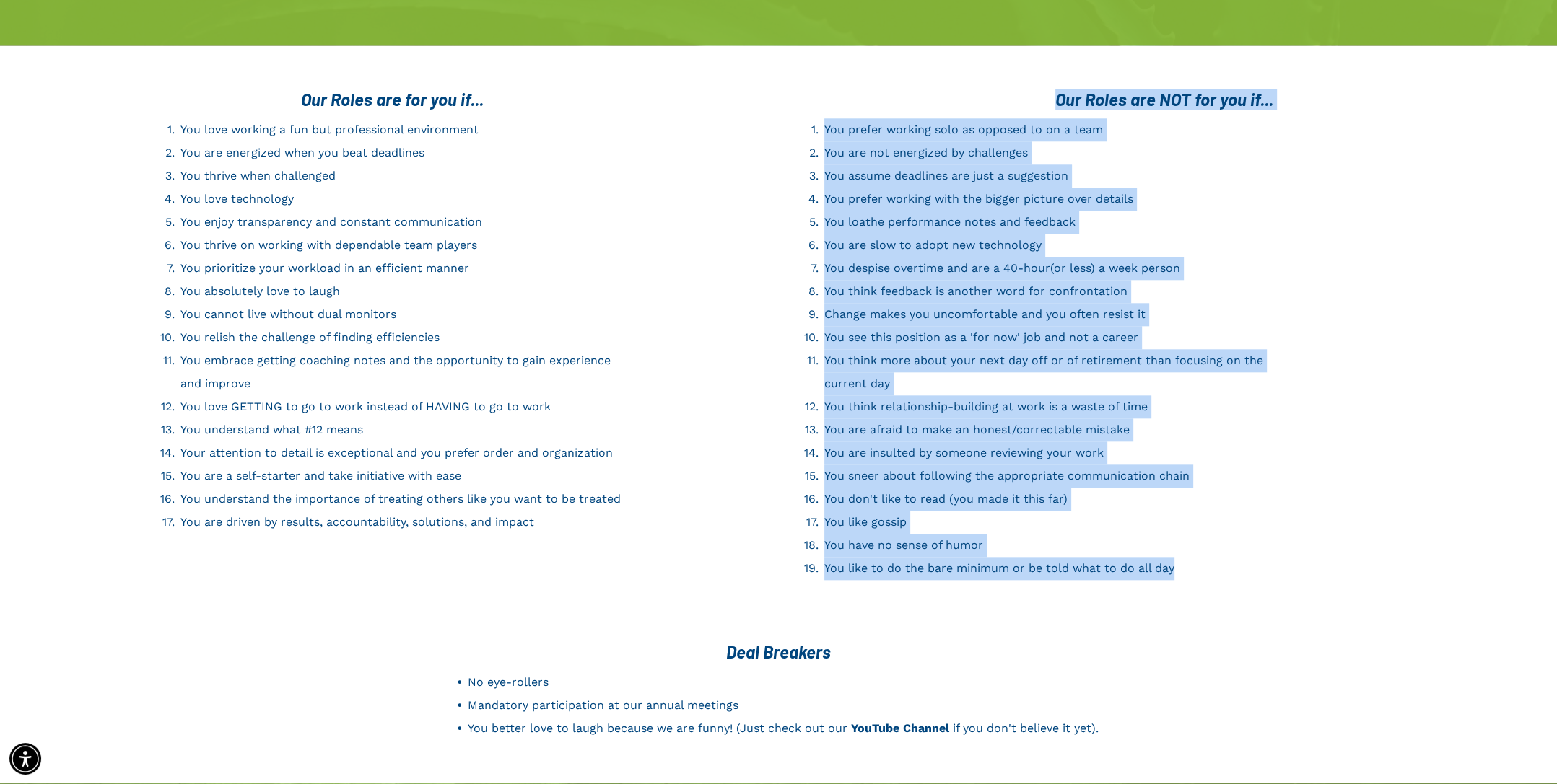
click at [1186, 557] on li "You like to do the bare minimum or be told what to do all day" at bounding box center [1048, 568] width 448 height 23
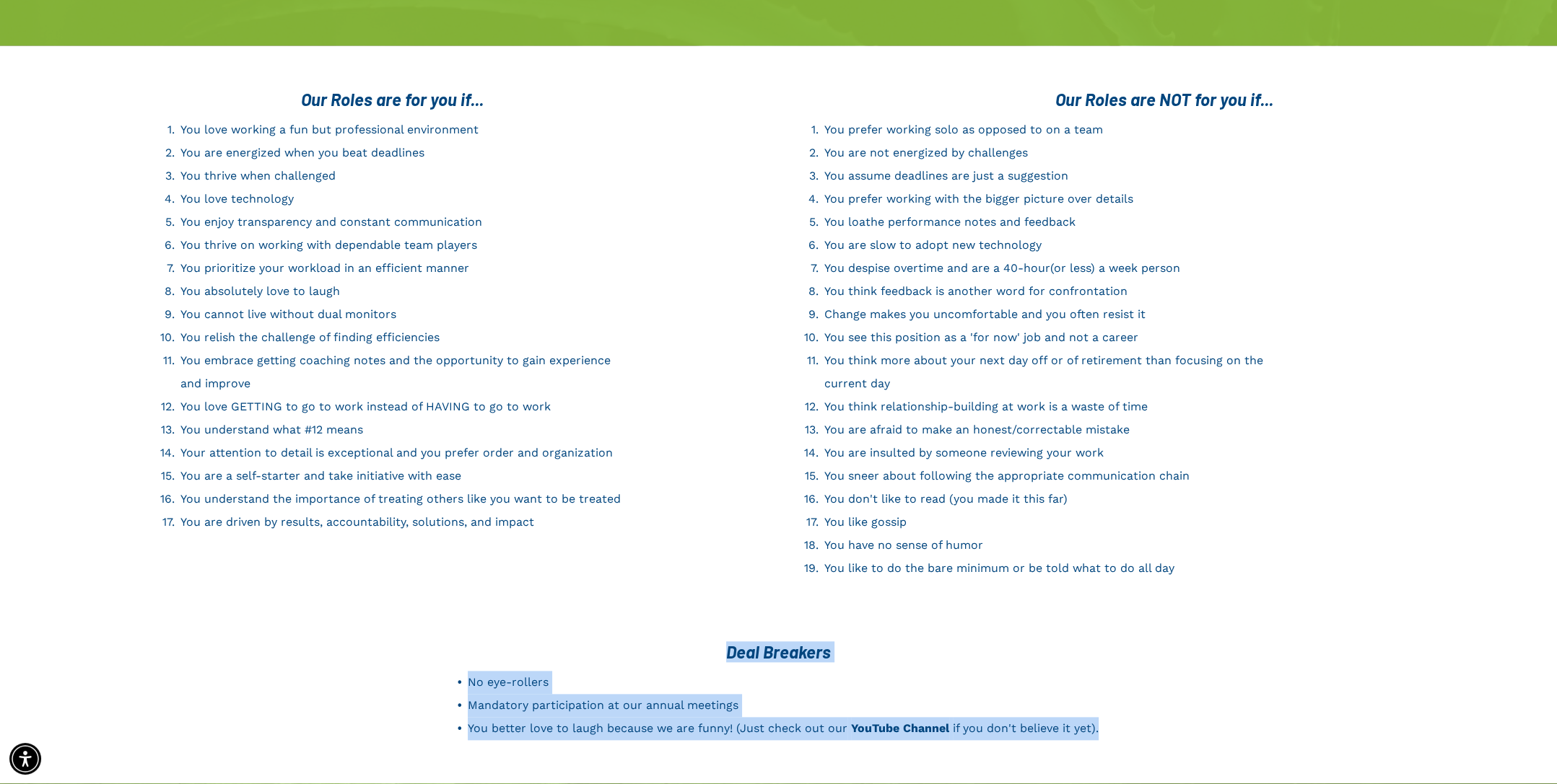
drag, startPoint x: 703, startPoint y: 617, endPoint x: 1107, endPoint y: 714, distance: 415.5
click at [1107, 714] on div "Deal Breakers No eye-rollers Mandatory participation at our annual meetings You…" at bounding box center [778, 691] width 867 height 113
click at [1113, 710] on div "Deal Breakers No eye-rollers Mandatory participation at our annual meetings You…" at bounding box center [778, 691] width 867 height 113
drag, startPoint x: 1060, startPoint y: 703, endPoint x: 668, endPoint y: 621, distance: 400.5
click at [668, 634] on div "Deal Breakers No eye-rollers Mandatory participation at our annual meetings You…" at bounding box center [778, 691] width 867 height 113
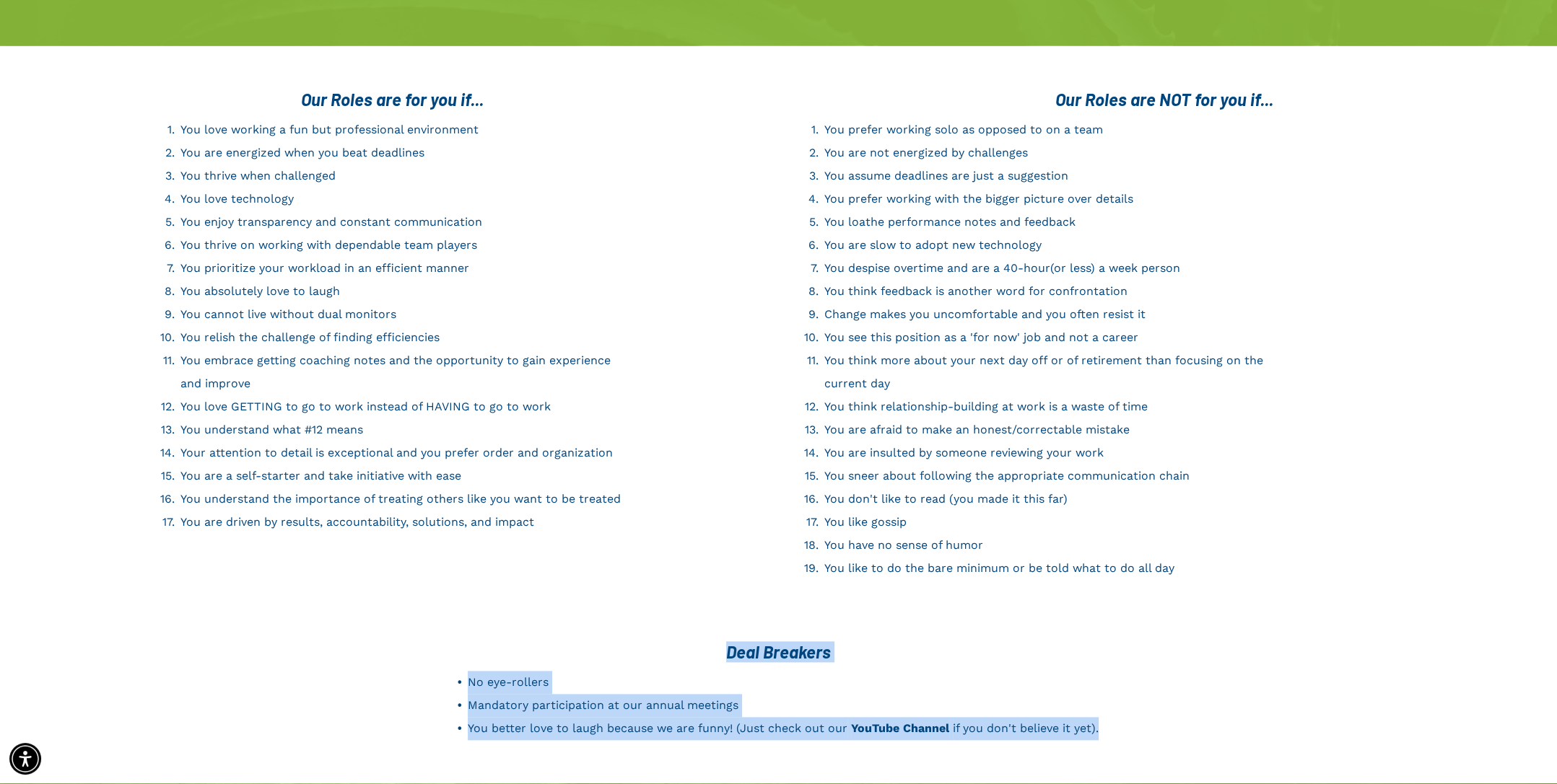
click at [823, 641] on span "Deal Breakers" at bounding box center [778, 651] width 104 height 21
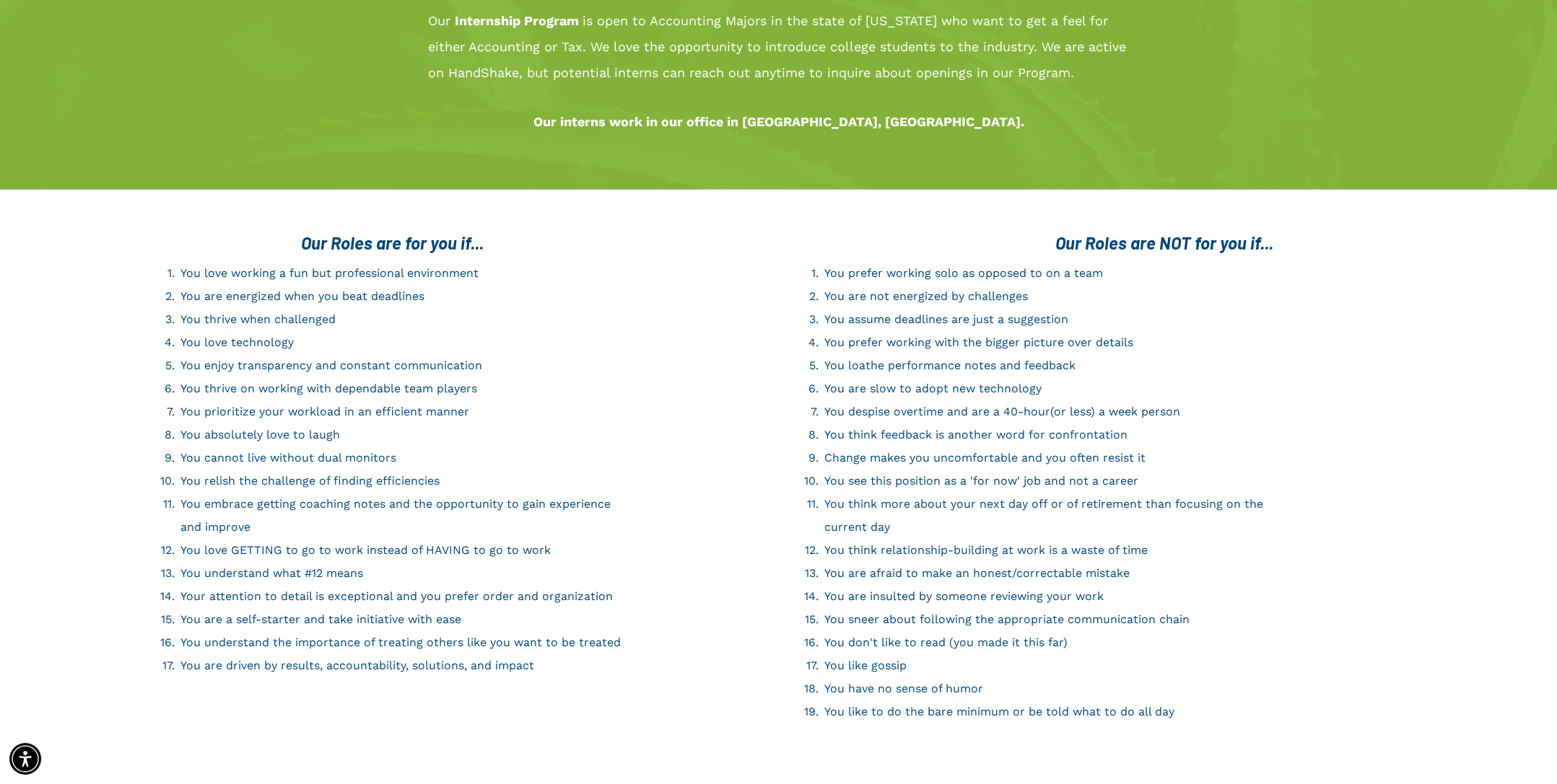
scroll to position [1977, 0]
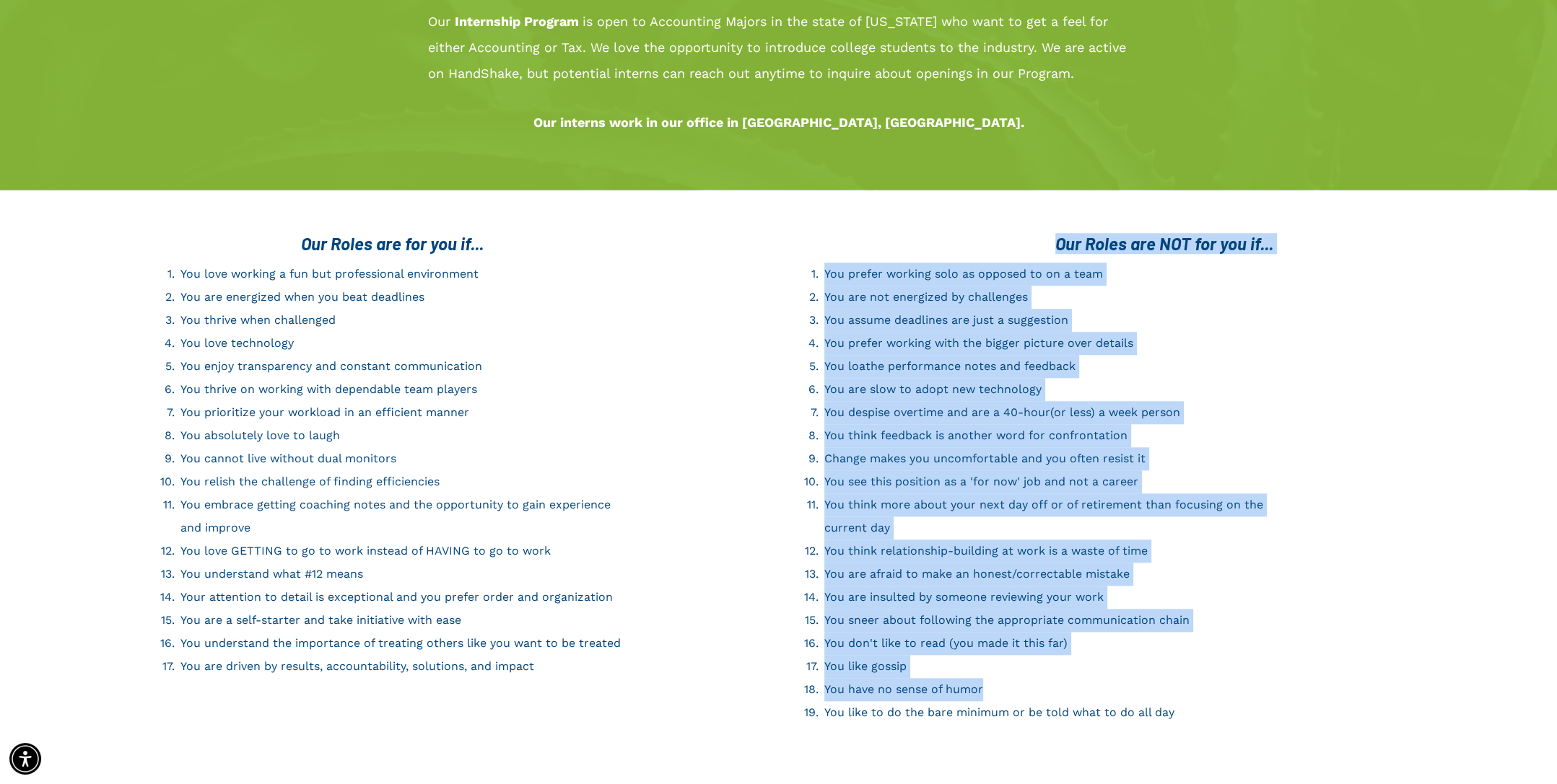
drag, startPoint x: 1208, startPoint y: 675, endPoint x: 1050, endPoint y: 197, distance: 503.4
click at [1050, 197] on div "Our Roles are for you if... You love working a fun but professional environment…" at bounding box center [778, 478] width 1557 height 578
click at [1044, 231] on div "Our Roles are NOT for you if..." at bounding box center [1165, 243] width 727 height 24
drag, startPoint x: 1044, startPoint y: 205, endPoint x: 1164, endPoint y: 677, distance: 487.0
click at [1164, 677] on div "Our Roles are NOT for you if... You prefer working solo as opposed to on a team…" at bounding box center [1155, 479] width 751 height 506
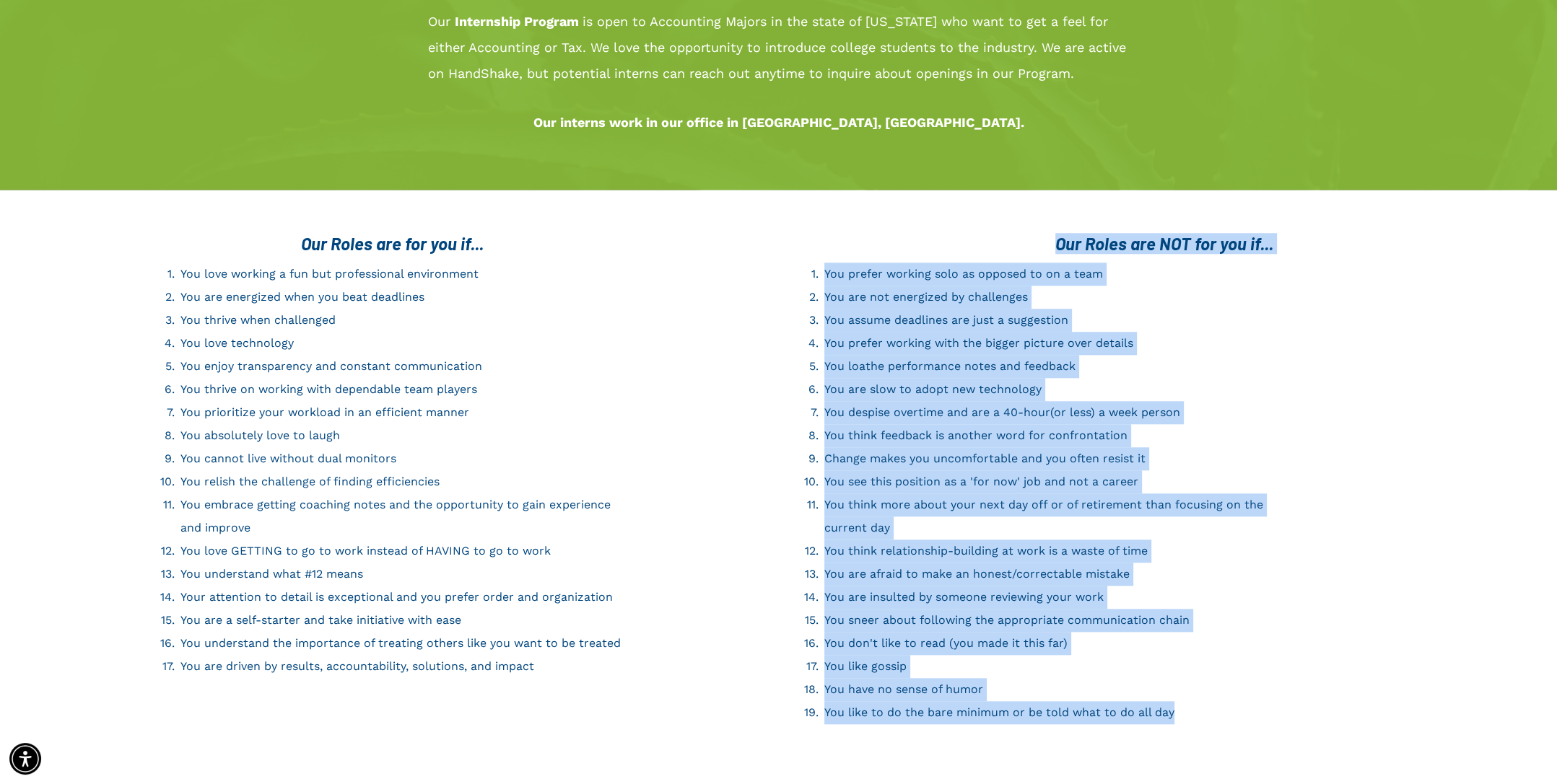
scroll to position [2266, 0]
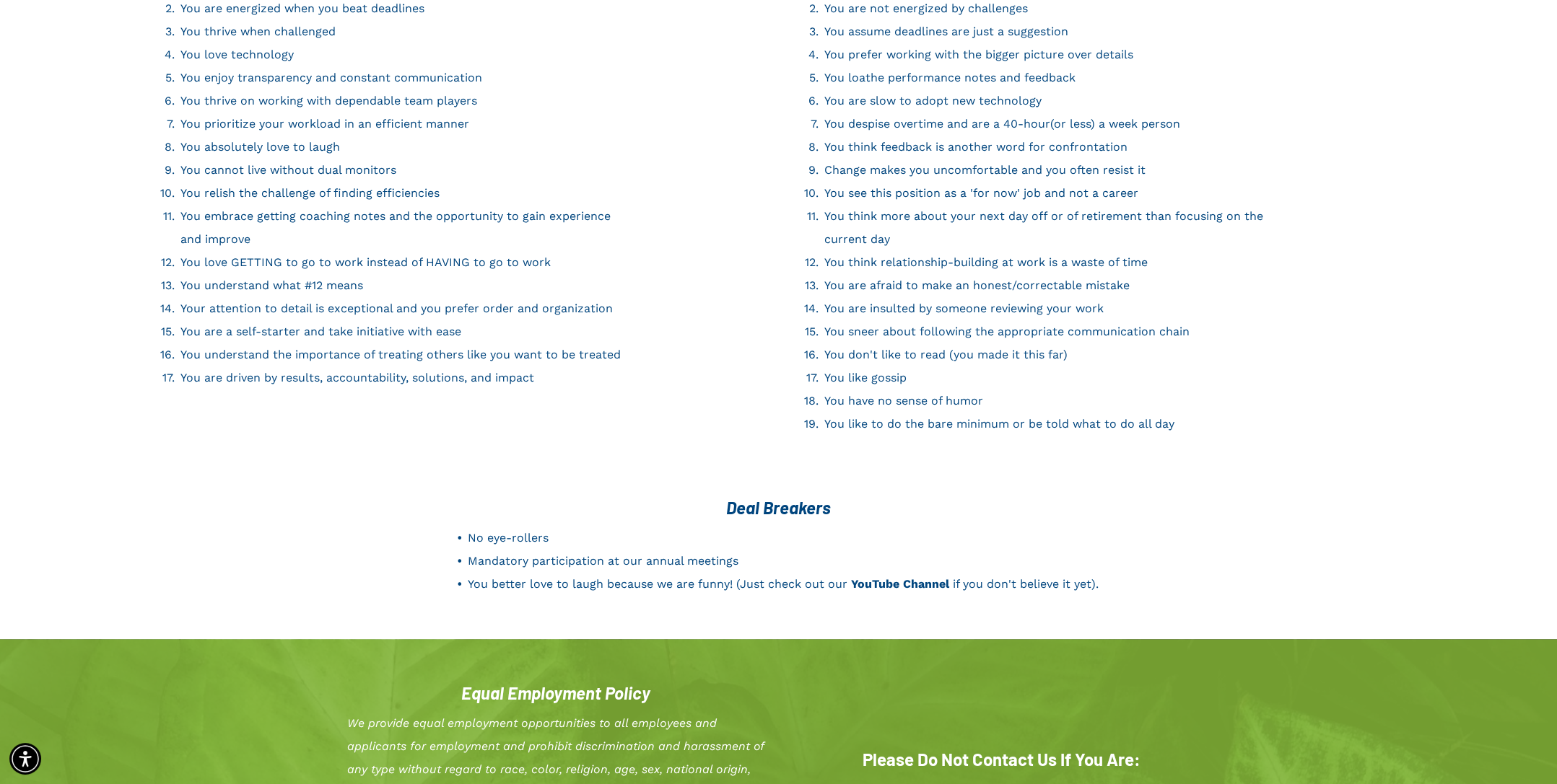
click at [1176, 479] on div "Deal Breakers No eye-rollers Mandatory participation at our annual meetings You…" at bounding box center [778, 559] width 1557 height 160
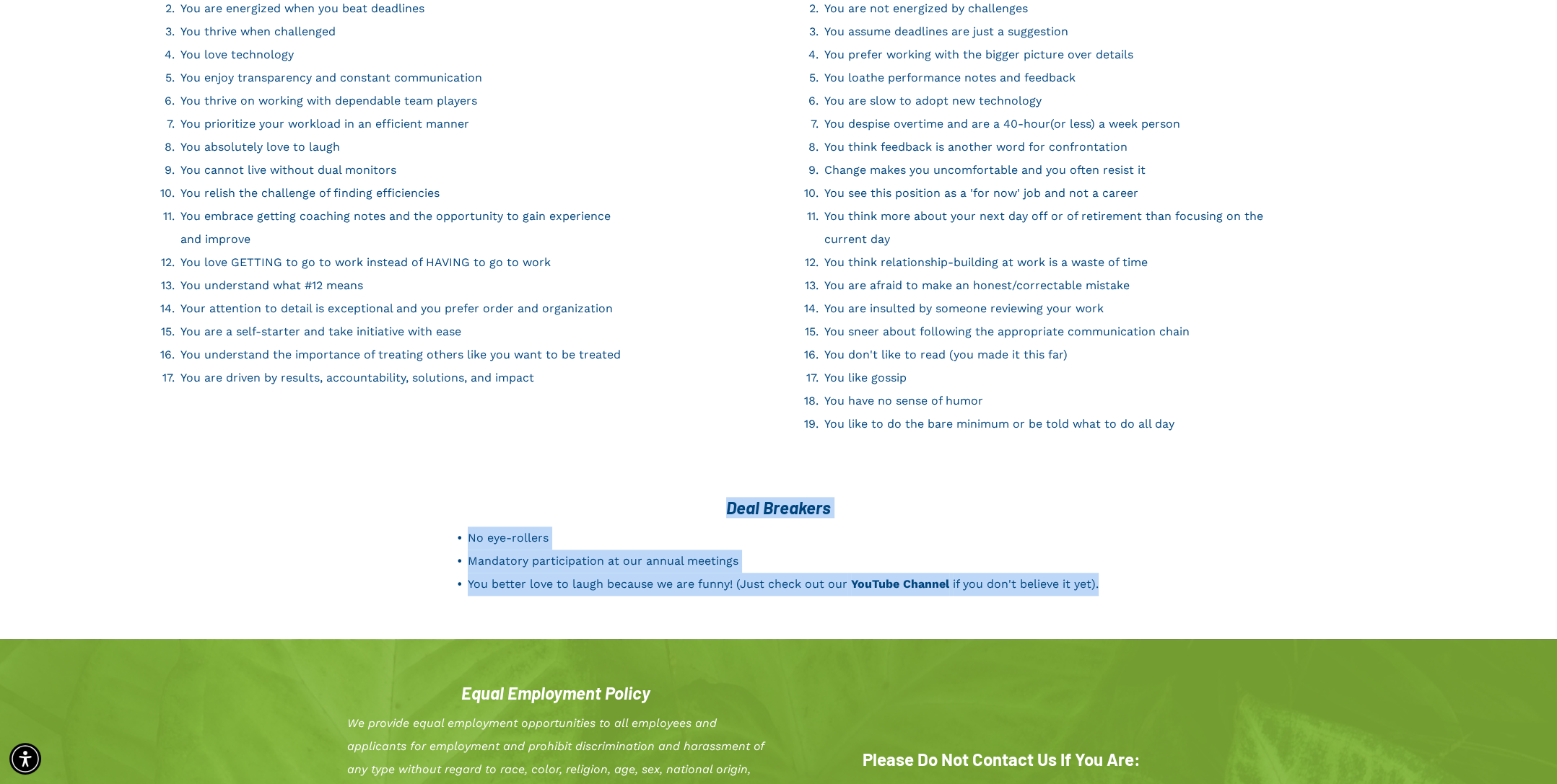
drag, startPoint x: 723, startPoint y: 474, endPoint x: 1140, endPoint y: 608, distance: 438.0
click at [1140, 608] on div "Deal Breakers No eye-rollers Mandatory participation at our annual meetings You…" at bounding box center [778, 559] width 1557 height 160
click at [1132, 591] on div "Deal Breakers No eye-rollers Mandatory participation at our annual meetings You…" at bounding box center [778, 559] width 1557 height 160
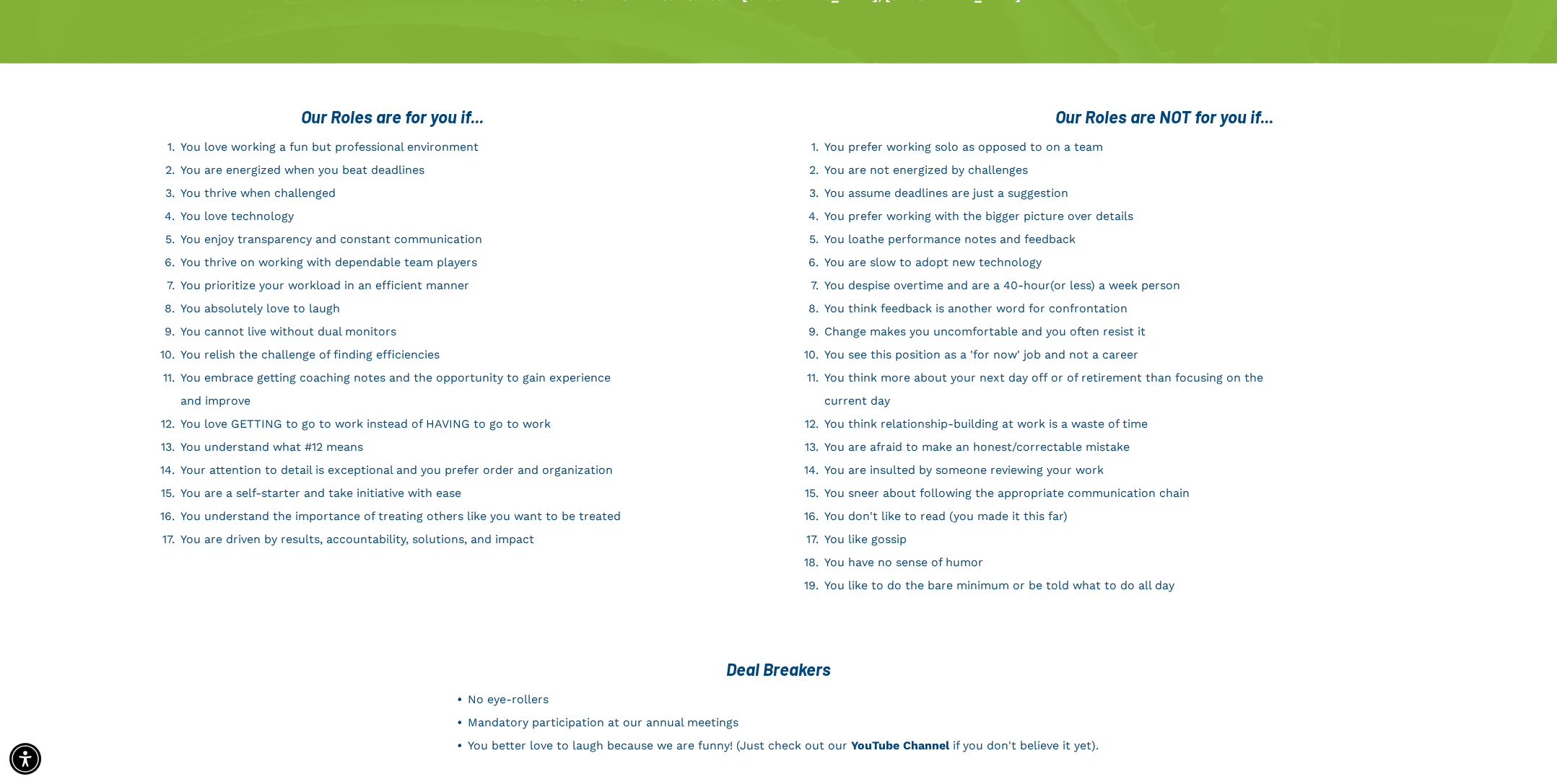
scroll to position [2121, 0]
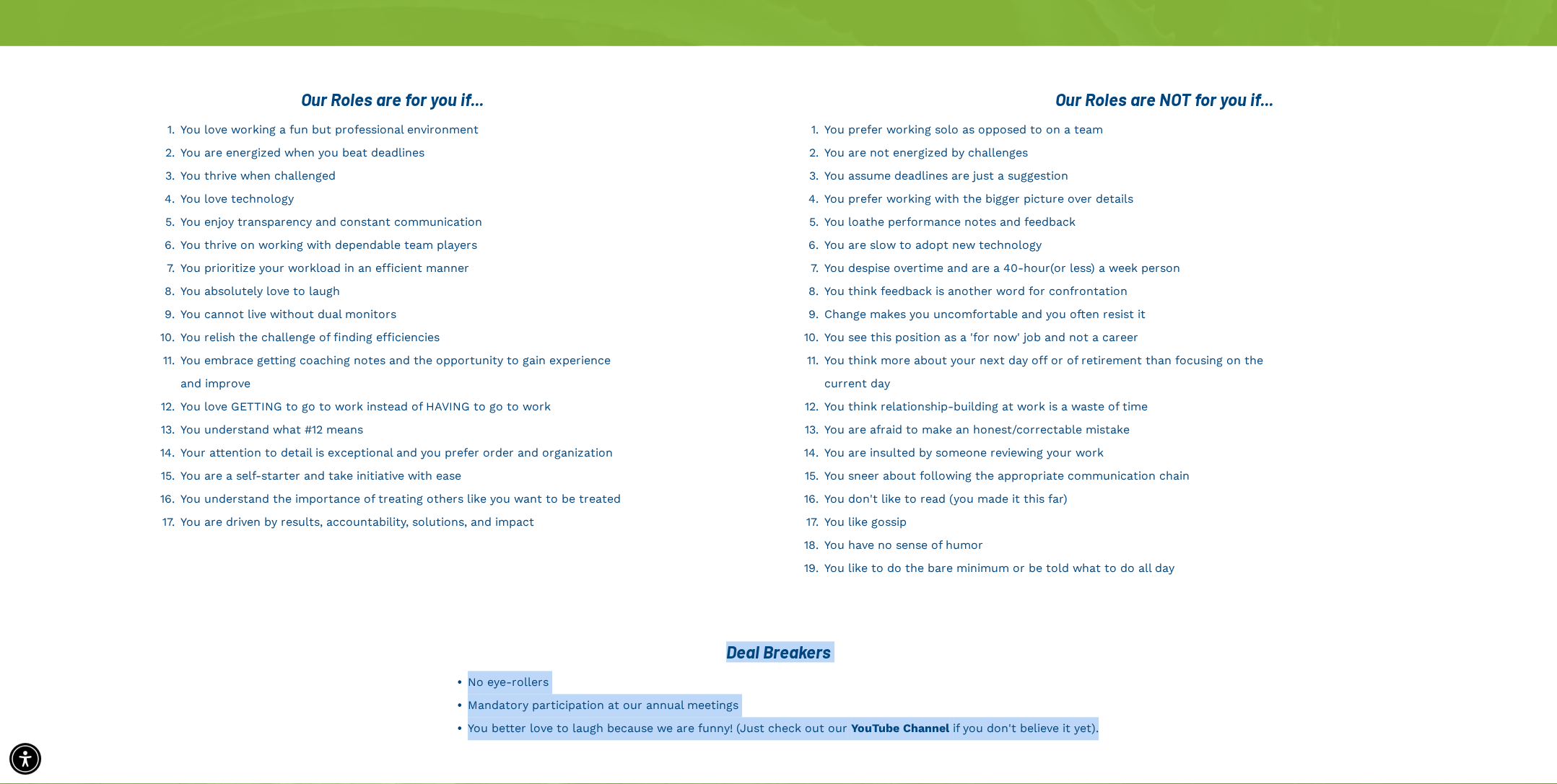
drag, startPoint x: 1118, startPoint y: 705, endPoint x: 715, endPoint y: 619, distance: 412.1
click at [715, 634] on div "Deal Breakers No eye-rollers Mandatory participation at our annual meetings You…" at bounding box center [778, 691] width 867 height 113
click at [715, 641] on h3 "Deal Breakers" at bounding box center [778, 651] width 867 height 21
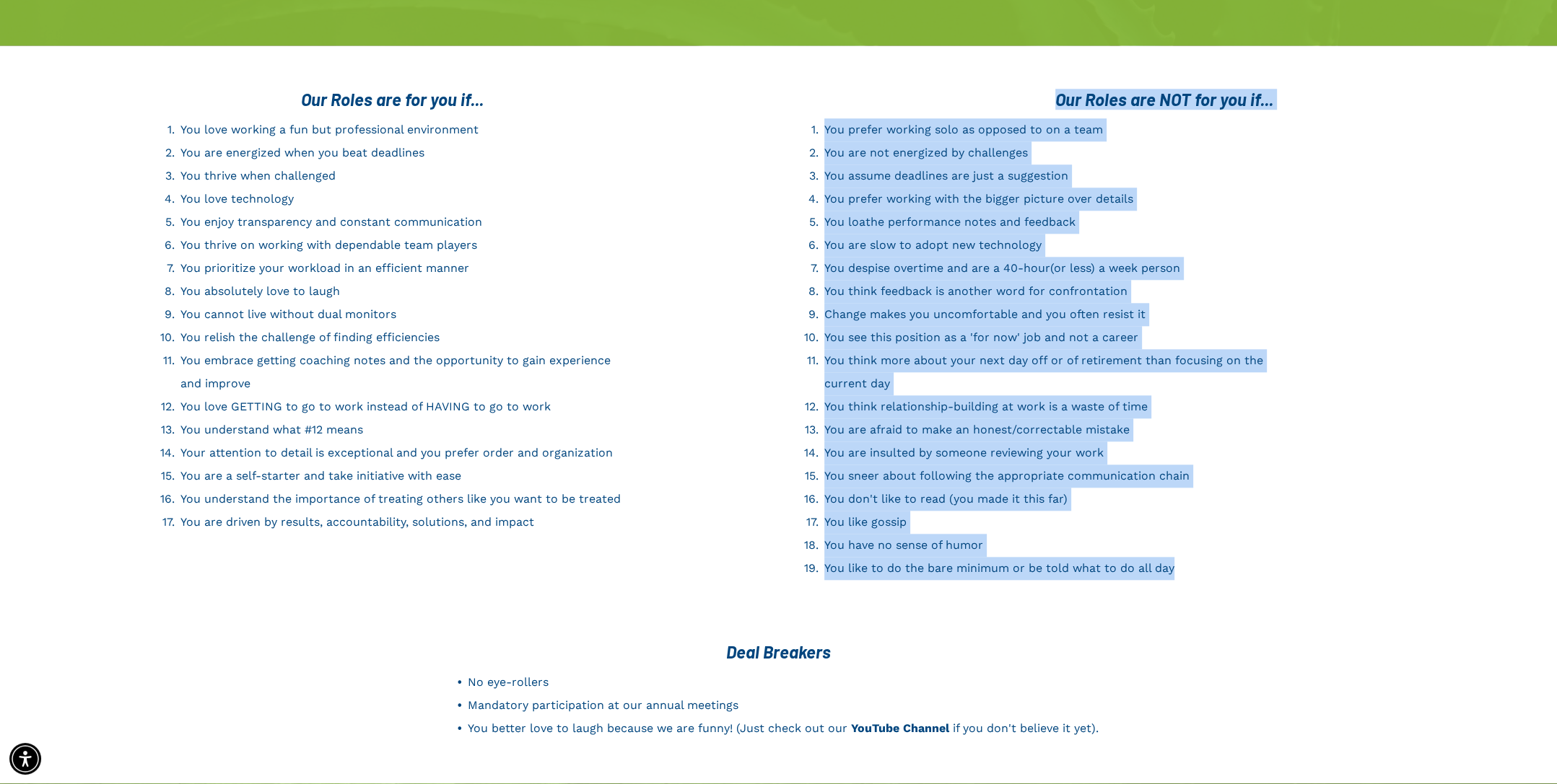
drag, startPoint x: 1193, startPoint y: 541, endPoint x: 1060, endPoint y: 66, distance: 493.3
click at [1060, 81] on div "Our Roles are NOT for you if... You prefer working solo as opposed to on a team…" at bounding box center [1155, 334] width 751 height 506
click at [1060, 88] on span "Our Roles are NOT for you if..." at bounding box center [1165, 98] width 218 height 21
drag, startPoint x: 1060, startPoint y: 66, endPoint x: 1202, endPoint y: 541, distance: 495.8
click at [1202, 541] on div "Our Roles are NOT for you if... You prefer working solo as opposed to on a team…" at bounding box center [1155, 334] width 751 height 506
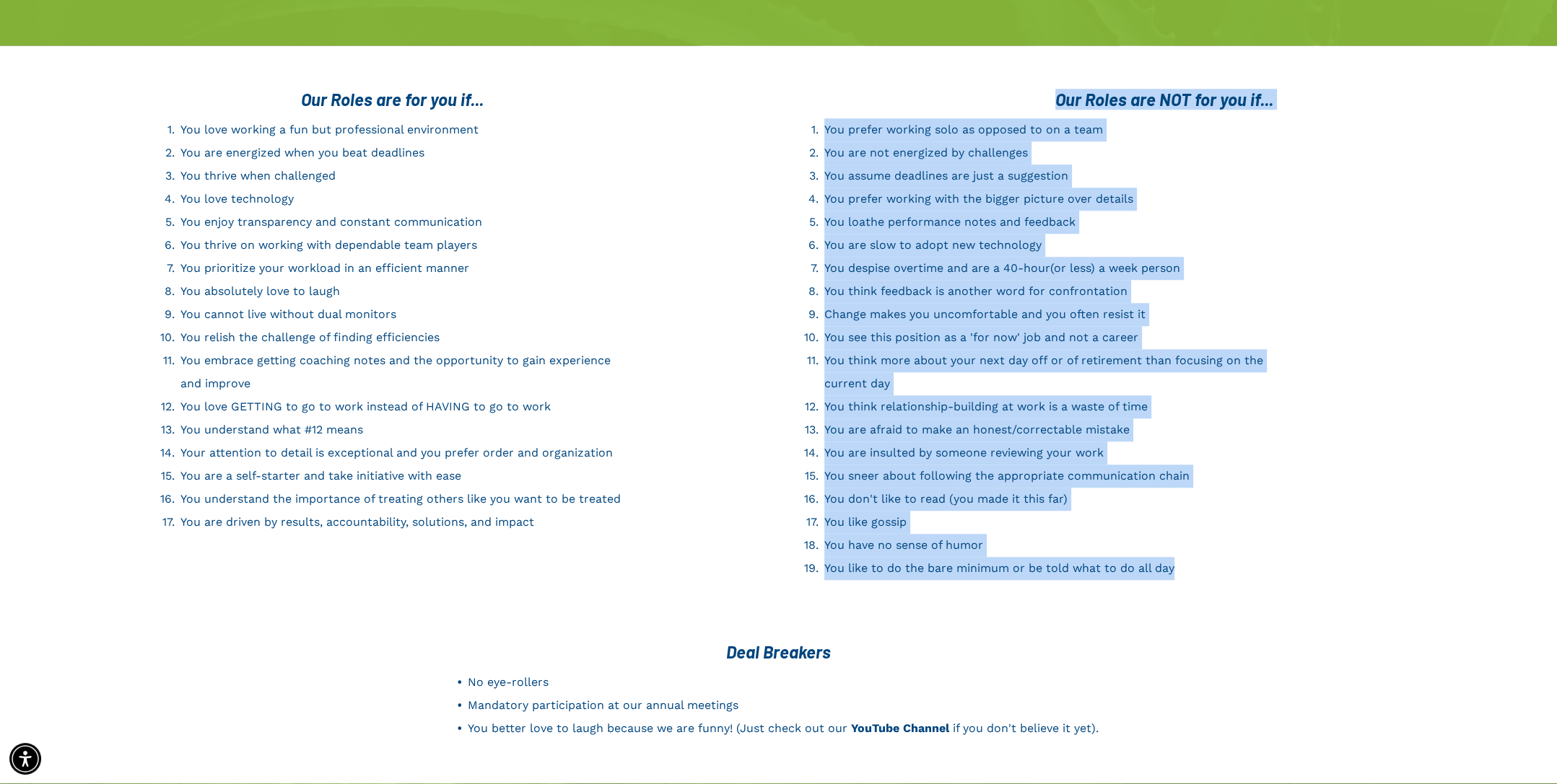
click at [1202, 557] on li "You like to do the bare minimum or be told what to do all day" at bounding box center [1048, 568] width 448 height 23
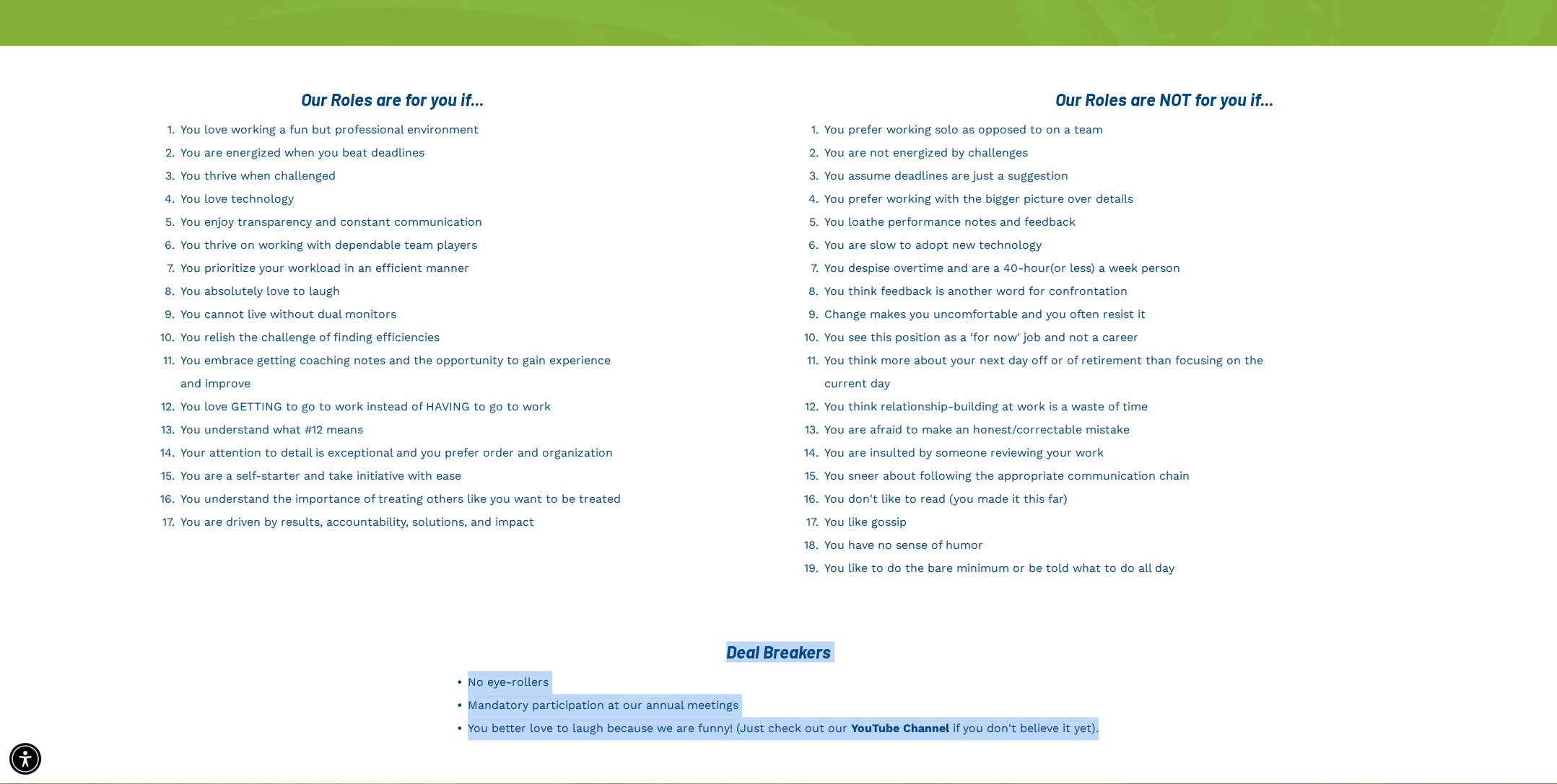
drag, startPoint x: 1102, startPoint y: 713, endPoint x: 718, endPoint y: 620, distance: 395.1
click at [718, 634] on div "Deal Breakers No eye-rollers Mandatory participation at our annual meetings You…" at bounding box center [778, 691] width 867 height 113
click at [718, 641] on h3 "Deal Breakers" at bounding box center [778, 651] width 867 height 21
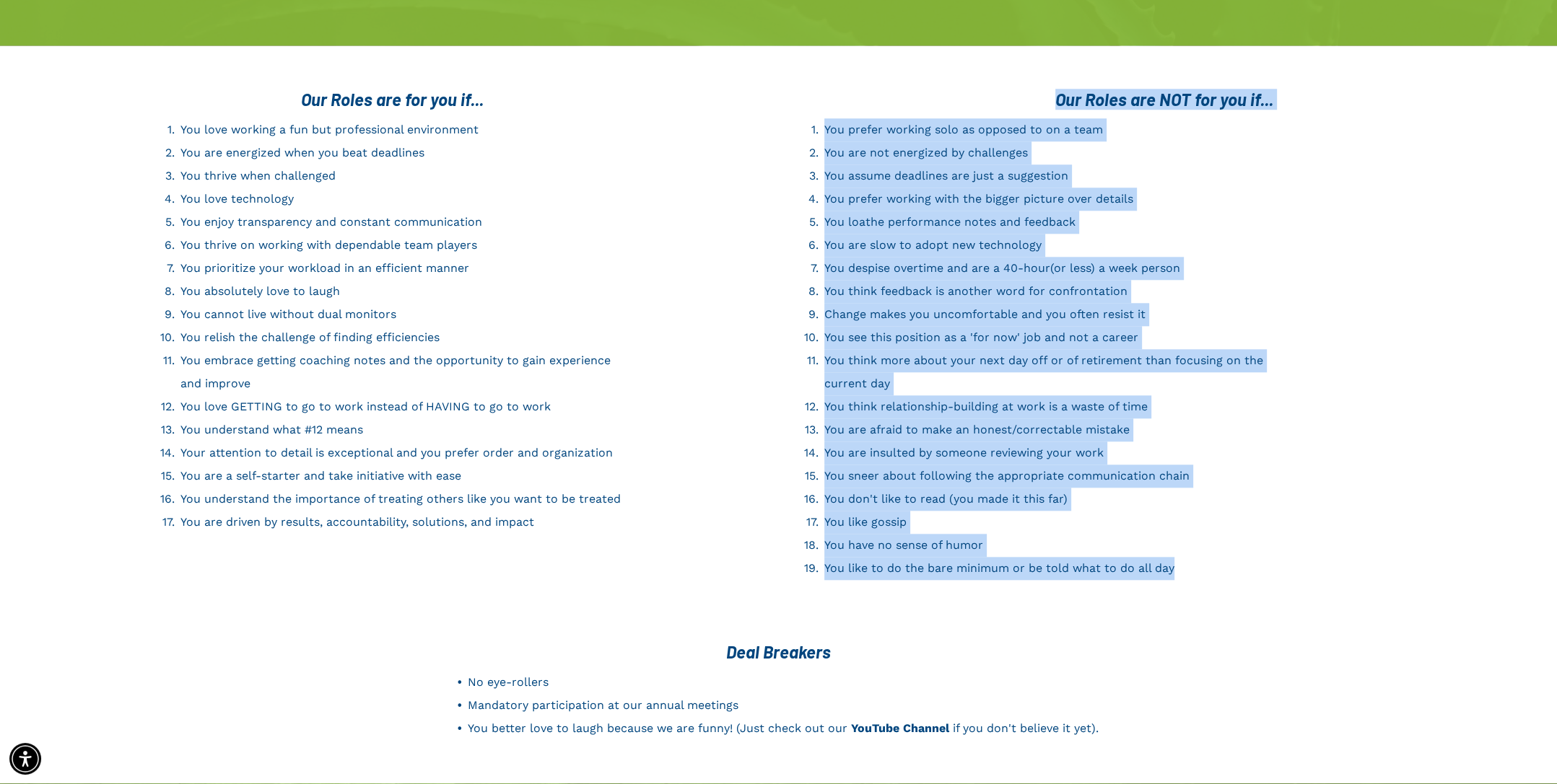
drag, startPoint x: 1202, startPoint y: 549, endPoint x: 1058, endPoint y: 70, distance: 500.2
click at [1058, 81] on div "Our Roles are NOT for you if... You prefer working solo as opposed to on a team…" at bounding box center [1155, 334] width 751 height 506
click at [1058, 88] on span "Our Roles are NOT for you if..." at bounding box center [1165, 98] width 218 height 21
drag, startPoint x: 1058, startPoint y: 70, endPoint x: 1216, endPoint y: 541, distance: 496.8
click at [1216, 541] on div "Our Roles are NOT for you if... You prefer working solo as opposed to on a team…" at bounding box center [1155, 334] width 751 height 506
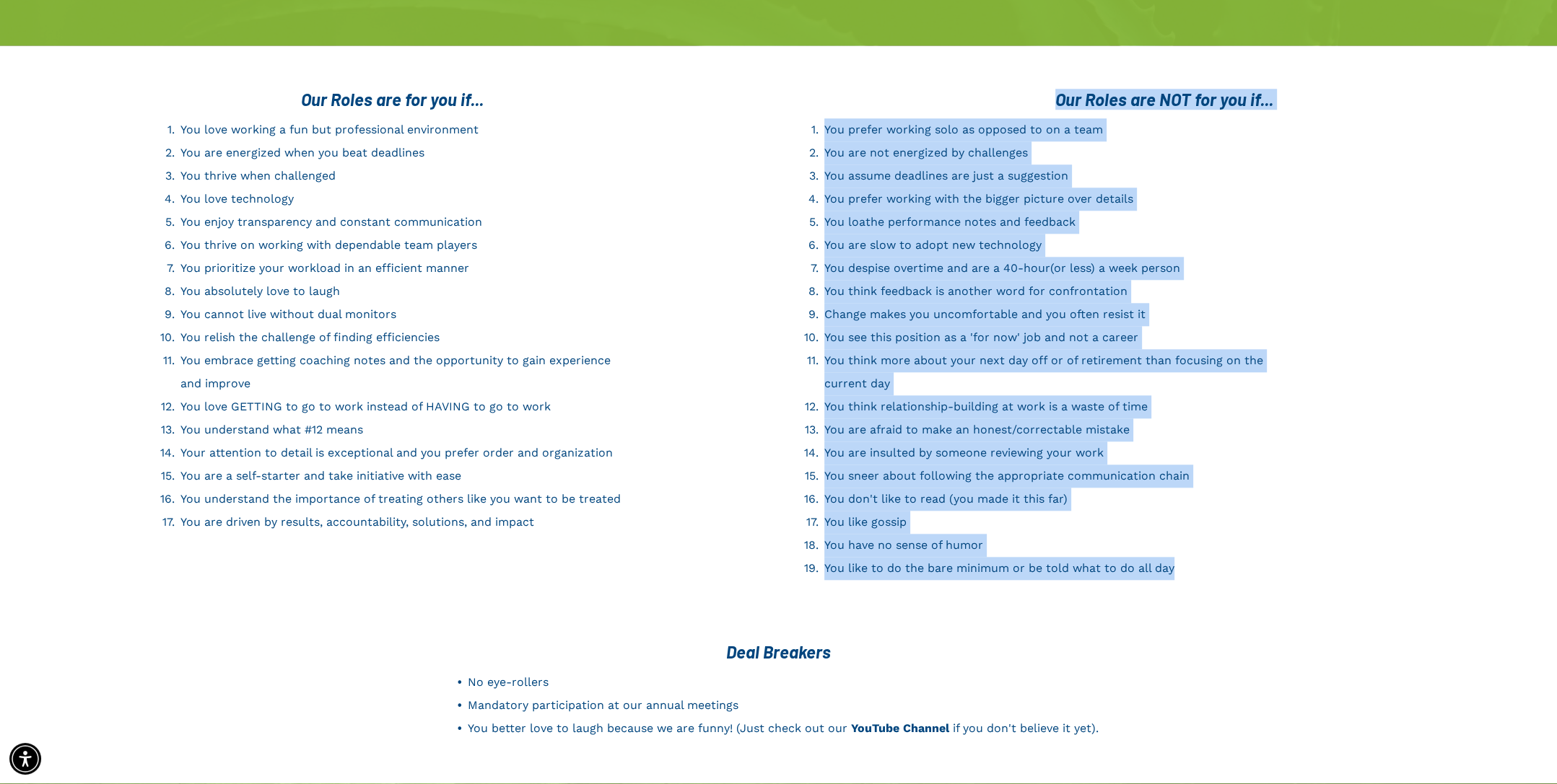
click at [1216, 557] on li "You like to do the bare minimum or be told what to do all day" at bounding box center [1048, 568] width 448 height 23
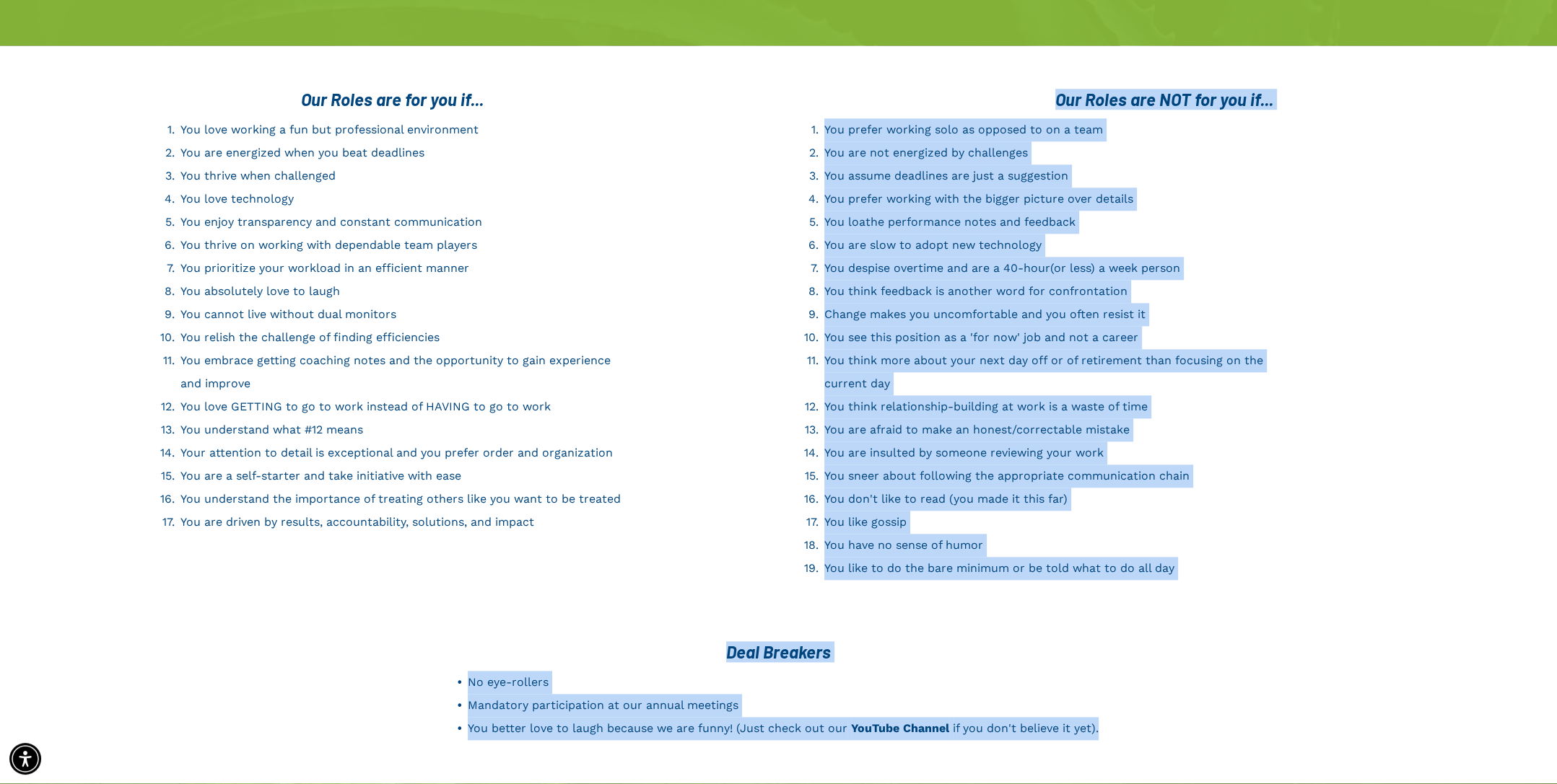
drag, startPoint x: 1127, startPoint y: 708, endPoint x: 1042, endPoint y: 75, distance: 638.7
click at [1042, 88] on h3 "Our Roles are NOT for you if..." at bounding box center [1165, 98] width 727 height 21
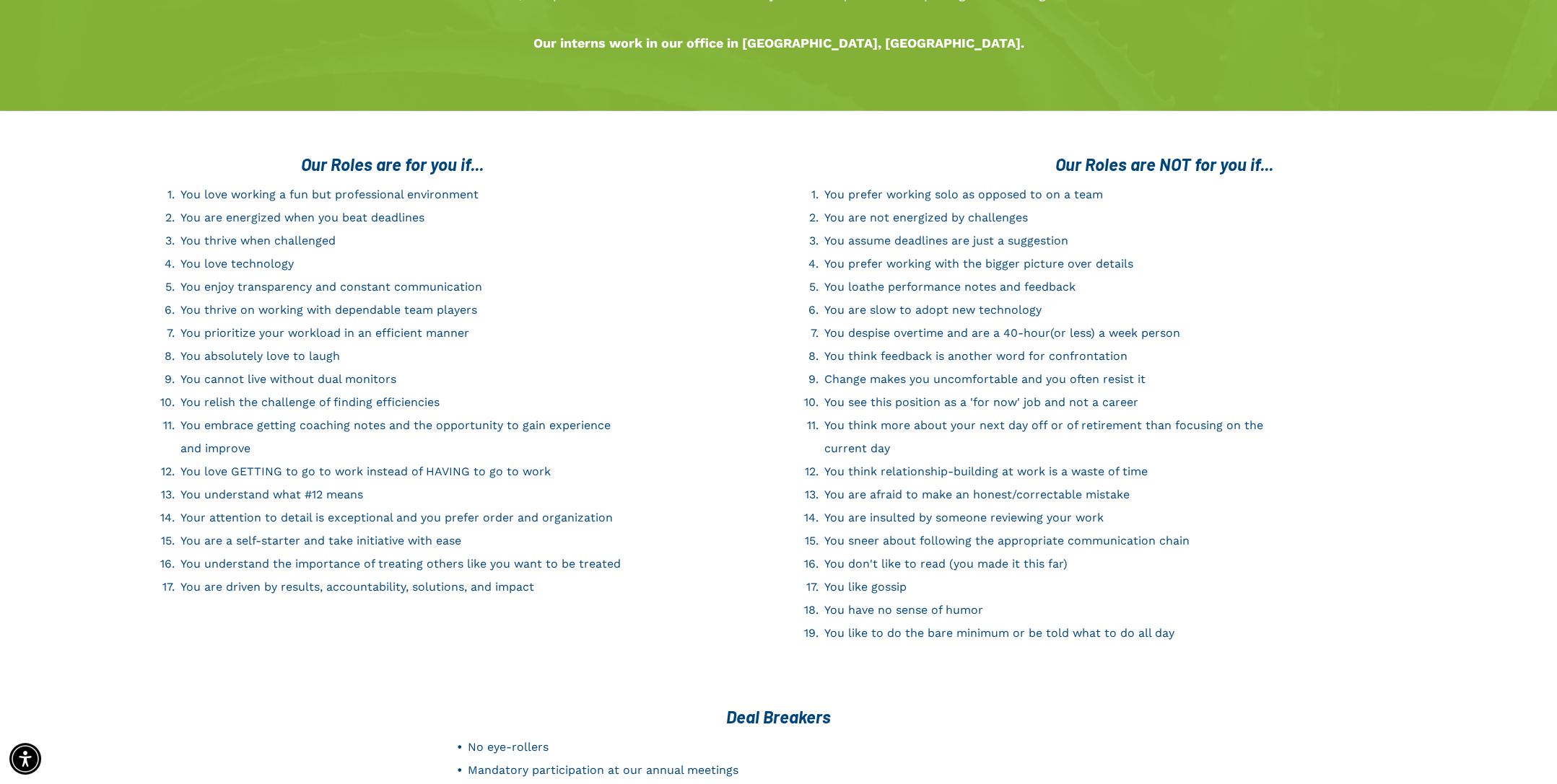
scroll to position [2048, 0]
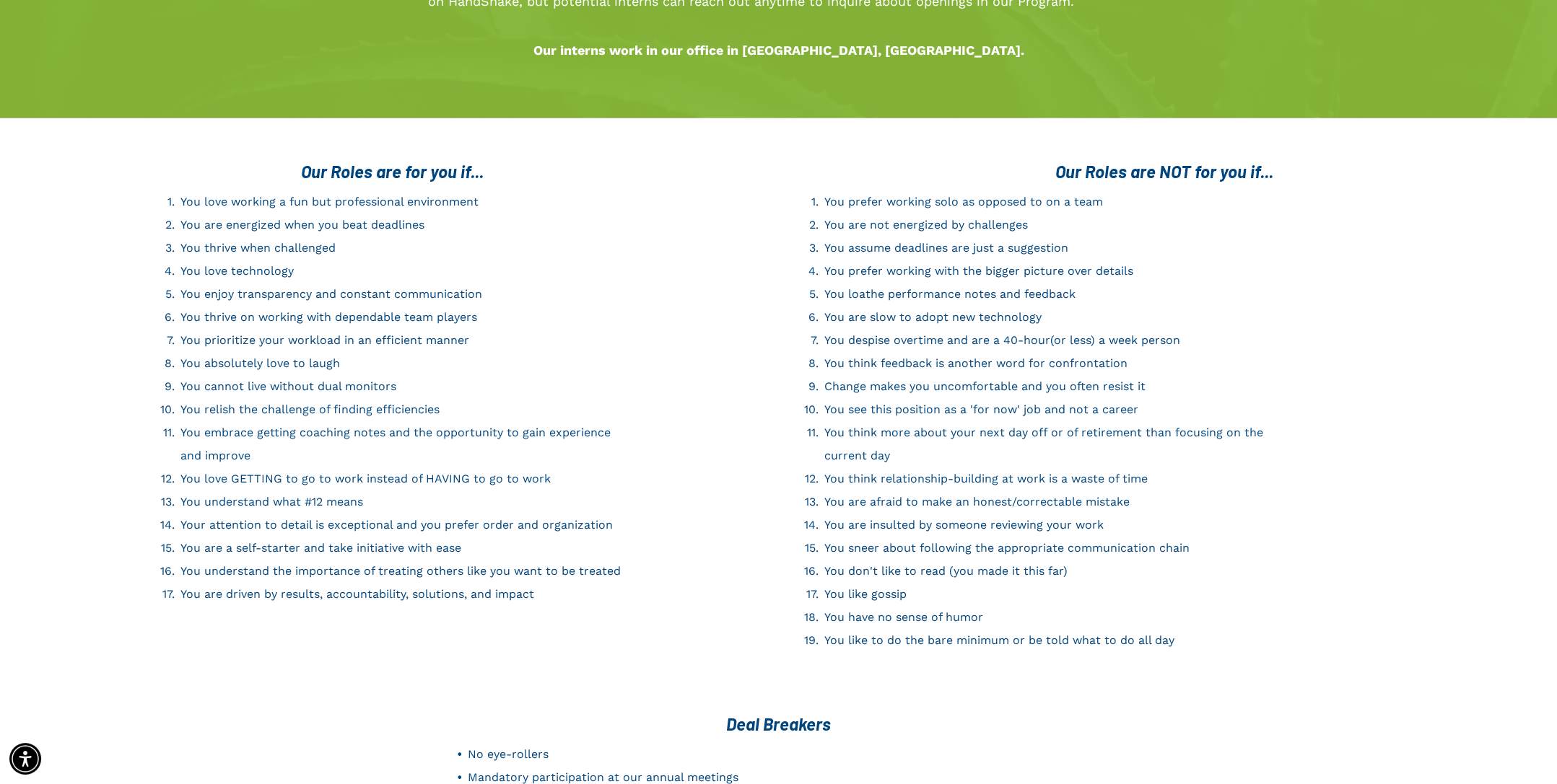
click at [393, 195] on span "You love working a fun but professional environment" at bounding box center [330, 201] width 298 height 14
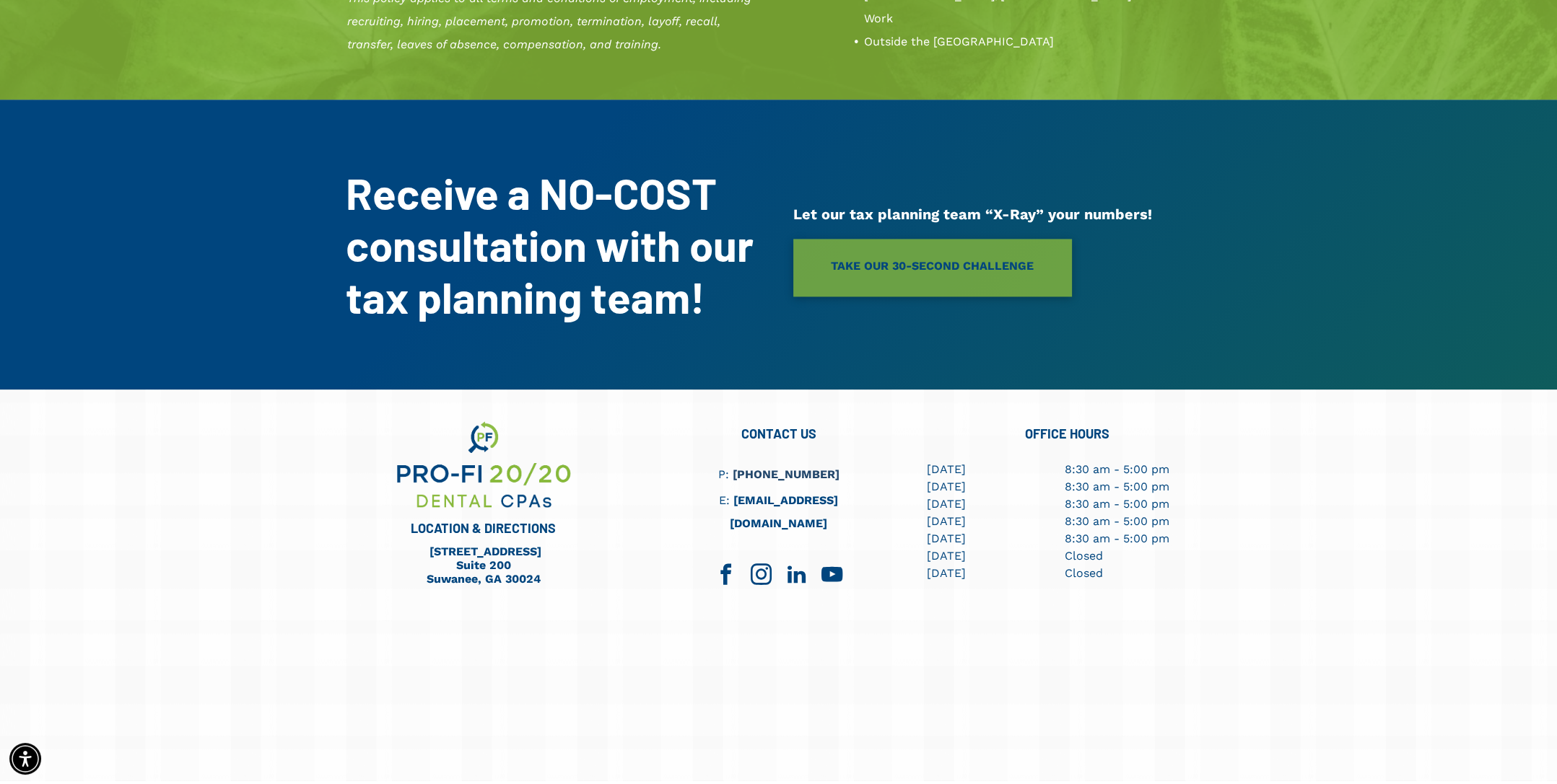
scroll to position [3131, 0]
